Goal: Communication & Community: Ask a question

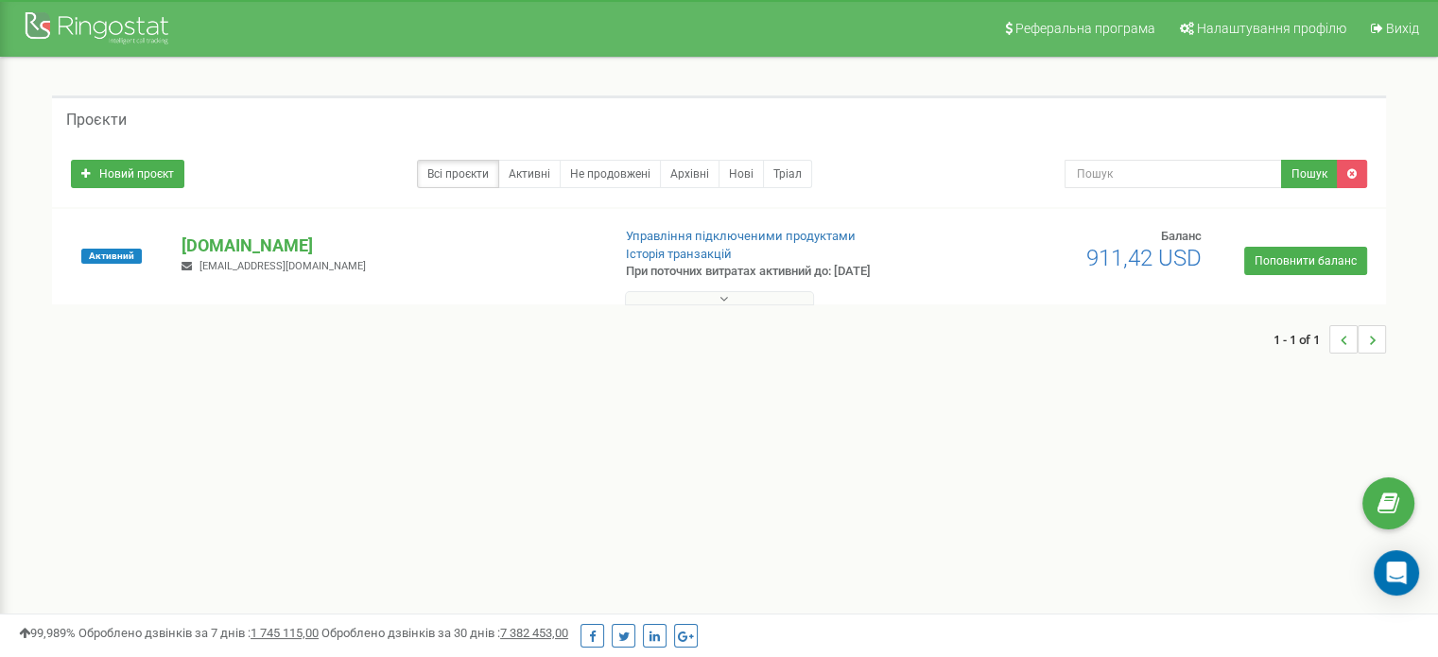
click at [193, 239] on p "[DOMAIN_NAME]" at bounding box center [387, 245] width 413 height 25
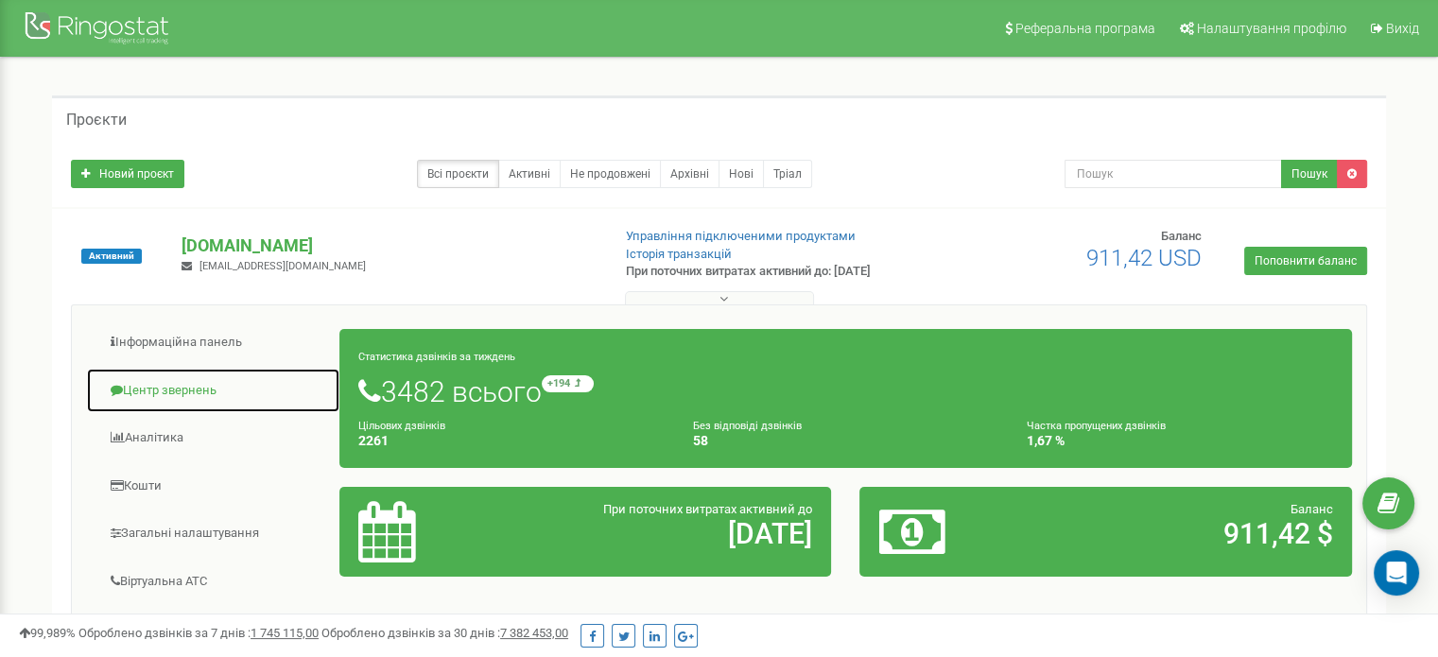
click at [178, 384] on link "Центр звернень" at bounding box center [213, 391] width 254 height 46
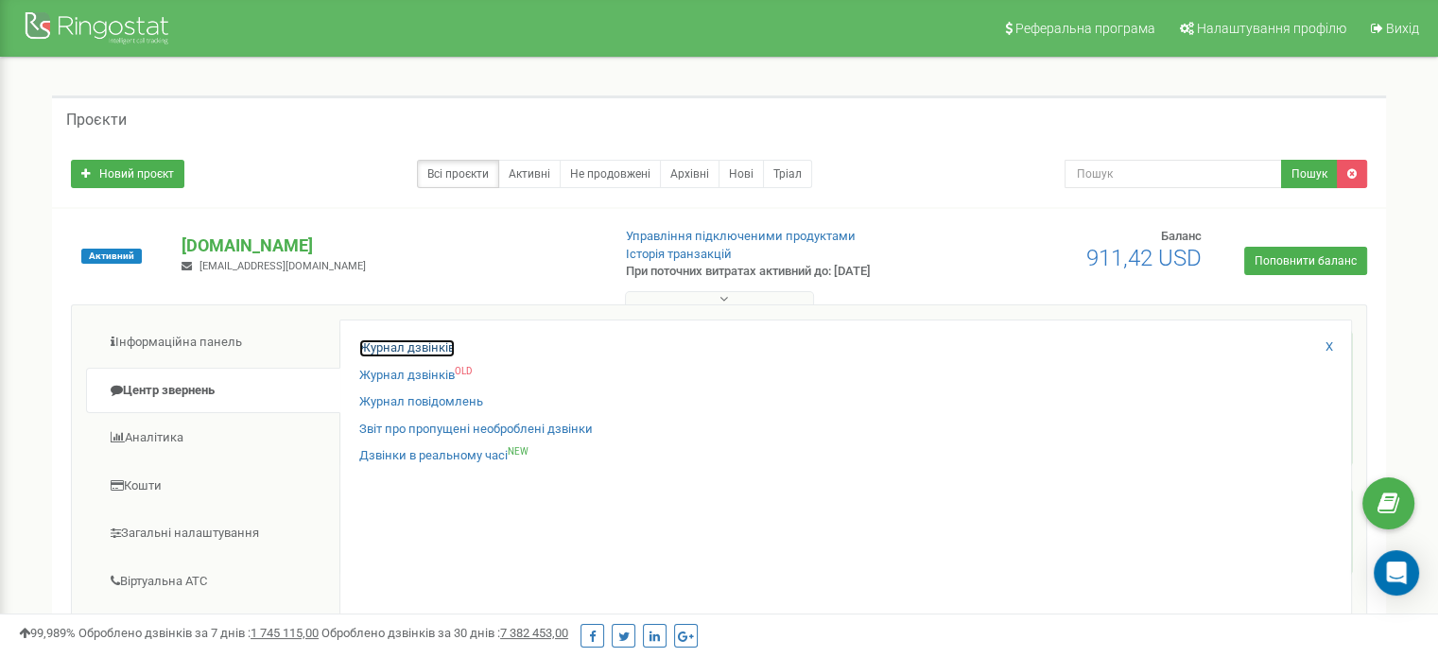
click at [426, 347] on link "Журнал дзвінків" at bounding box center [406, 348] width 95 height 18
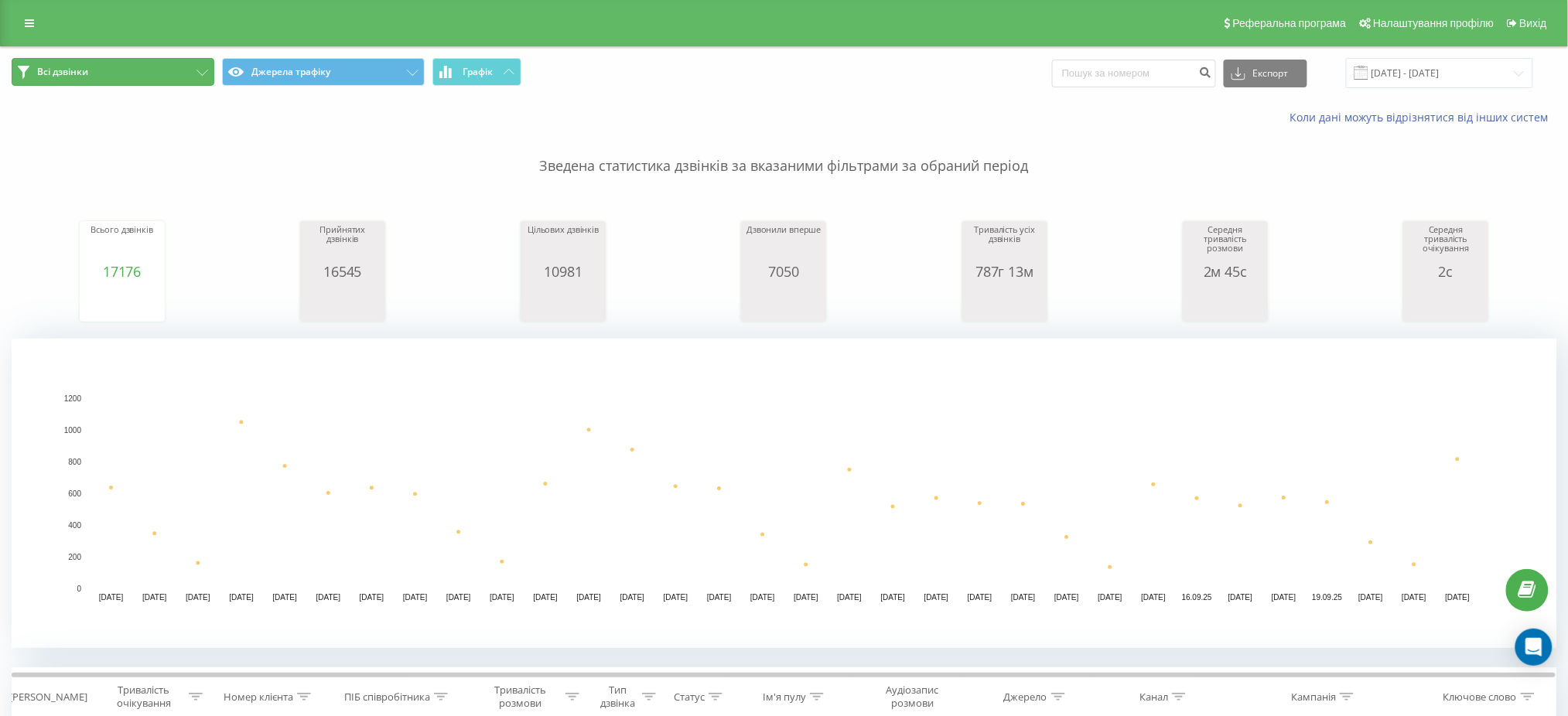
click at [191, 71] on button "Всі дзвінки" at bounding box center [113, 72] width 203 height 28
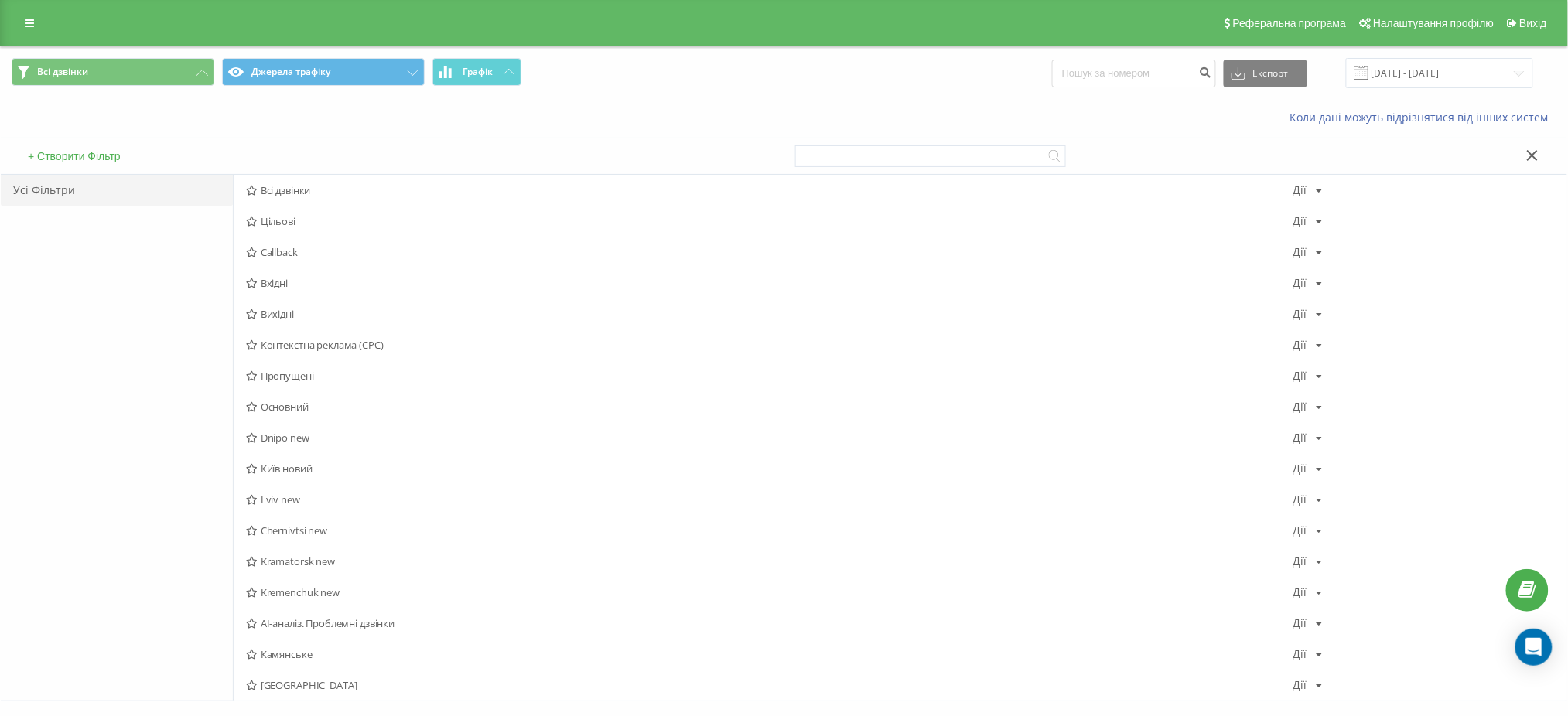
click at [288, 693] on p "Зведена статистика дзвінків за вказаними фільтрами за обраний період" at bounding box center [783, 716] width 1544 height 51
click at [294, 687] on span "Вінниця" at bounding box center [770, 685] width 1048 height 11
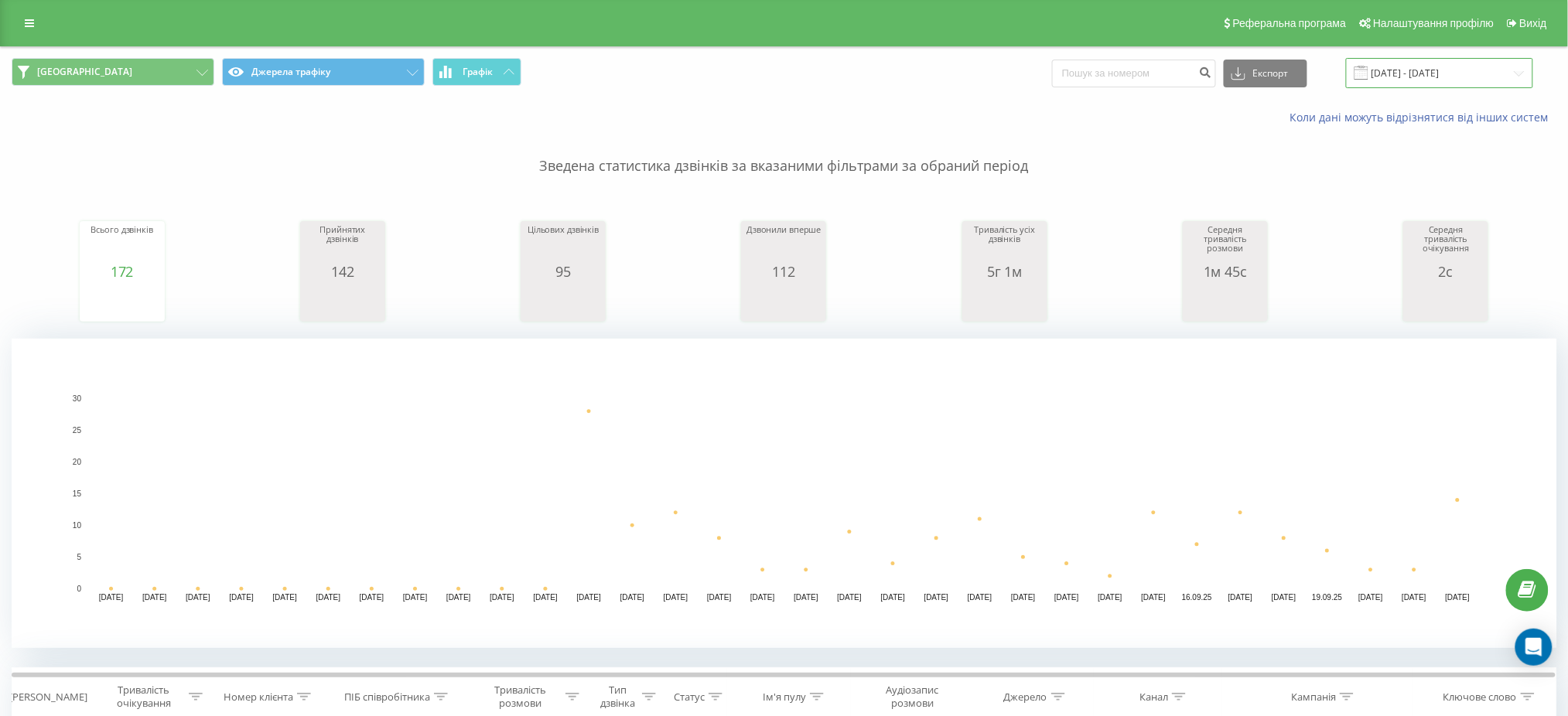
click at [1494, 76] on input "22.08.2025 - 22.09.2025" at bounding box center [1440, 73] width 187 height 30
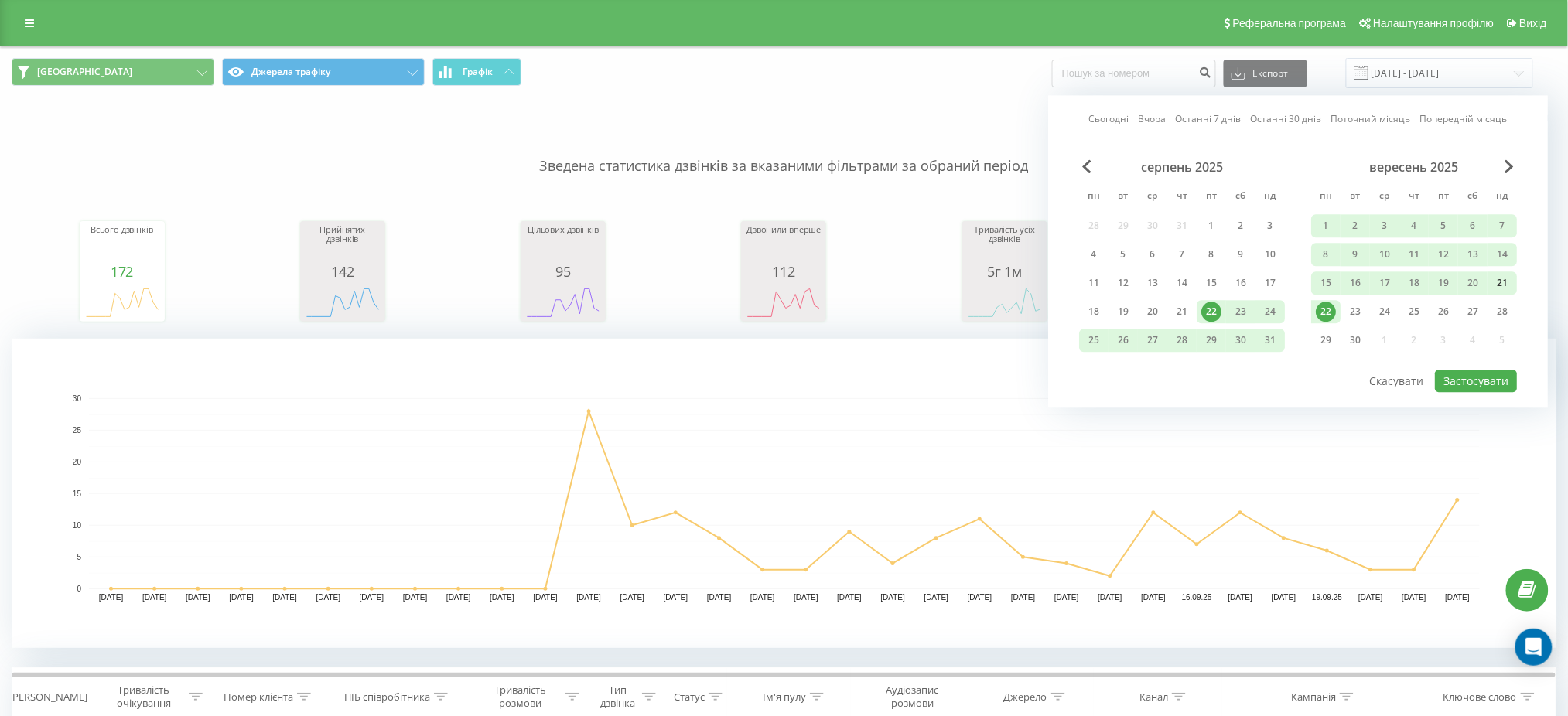
click at [1504, 281] on div "21" at bounding box center [1502, 283] width 20 height 20
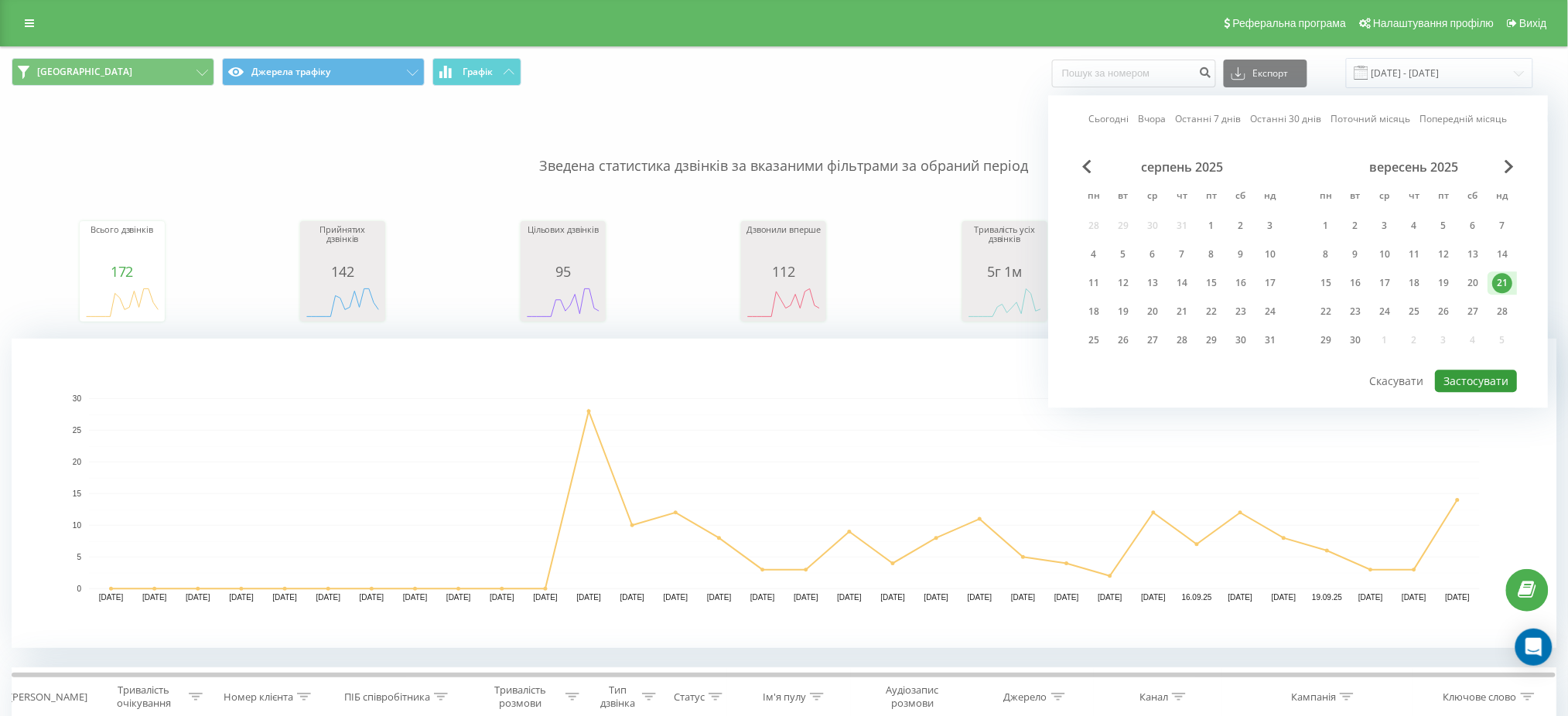
click at [1479, 375] on button "Застосувати" at bounding box center [1476, 381] width 82 height 22
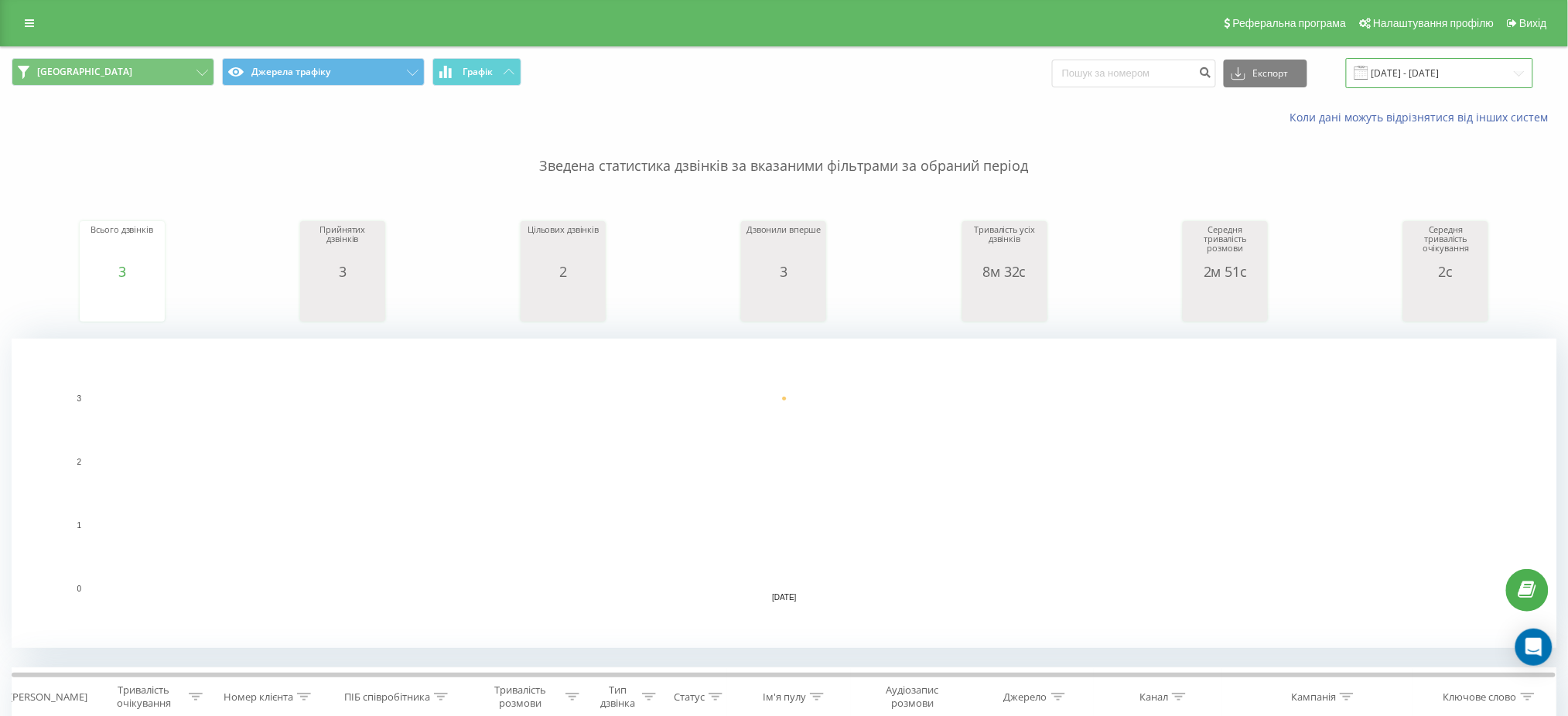
click at [1474, 67] on input "21.09.2025 - 21.09.2025" at bounding box center [1440, 73] width 187 height 30
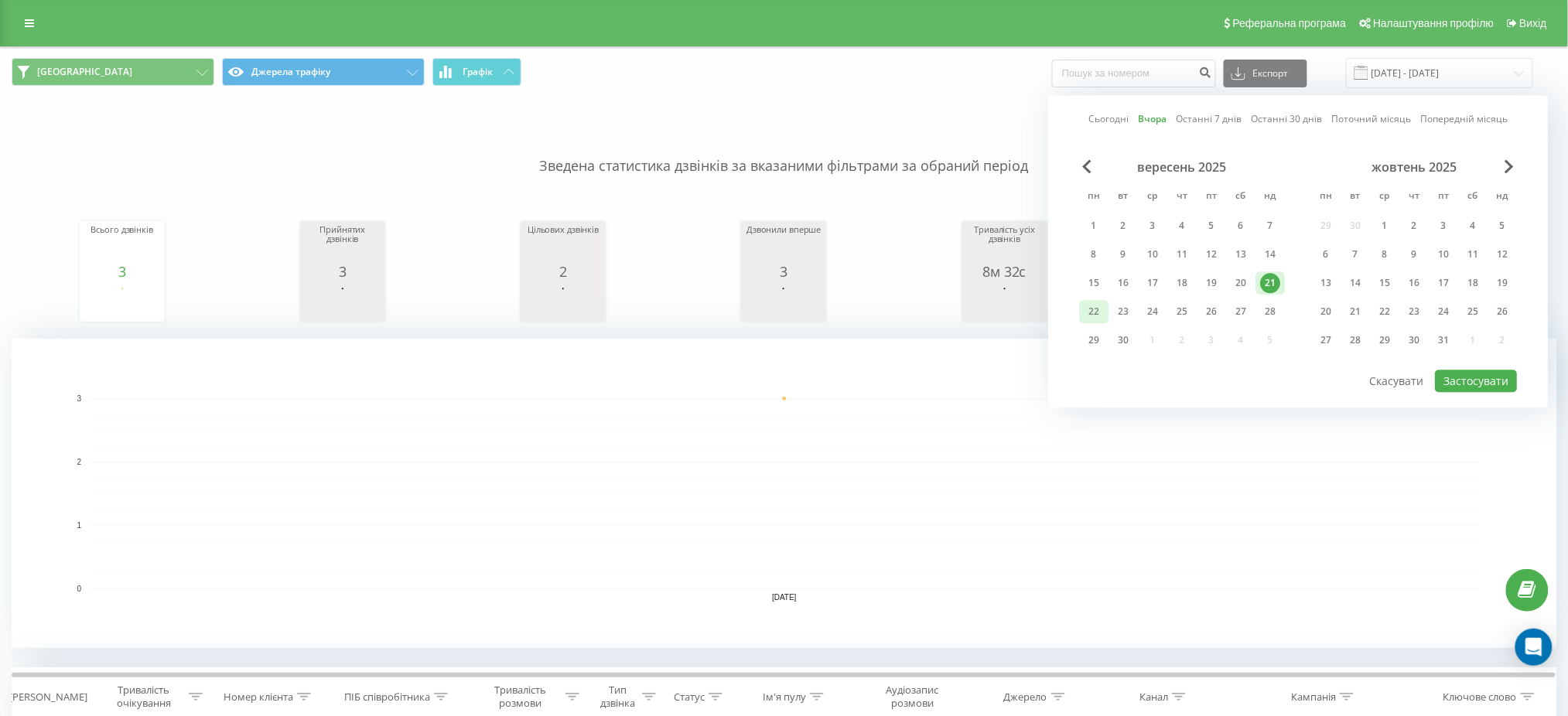
click at [1094, 308] on div "22" at bounding box center [1093, 312] width 20 height 20
click at [1453, 374] on button "Застосувати" at bounding box center [1476, 381] width 82 height 22
type input "22.09.2025 - 22.09.2025"
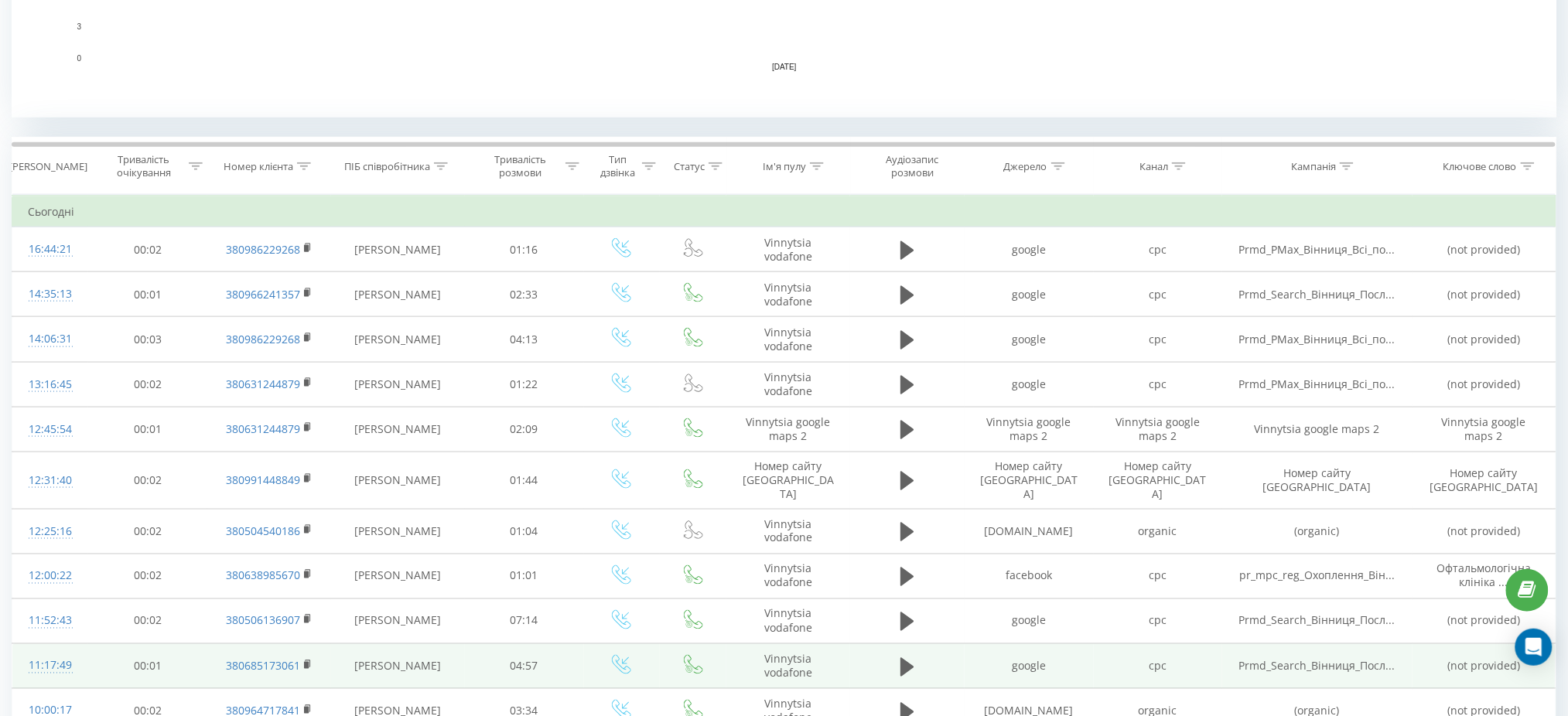
scroll to position [730, 0]
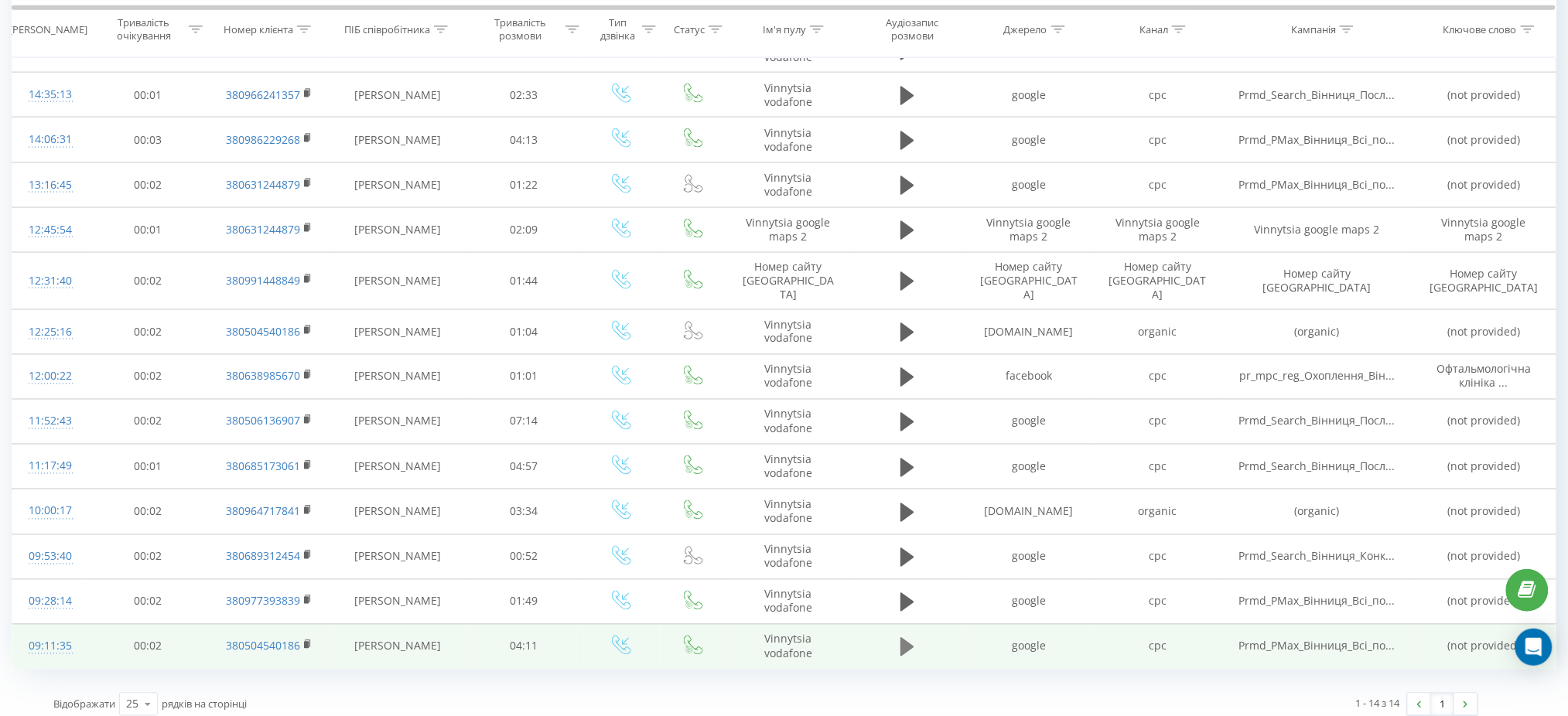
click at [902, 638] on icon at bounding box center [907, 647] width 14 height 19
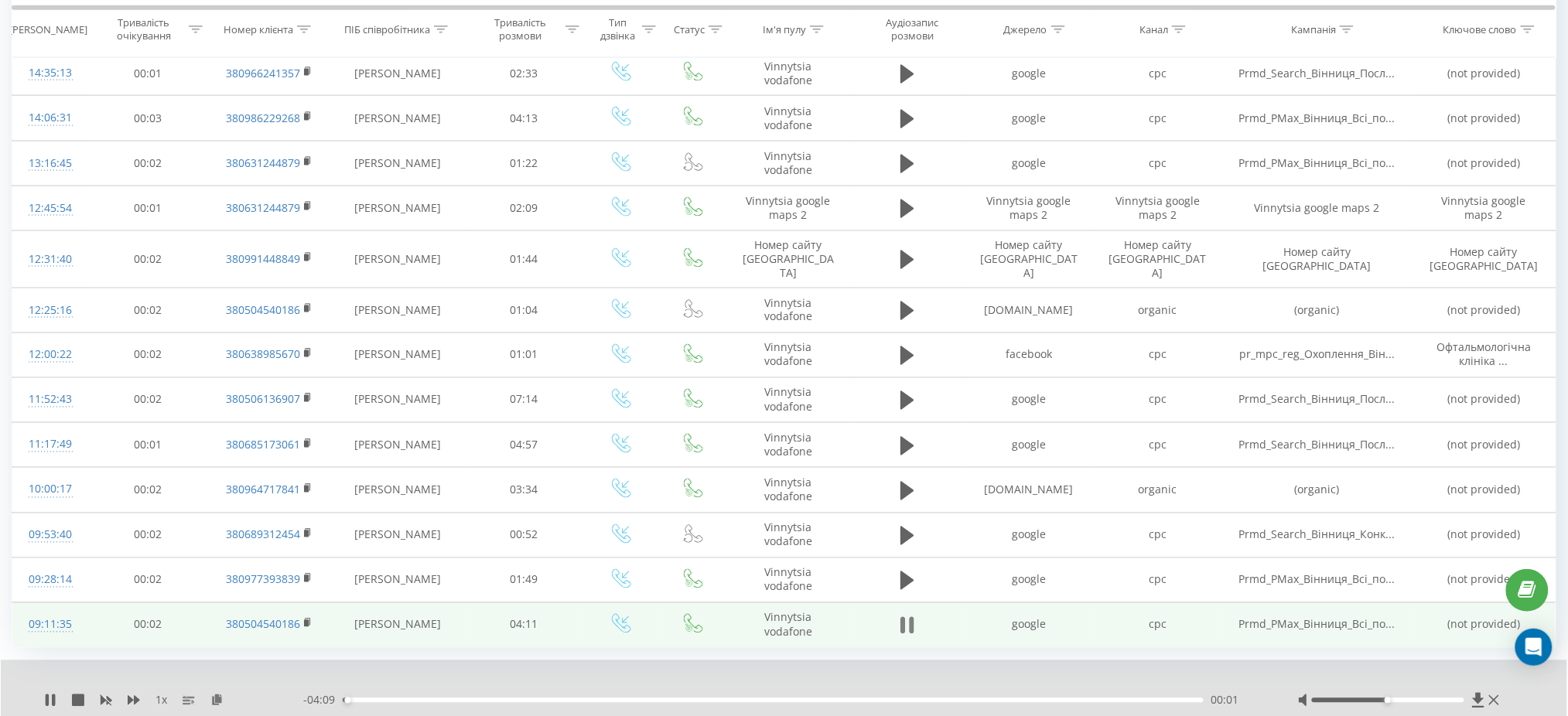
scroll to position [789, 0]
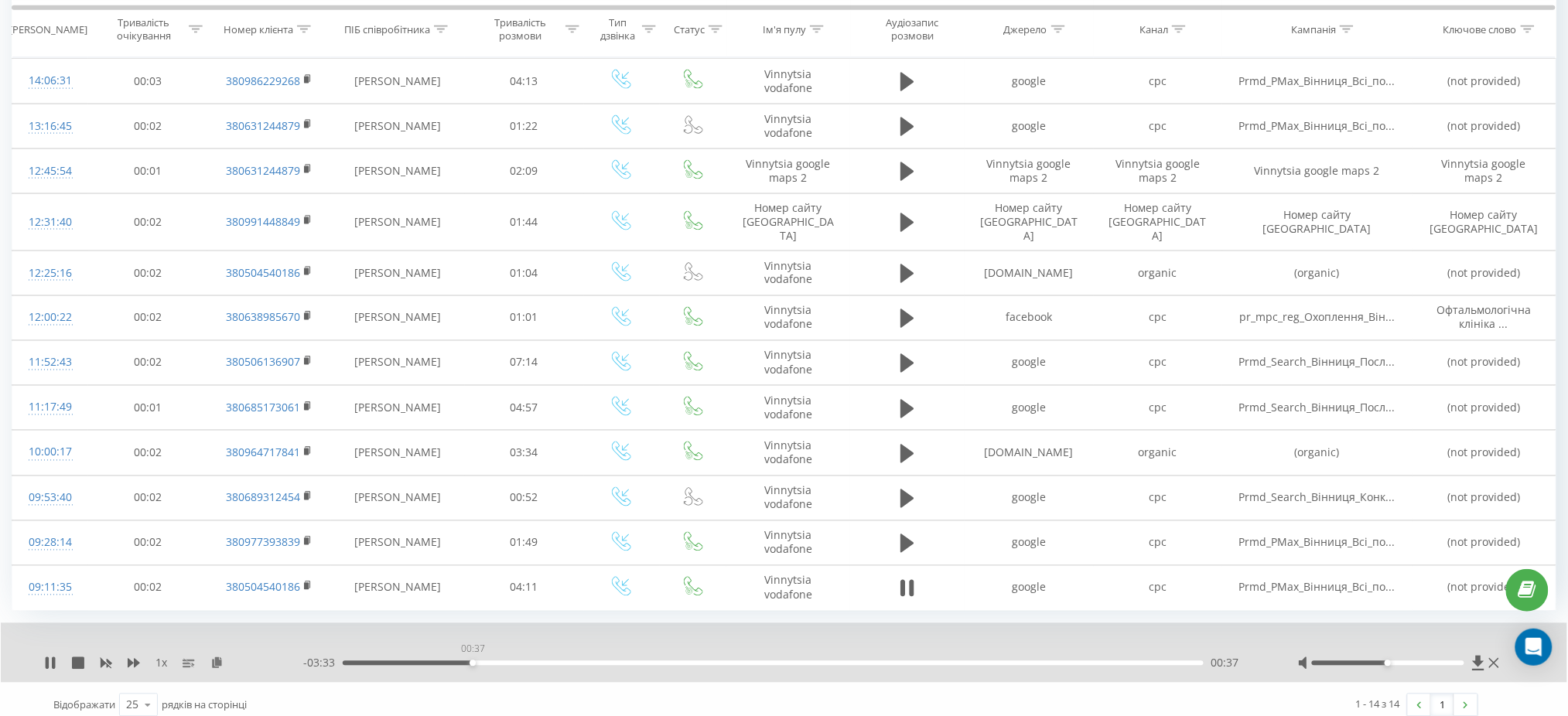
click at [472, 661] on div "00:37" at bounding box center [773, 664] width 860 height 5
click at [543, 661] on div "00:58" at bounding box center [773, 664] width 860 height 5
click at [665, 661] on div "00:58" at bounding box center [773, 664] width 860 height 5
click at [740, 661] on div "01:34" at bounding box center [773, 664] width 860 height 5
click at [889, 661] on div "02:39" at bounding box center [773, 664] width 860 height 5
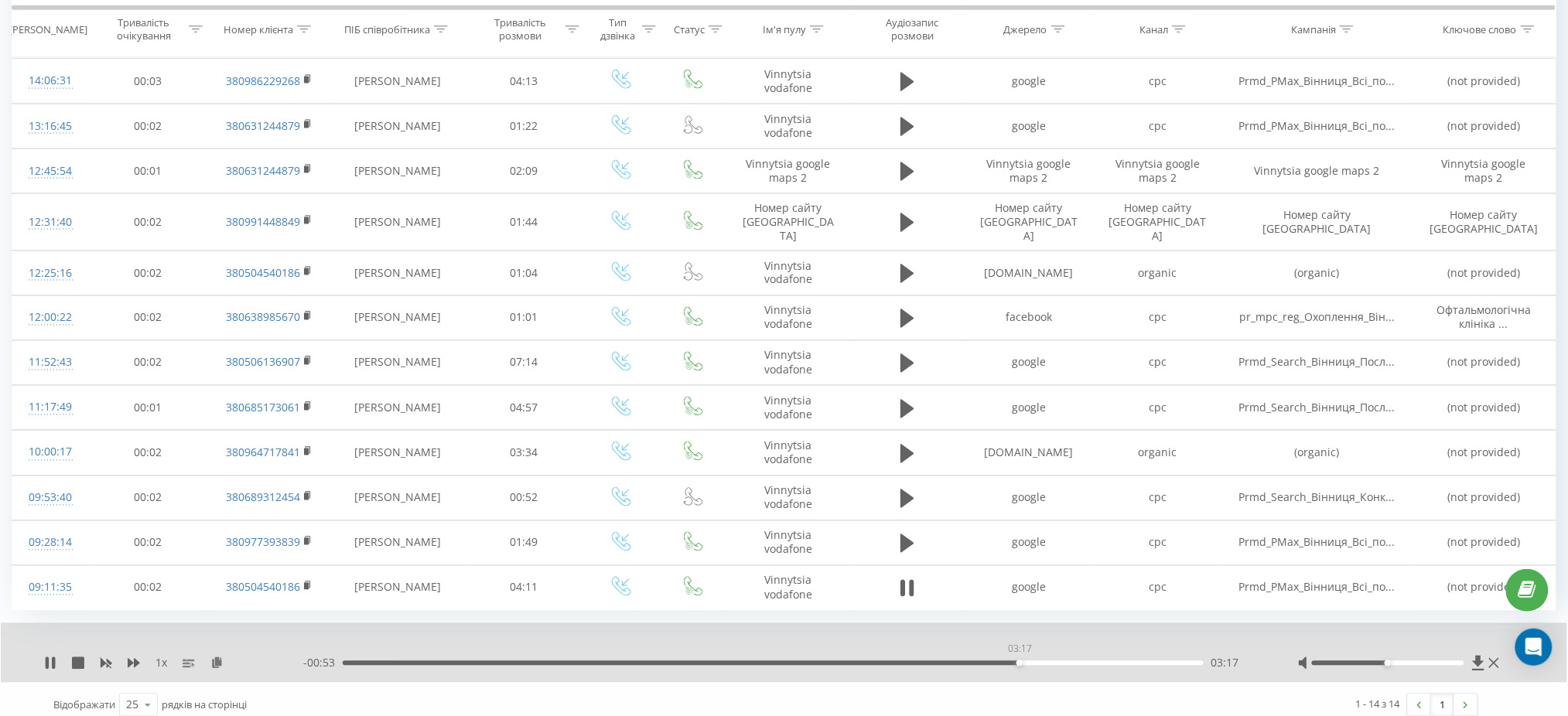
click at [1020, 661] on div "03:17" at bounding box center [773, 664] width 860 height 5
click at [1098, 661] on div "00:00" at bounding box center [773, 664] width 860 height 5
click at [1168, 661] on div "04:00" at bounding box center [773, 664] width 860 height 5
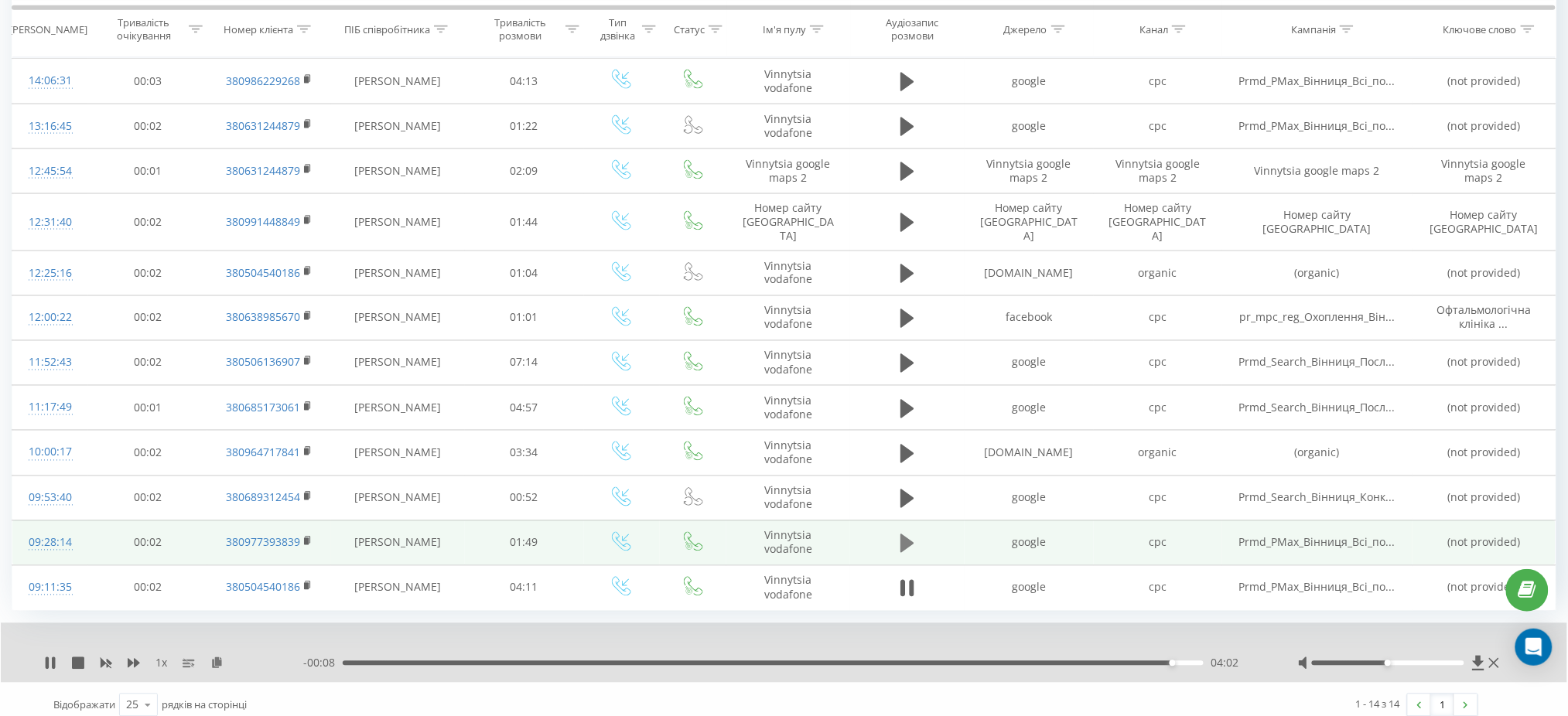
click at [913, 533] on icon at bounding box center [907, 543] width 14 height 21
drag, startPoint x: 430, startPoint y: 654, endPoint x: 472, endPoint y: 652, distance: 42.0
click at [430, 655] on div "- 01:48 00:00 00:00" at bounding box center [781, 663] width 956 height 16
click at [475, 661] on div "00:16" at bounding box center [773, 664] width 860 height 5
click at [657, 655] on div "- 01:30 00:18 00:18" at bounding box center [781, 663] width 956 height 16
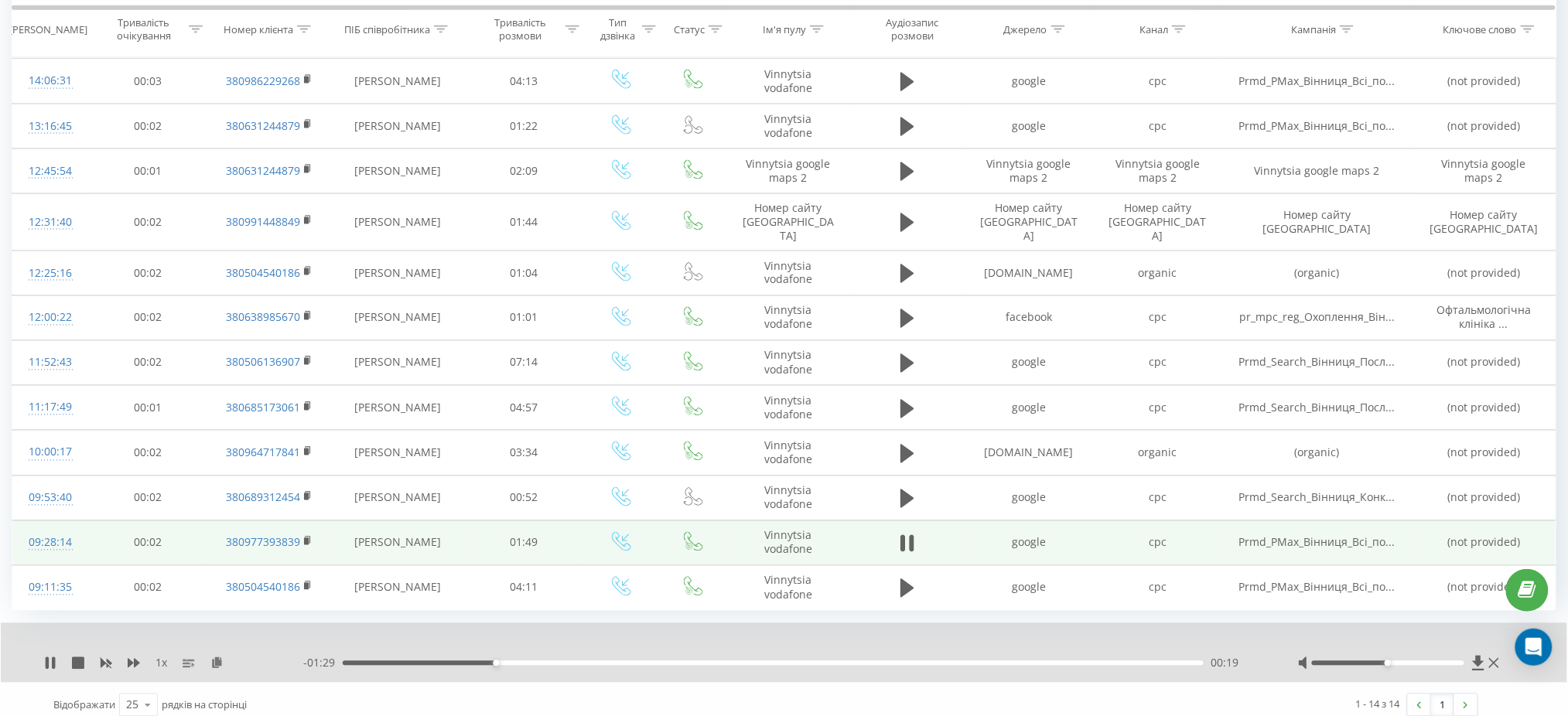
click at [658, 655] on div "- 01:29 00:19 00:19" at bounding box center [781, 663] width 956 height 16
click at [660, 661] on div "00:40" at bounding box center [773, 664] width 860 height 5
click at [832, 661] on div "00:41" at bounding box center [773, 664] width 860 height 5
click at [994, 661] on div "01:22" at bounding box center [773, 664] width 860 height 5
click at [1106, 661] on div "01:36" at bounding box center [773, 664] width 860 height 5
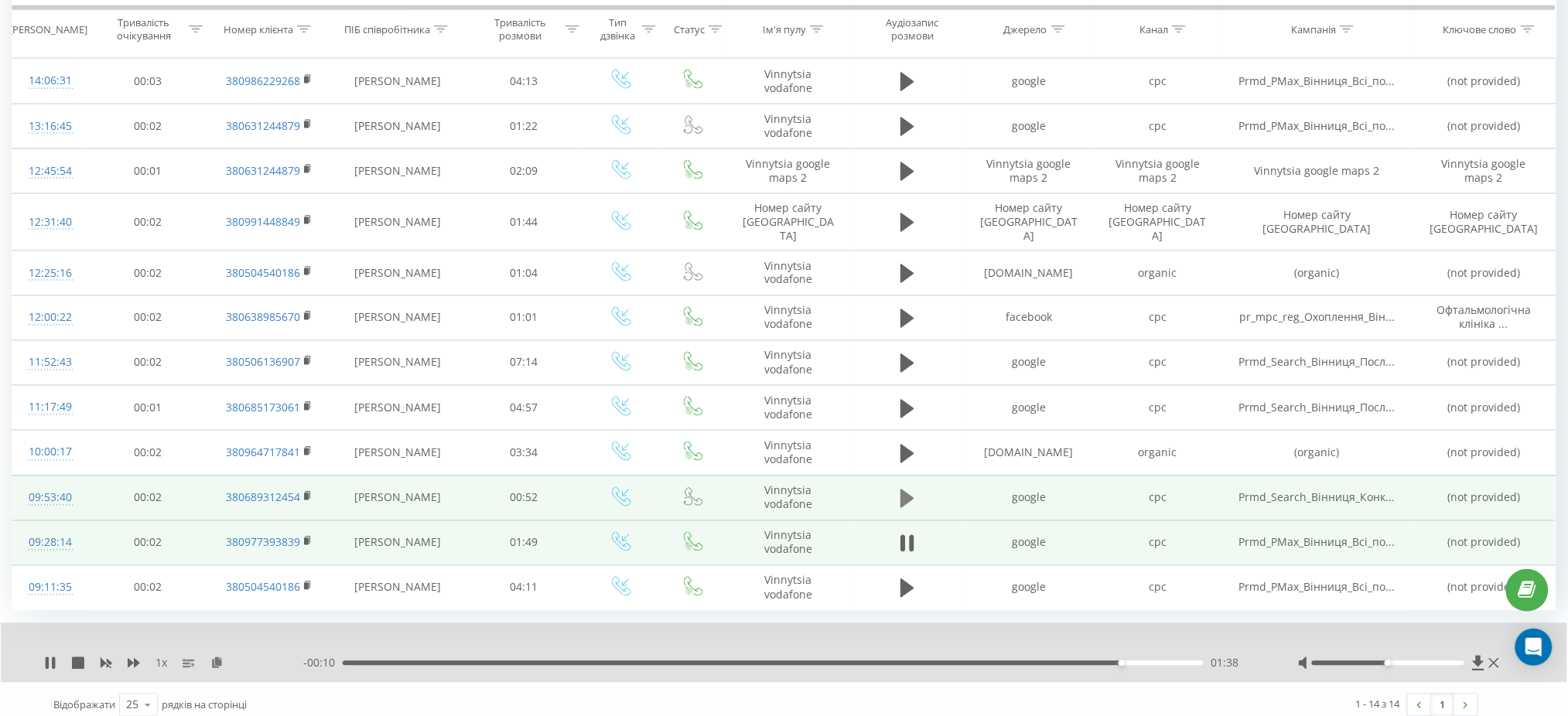
click at [908, 489] on icon at bounding box center [907, 498] width 14 height 19
click at [426, 661] on div "00:00" at bounding box center [773, 664] width 860 height 5
click at [547, 661] on div "00:12" at bounding box center [773, 664] width 860 height 5
click at [695, 661] on div "00:12" at bounding box center [773, 664] width 860 height 5
click at [840, 661] on div "00:30" at bounding box center [773, 664] width 860 height 5
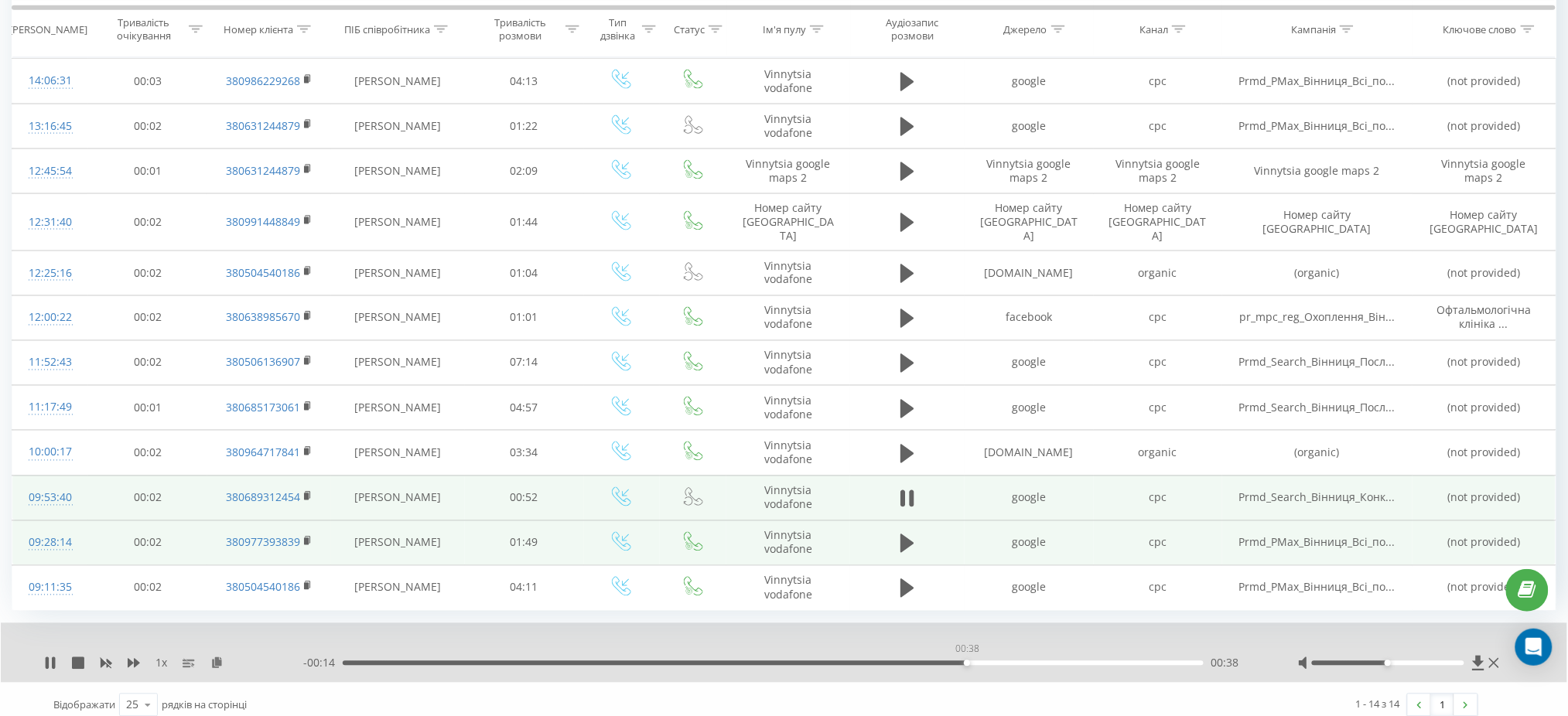
click at [966, 661] on div "00:38" at bounding box center [773, 664] width 860 height 5
click at [1106, 655] on div "- 00:13 00:39 00:39" at bounding box center [781, 663] width 956 height 16
click at [1140, 655] on div "- 00:10 00:41 00:41" at bounding box center [781, 663] width 956 height 16
click at [1141, 661] on div "00:42" at bounding box center [773, 664] width 860 height 5
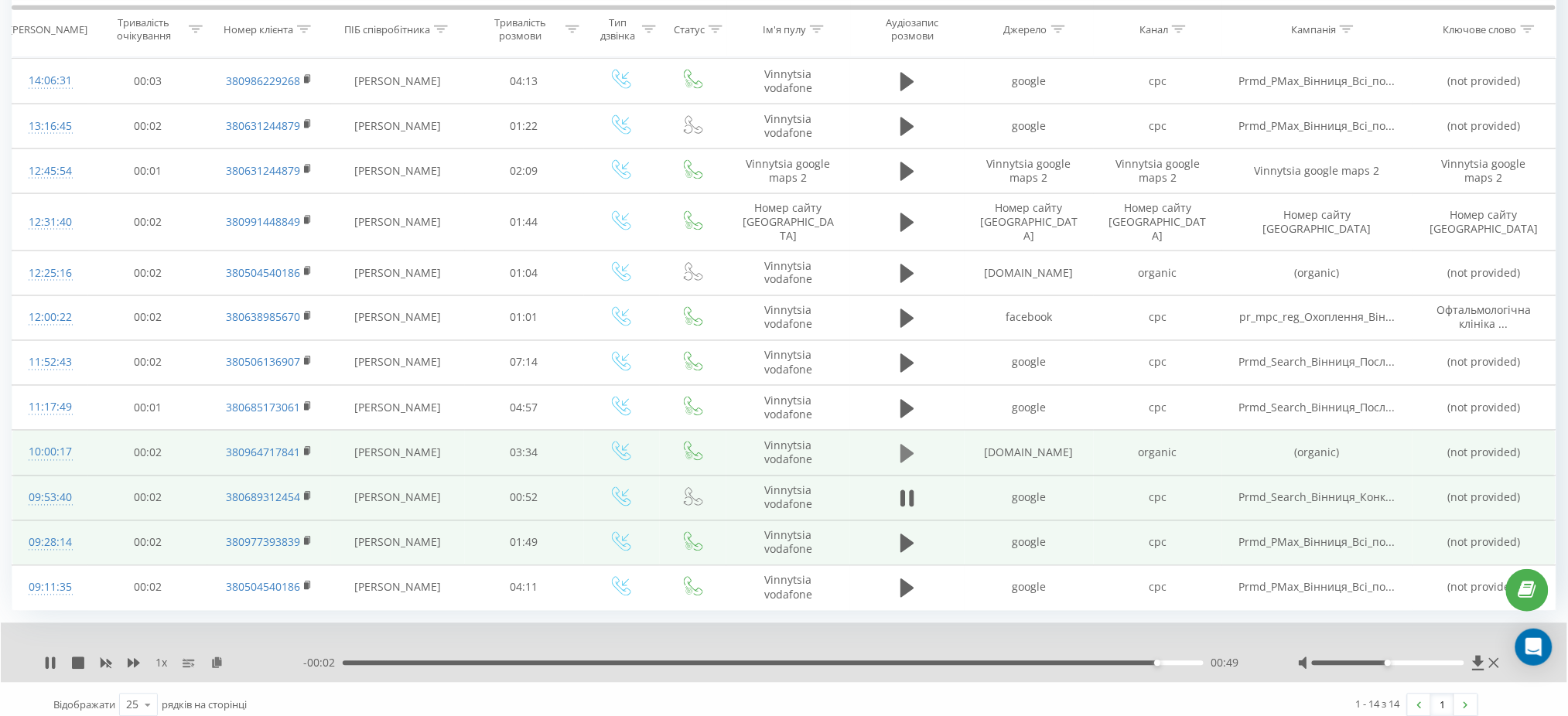
click at [916, 443] on button at bounding box center [907, 454] width 23 height 23
click at [400, 661] on div "00:14" at bounding box center [773, 664] width 860 height 5
click at [488, 661] on div "00:15" at bounding box center [773, 664] width 860 height 5
click at [601, 661] on div "00:37" at bounding box center [773, 664] width 860 height 5
click at [754, 655] on div "- 02:28 01:05 01:05" at bounding box center [781, 663] width 956 height 16
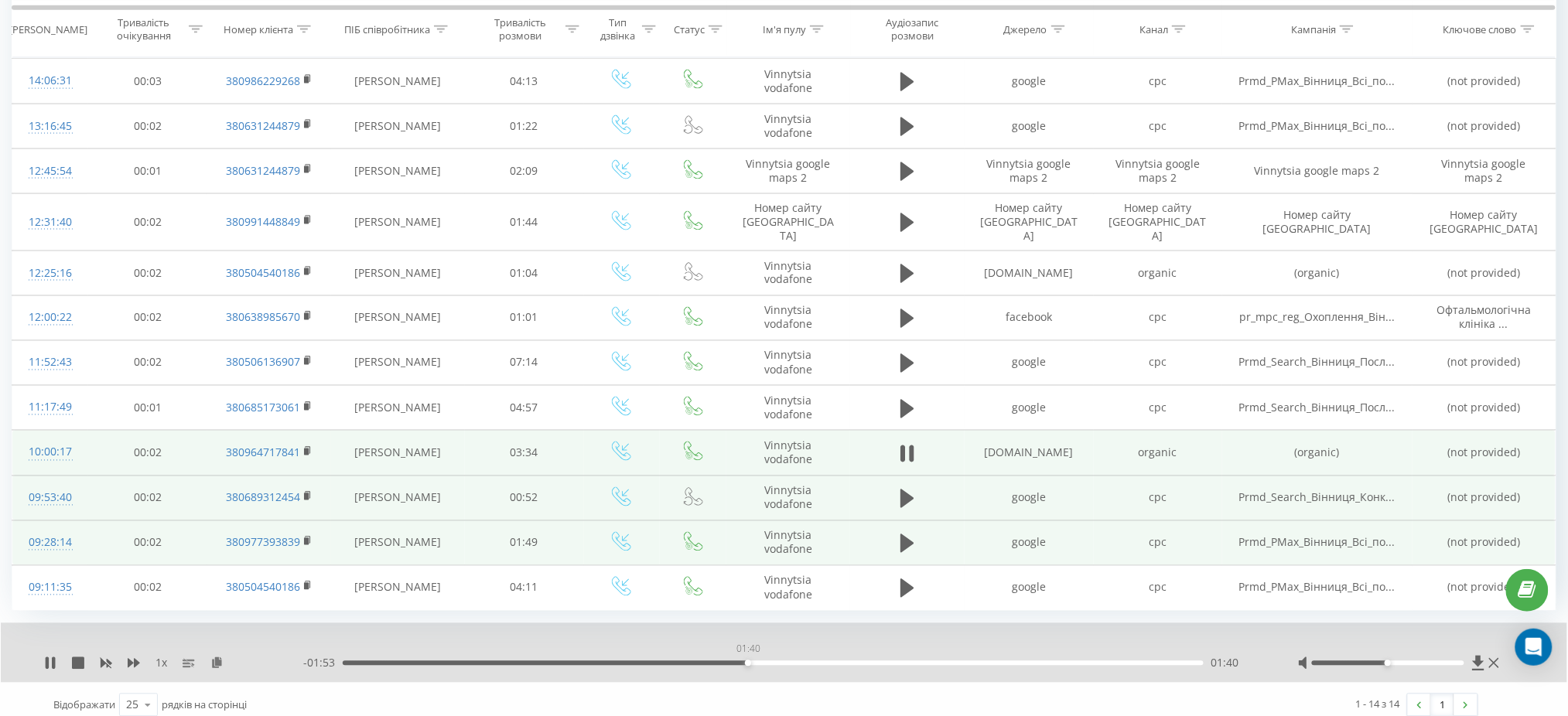
click at [748, 661] on div "01:40" at bounding box center [773, 664] width 860 height 5
click at [917, 661] on div "02:23" at bounding box center [773, 664] width 860 height 5
click at [1070, 661] on div "02:24" at bounding box center [773, 664] width 860 height 5
click at [1164, 661] on div "03:24" at bounding box center [773, 664] width 860 height 5
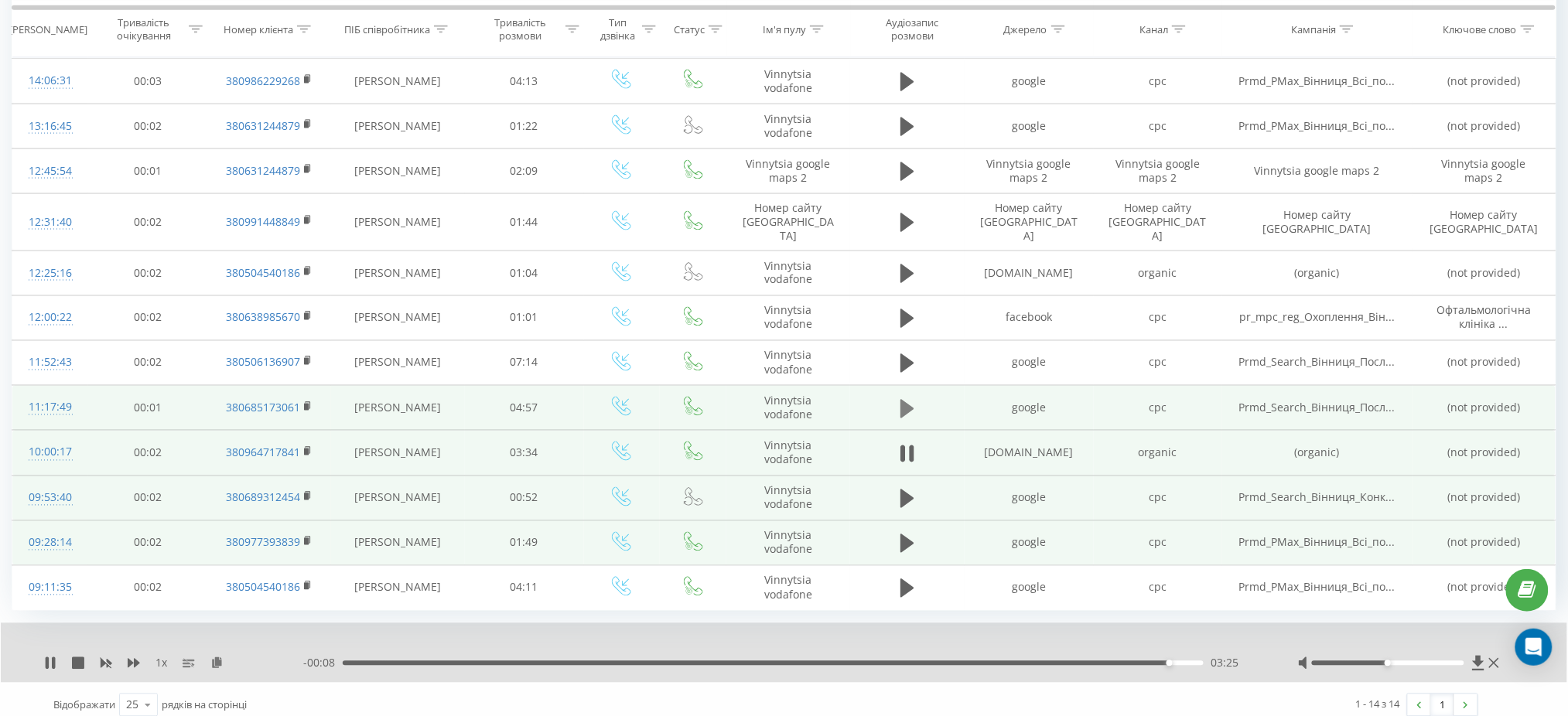
click at [906, 400] on icon at bounding box center [907, 409] width 14 height 19
click at [427, 661] on div "00:29" at bounding box center [773, 664] width 860 height 5
click at [588, 661] on div "01:24" at bounding box center [773, 664] width 860 height 5
click at [737, 661] on div "01:26" at bounding box center [773, 664] width 860 height 5
click at [886, 661] on div "02:19" at bounding box center [773, 664] width 860 height 5
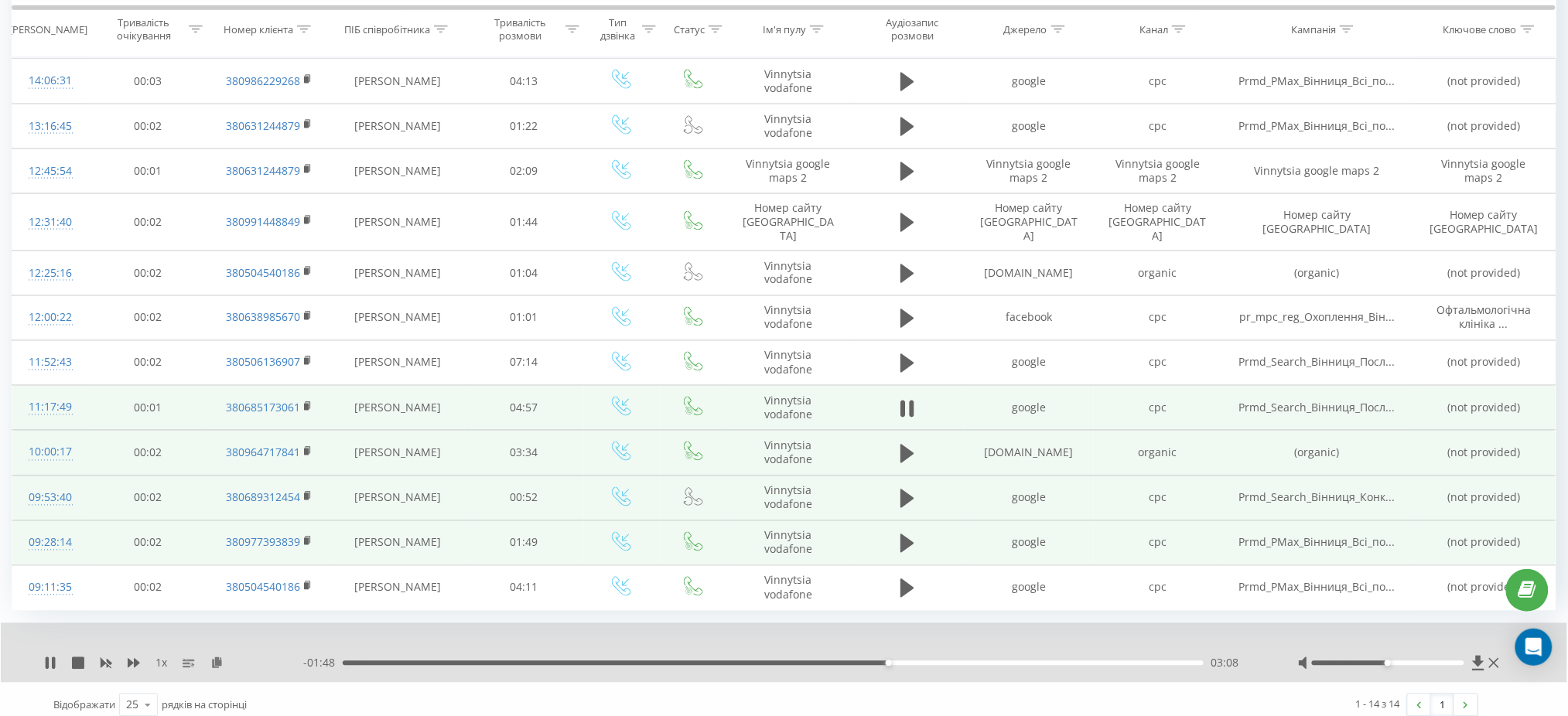
click at [1099, 661] on div "03:08" at bounding box center [773, 664] width 860 height 5
click at [1185, 661] on div "04:50" at bounding box center [773, 664] width 860 height 5
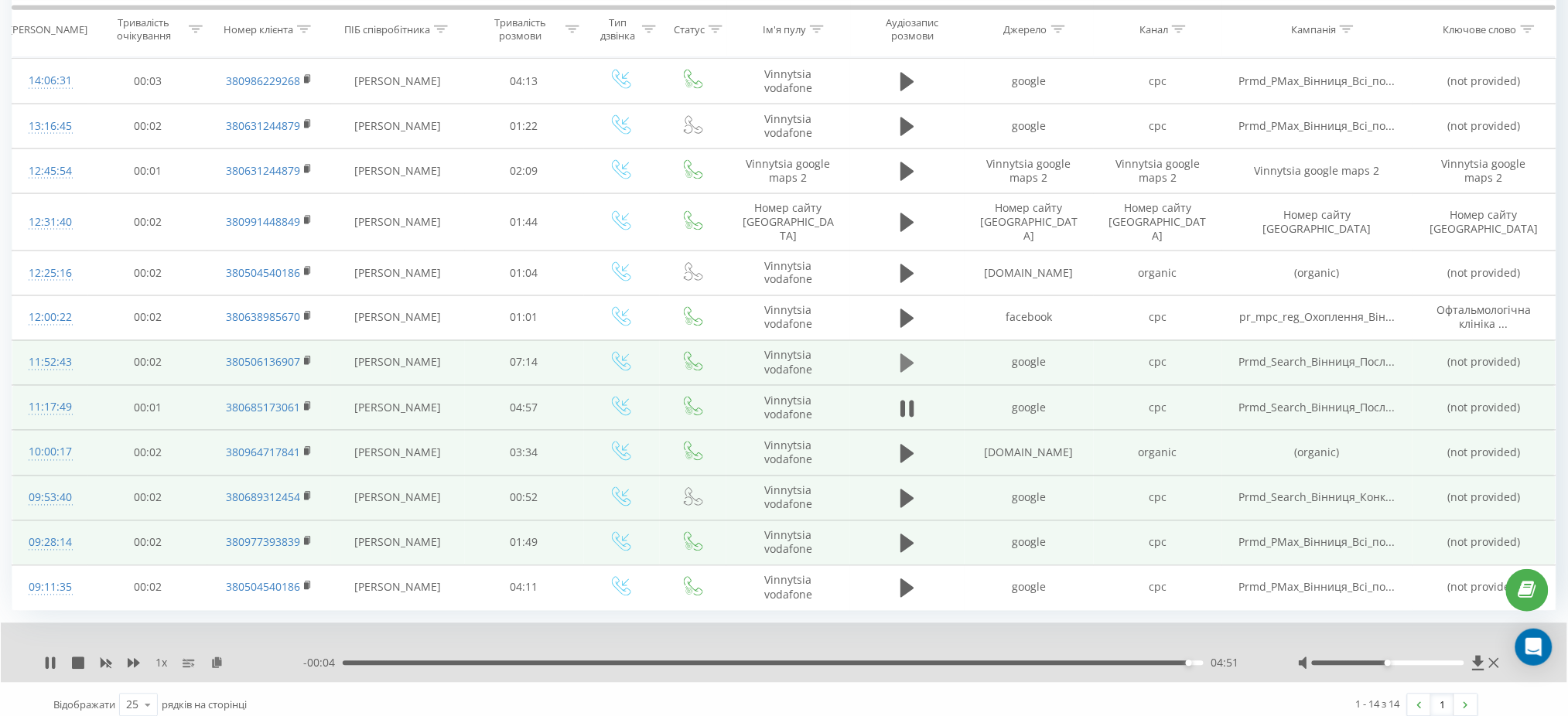
click at [909, 358] on icon at bounding box center [907, 363] width 14 height 21
click at [450, 661] on div "00:00" at bounding box center [773, 664] width 860 height 5
click at [585, 661] on div "00:55" at bounding box center [773, 664] width 860 height 5
click at [728, 661] on div "02:03" at bounding box center [773, 664] width 860 height 5
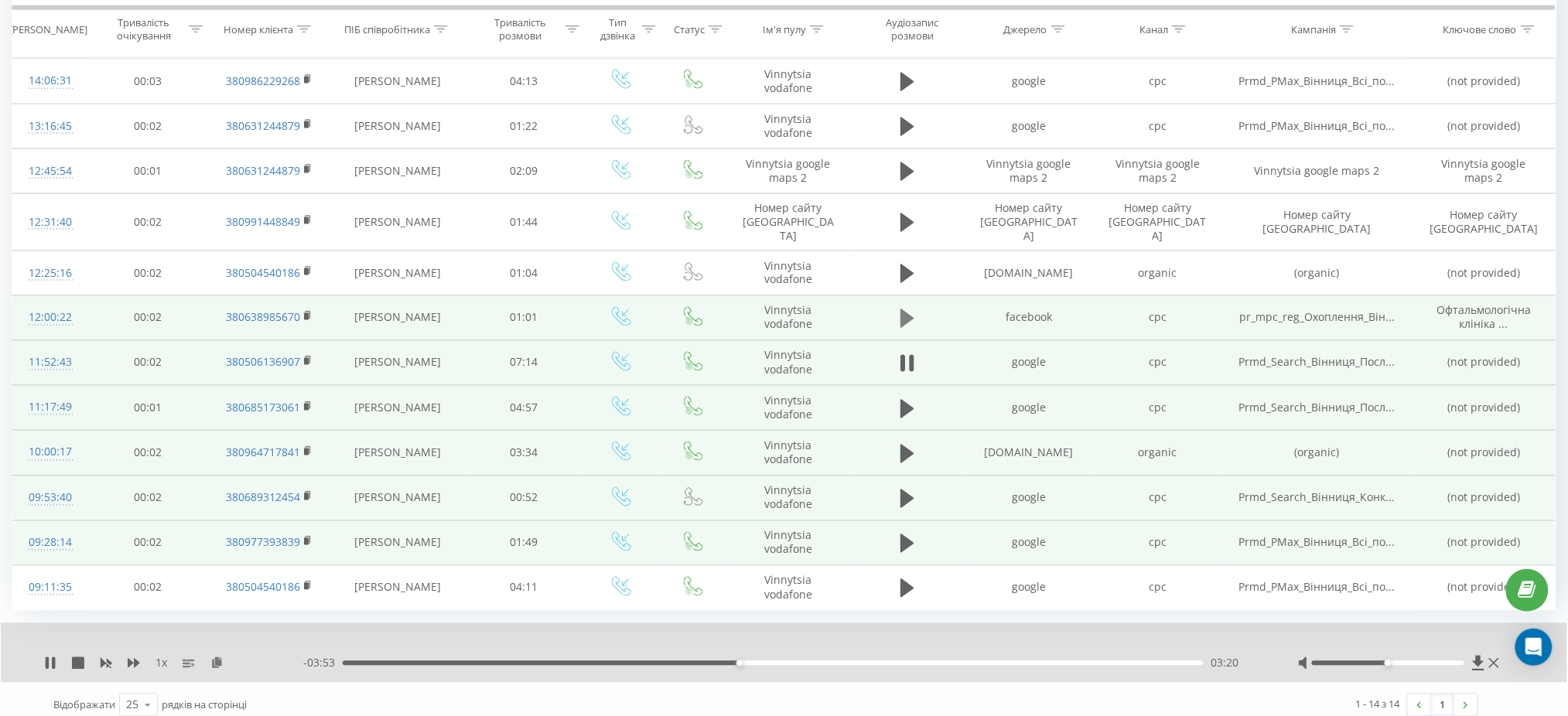
click at [907, 308] on icon at bounding box center [907, 318] width 14 height 21
click at [453, 661] on div "00:00" at bounding box center [773, 664] width 860 height 5
click at [627, 661] on div "00:20" at bounding box center [773, 664] width 860 height 5
click at [790, 661] on div "00:31" at bounding box center [773, 664] width 860 height 5
click at [992, 661] on div "00:32" at bounding box center [773, 664] width 860 height 5
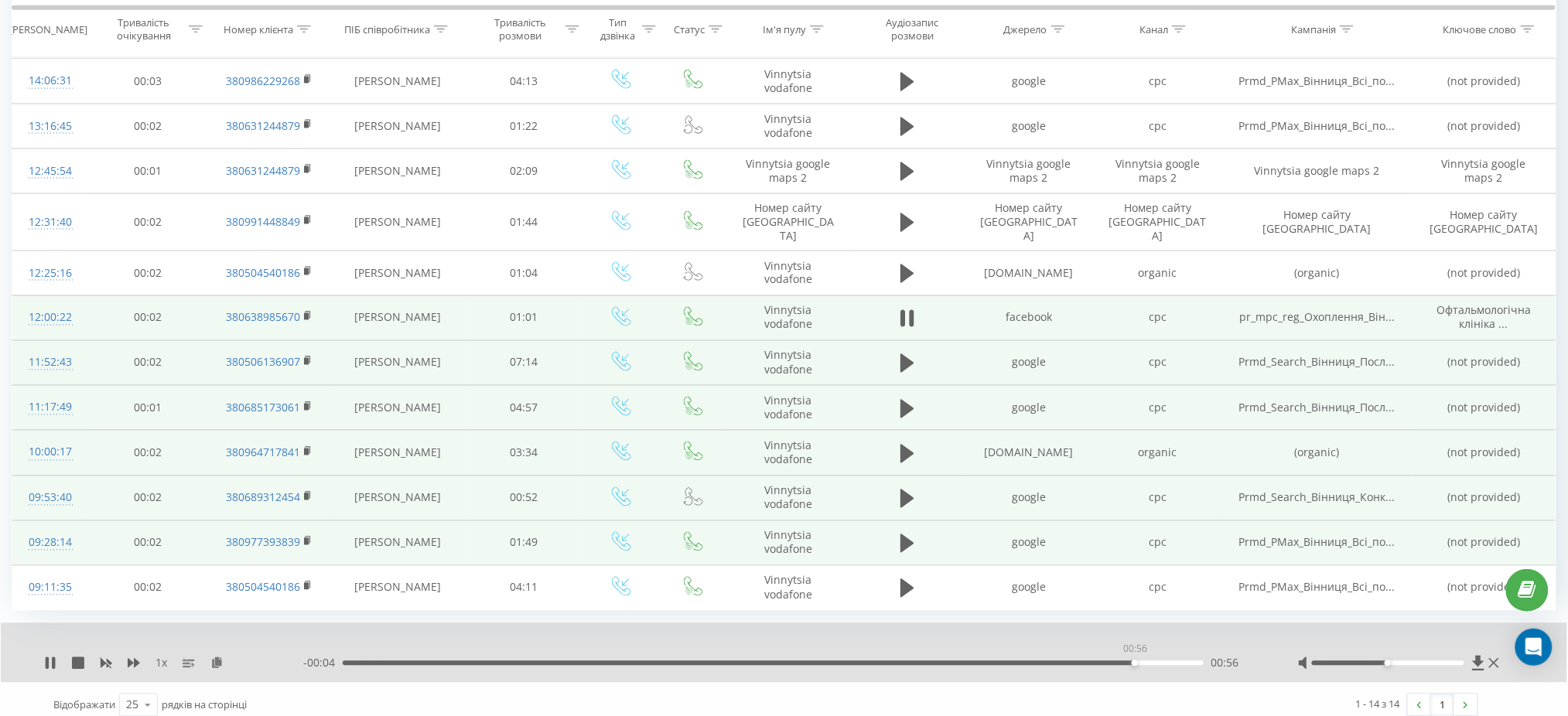
click at [1134, 661] on div "00:56" at bounding box center [773, 664] width 860 height 5
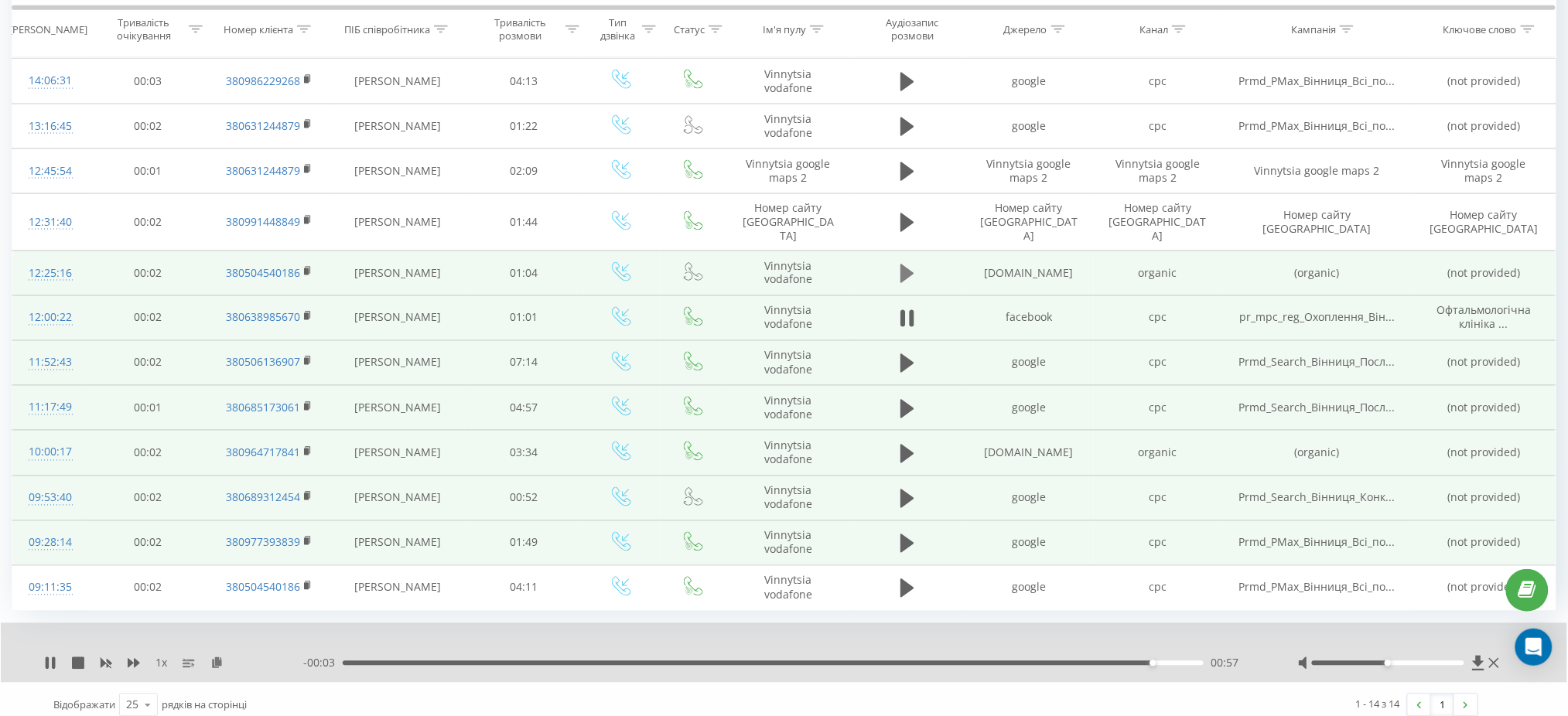
click at [909, 264] on icon at bounding box center [907, 273] width 14 height 19
click at [424, 661] on div "00:00" at bounding box center [773, 664] width 860 height 5
click at [583, 661] on div "00:18" at bounding box center [773, 664] width 860 height 5
click at [747, 661] on div "00:18" at bounding box center [773, 664] width 860 height 5
click at [926, 661] on div "00:30" at bounding box center [773, 664] width 860 height 5
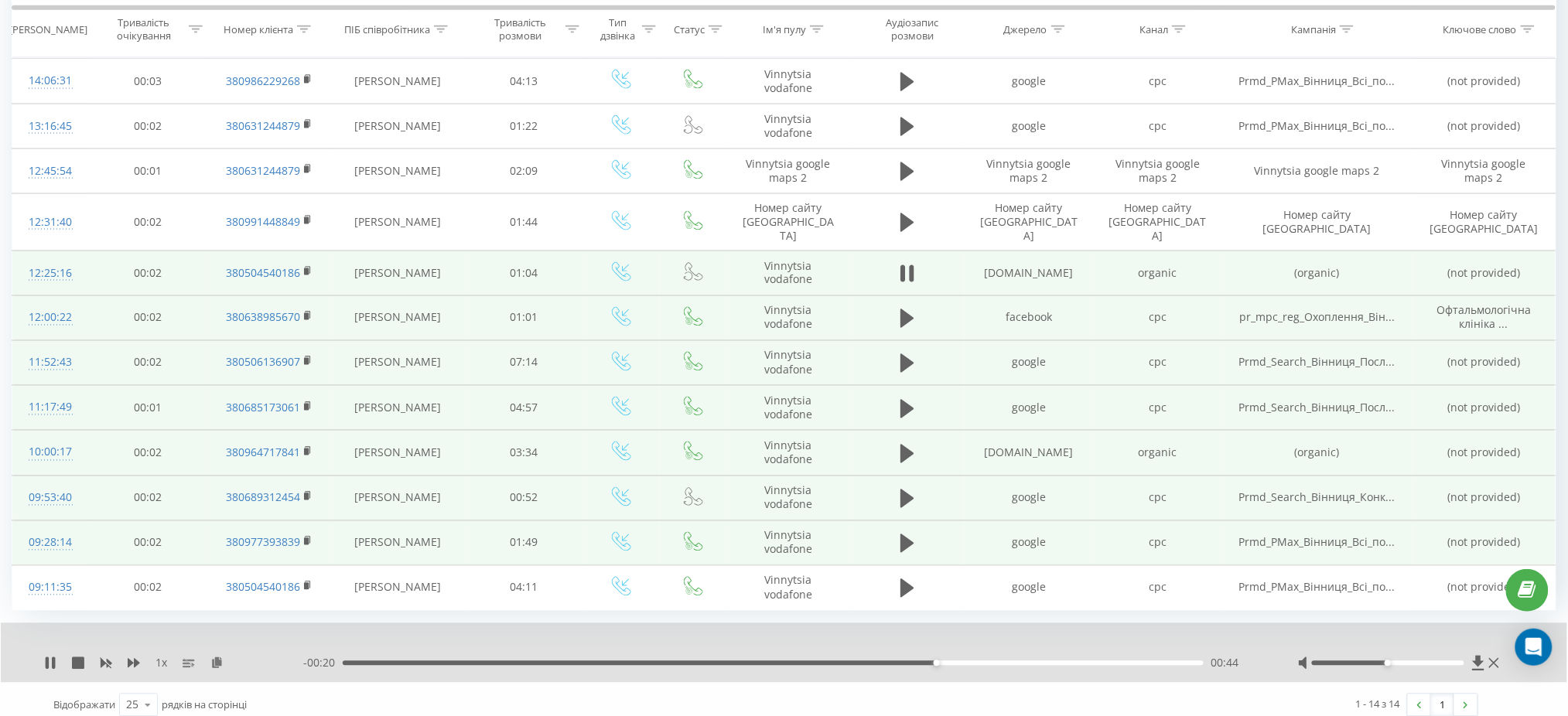
click at [1093, 661] on div "00:44" at bounding box center [773, 664] width 860 height 5
click at [1168, 661] on div "00:56" at bounding box center [773, 664] width 860 height 5
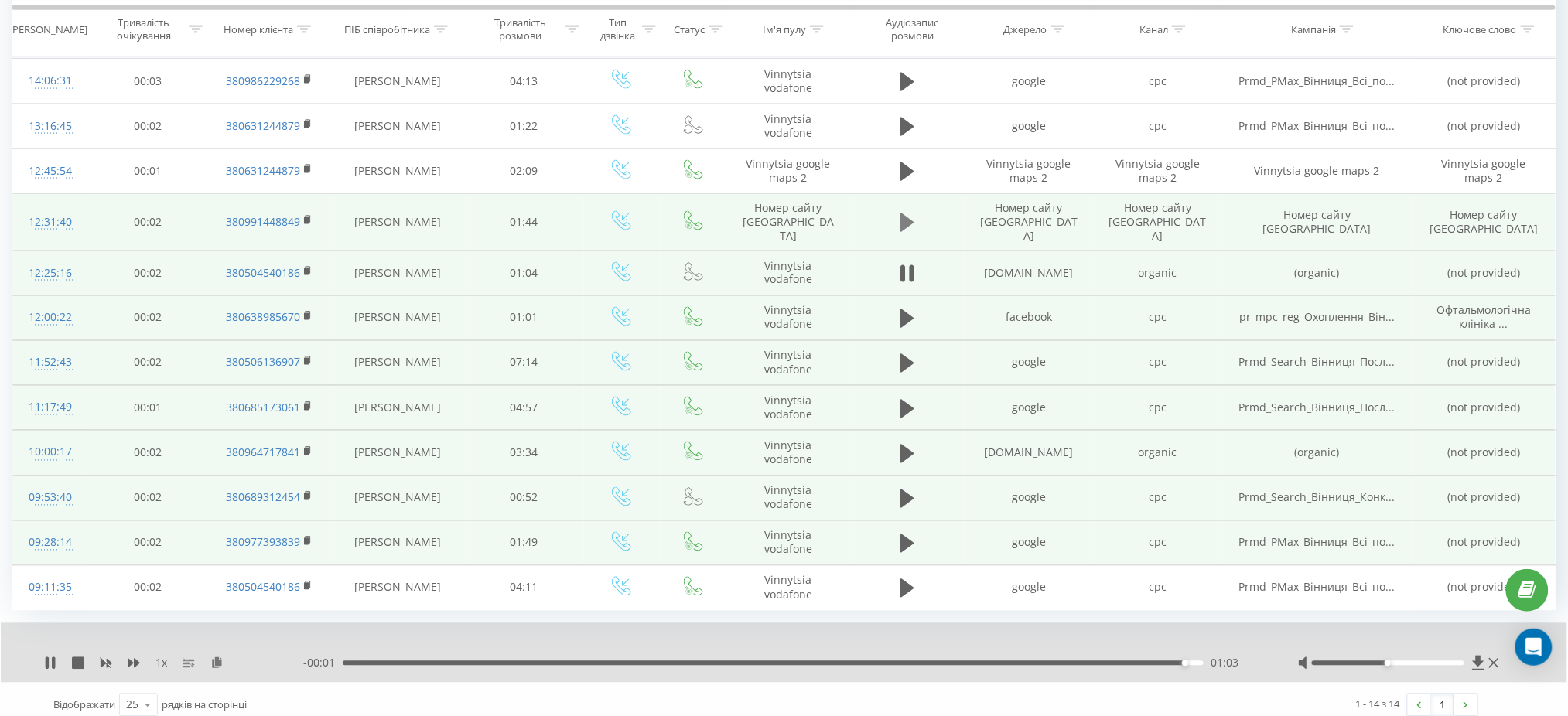
click at [903, 214] on icon at bounding box center [907, 223] width 14 height 19
click at [417, 655] on div "- 01:44 00:00 00:00" at bounding box center [781, 663] width 956 height 16
click at [477, 661] on div "00:16" at bounding box center [773, 664] width 860 height 5
click at [698, 661] on div "00:43" at bounding box center [773, 664] width 860 height 5
click at [881, 661] on div "01:05" at bounding box center [773, 664] width 860 height 5
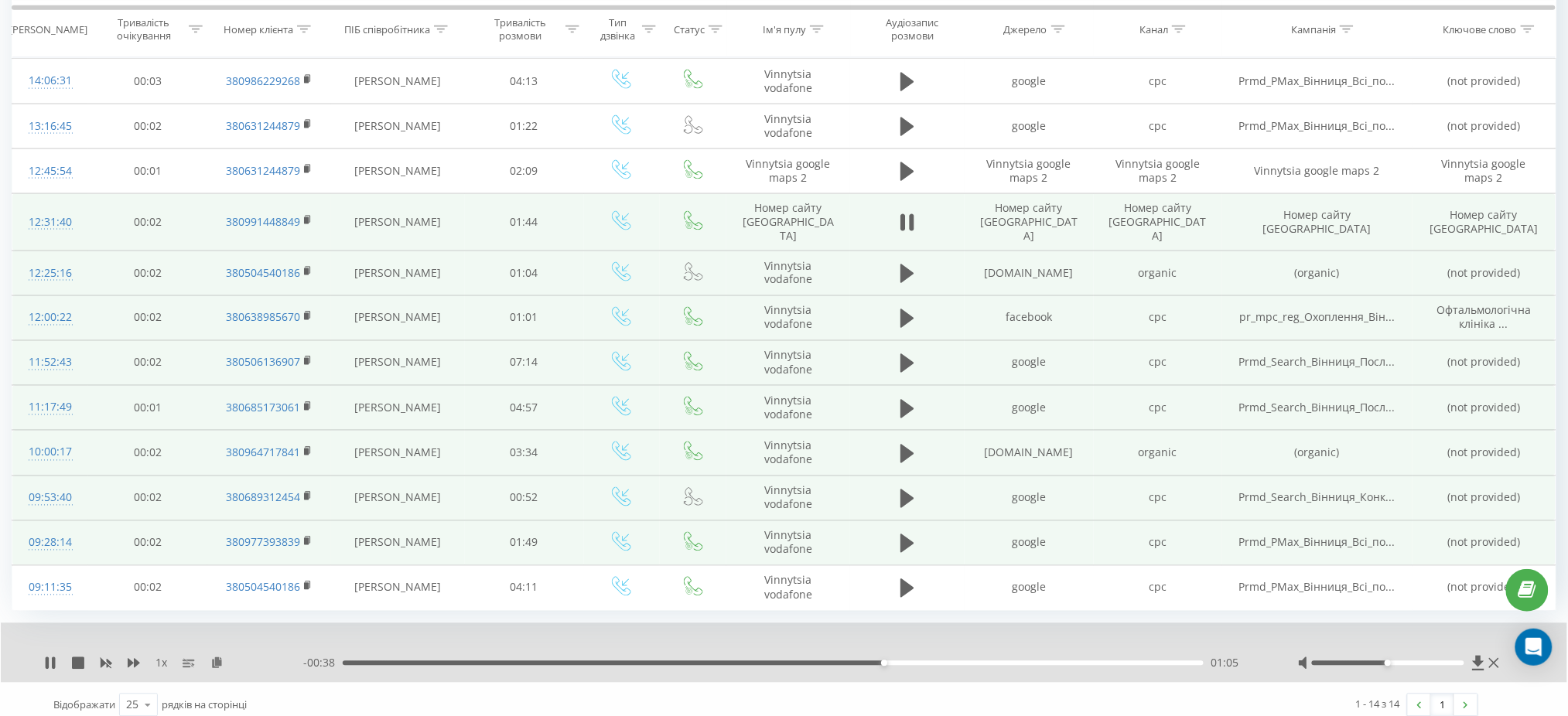
click at [1046, 661] on div "01:05" at bounding box center [773, 664] width 860 height 5
click at [1160, 661] on div "01:39" at bounding box center [773, 664] width 860 height 5
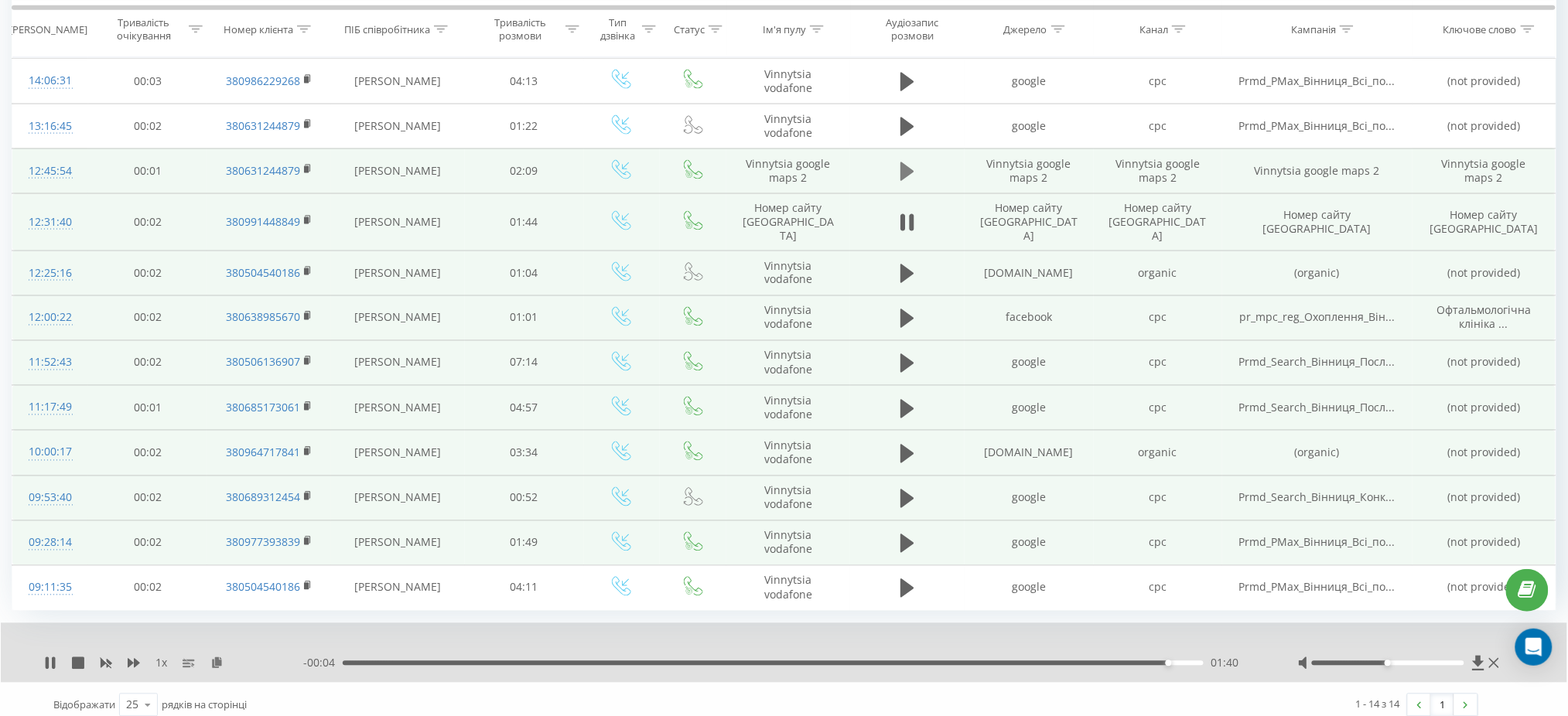
click at [908, 168] on icon at bounding box center [907, 171] width 14 height 19
click at [411, 661] on div "00:00" at bounding box center [773, 664] width 860 height 5
click at [562, 661] on div "00:10" at bounding box center [773, 664] width 860 height 5
click at [741, 661] on div "00:33" at bounding box center [773, 664] width 860 height 5
click at [960, 661] on div "01:32" at bounding box center [773, 664] width 860 height 5
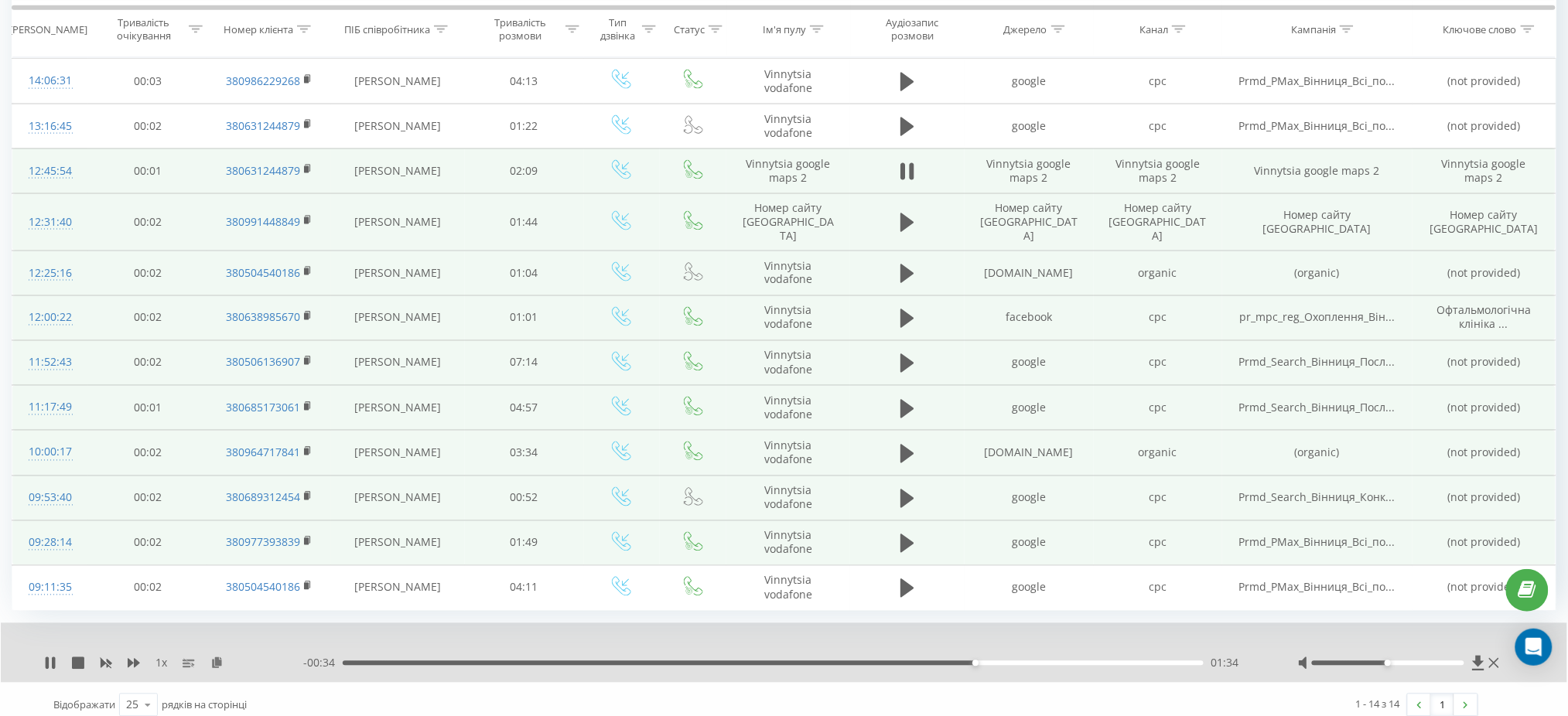
click at [1117, 661] on div "01:34" at bounding box center [773, 664] width 860 height 5
click at [1177, 661] on div "01:56" at bounding box center [773, 664] width 860 height 5
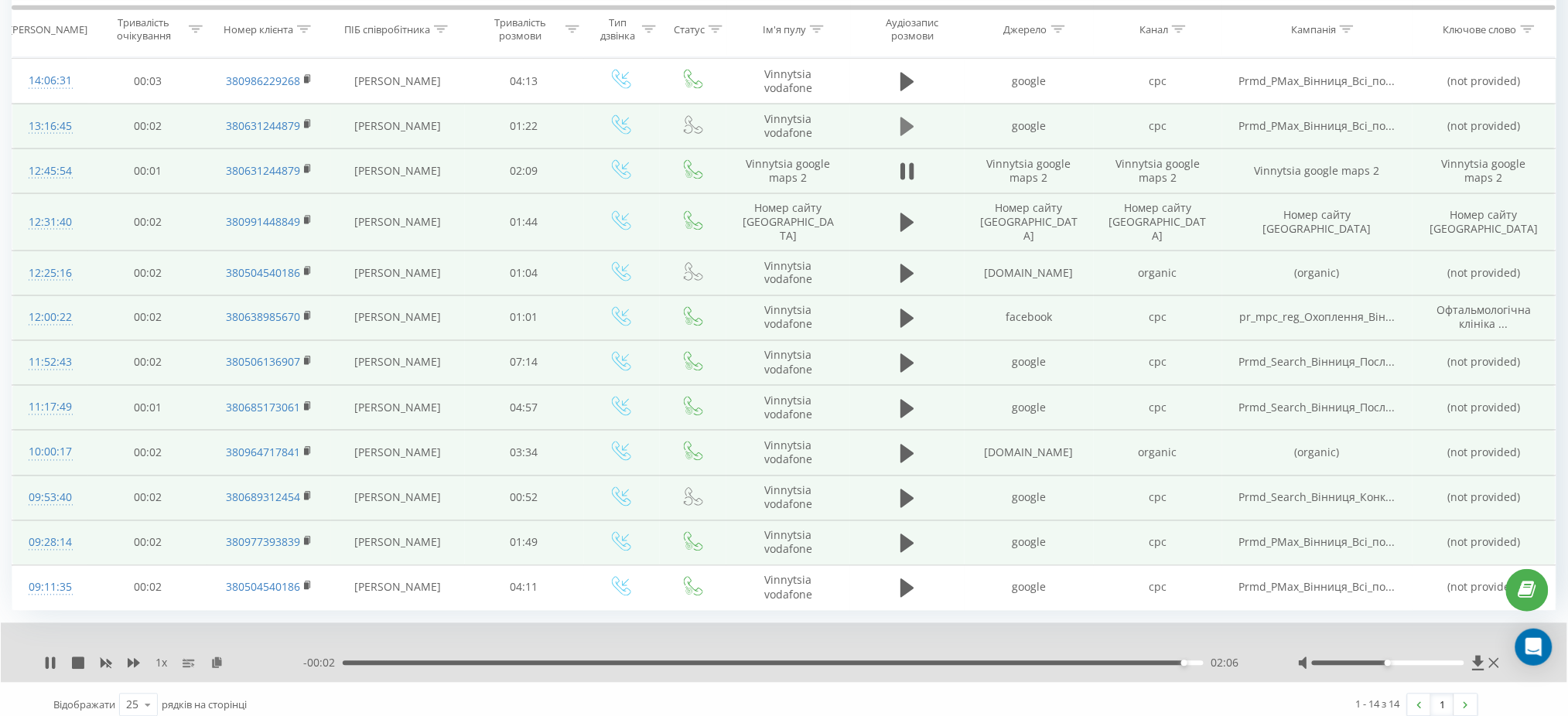
click at [905, 124] on icon at bounding box center [907, 127] width 14 height 19
click at [461, 661] on div "00:11" at bounding box center [773, 664] width 860 height 5
click at [628, 661] on div "00:27" at bounding box center [773, 664] width 860 height 5
click at [839, 661] on div "00:28" at bounding box center [773, 664] width 860 height 5
click at [989, 661] on div "00:48" at bounding box center [773, 664] width 860 height 5
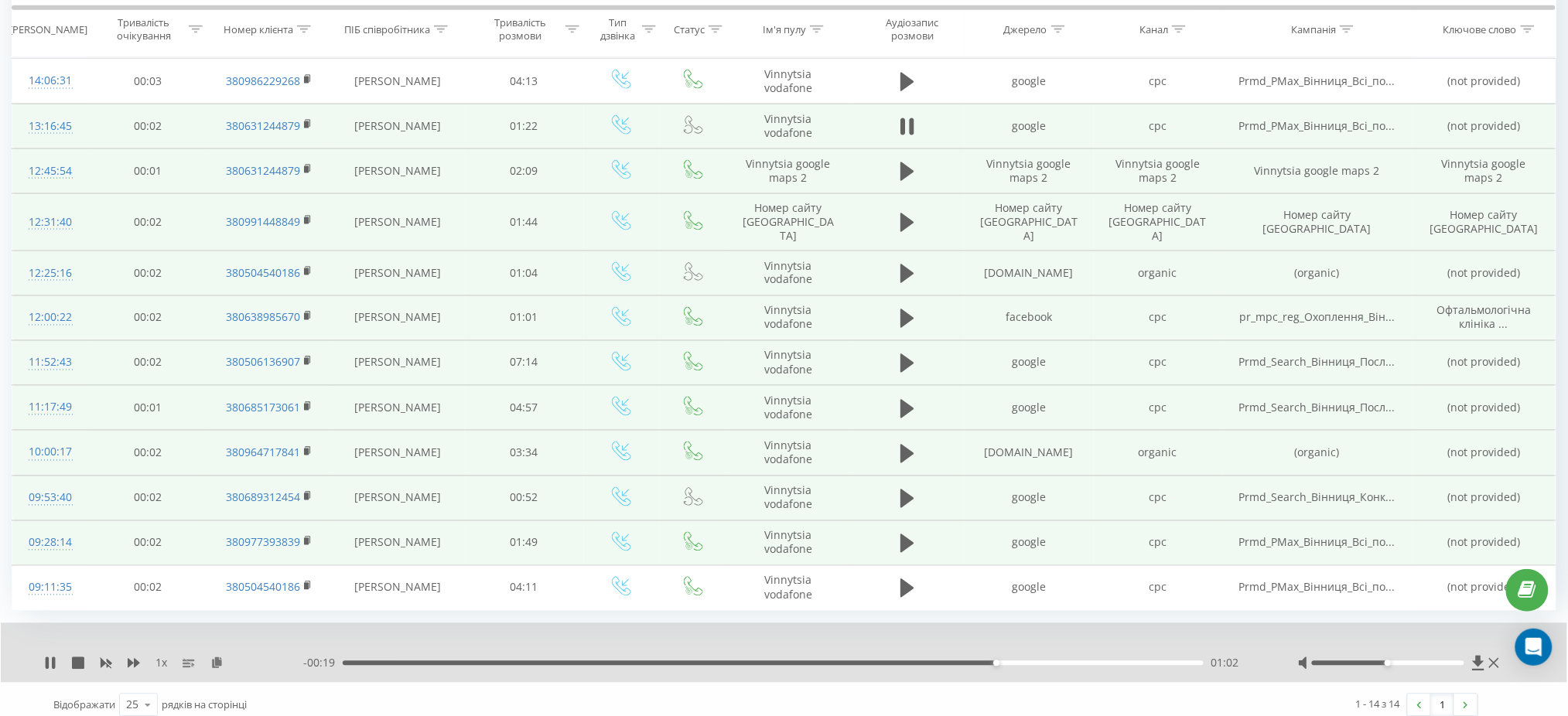
click at [1147, 661] on div "01:02" at bounding box center [773, 664] width 860 height 5
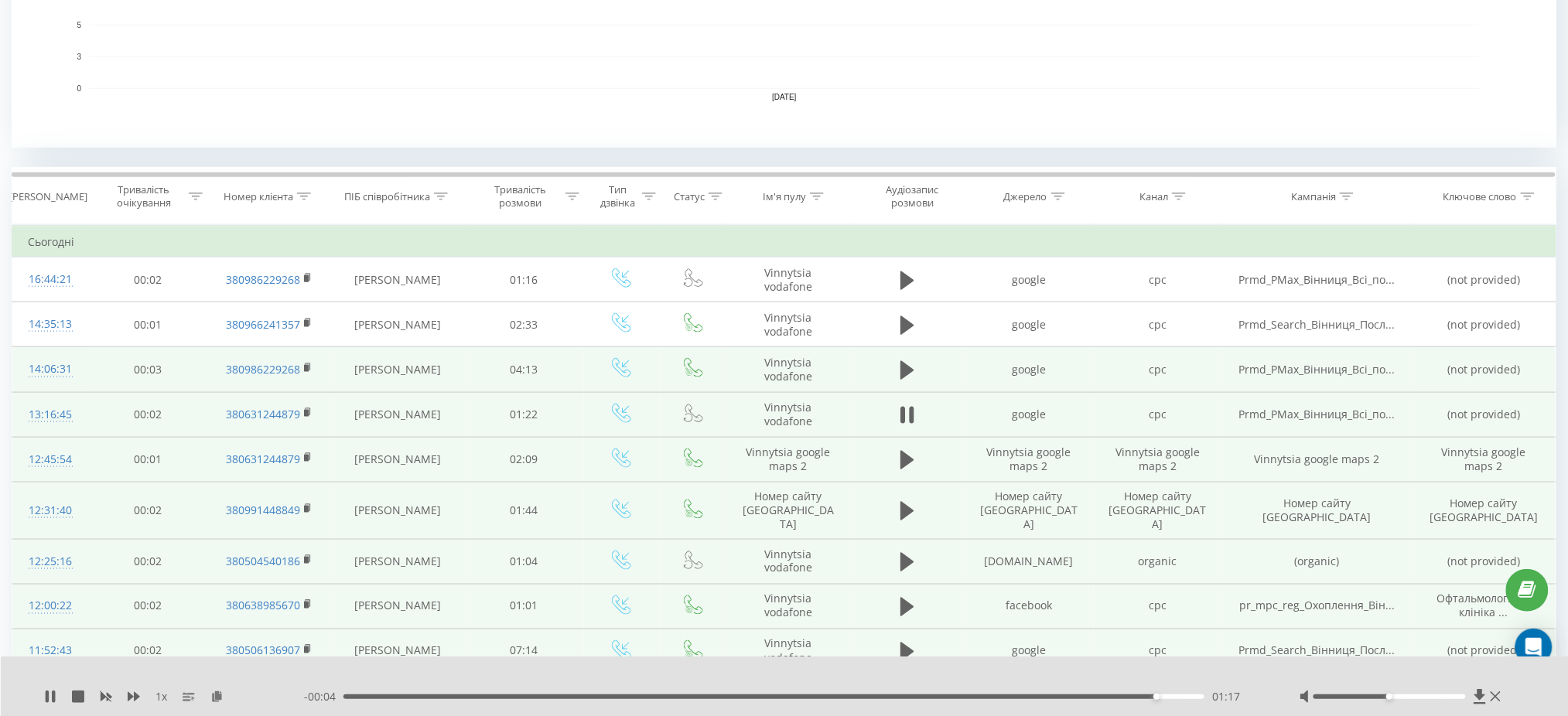
scroll to position [480, 0]
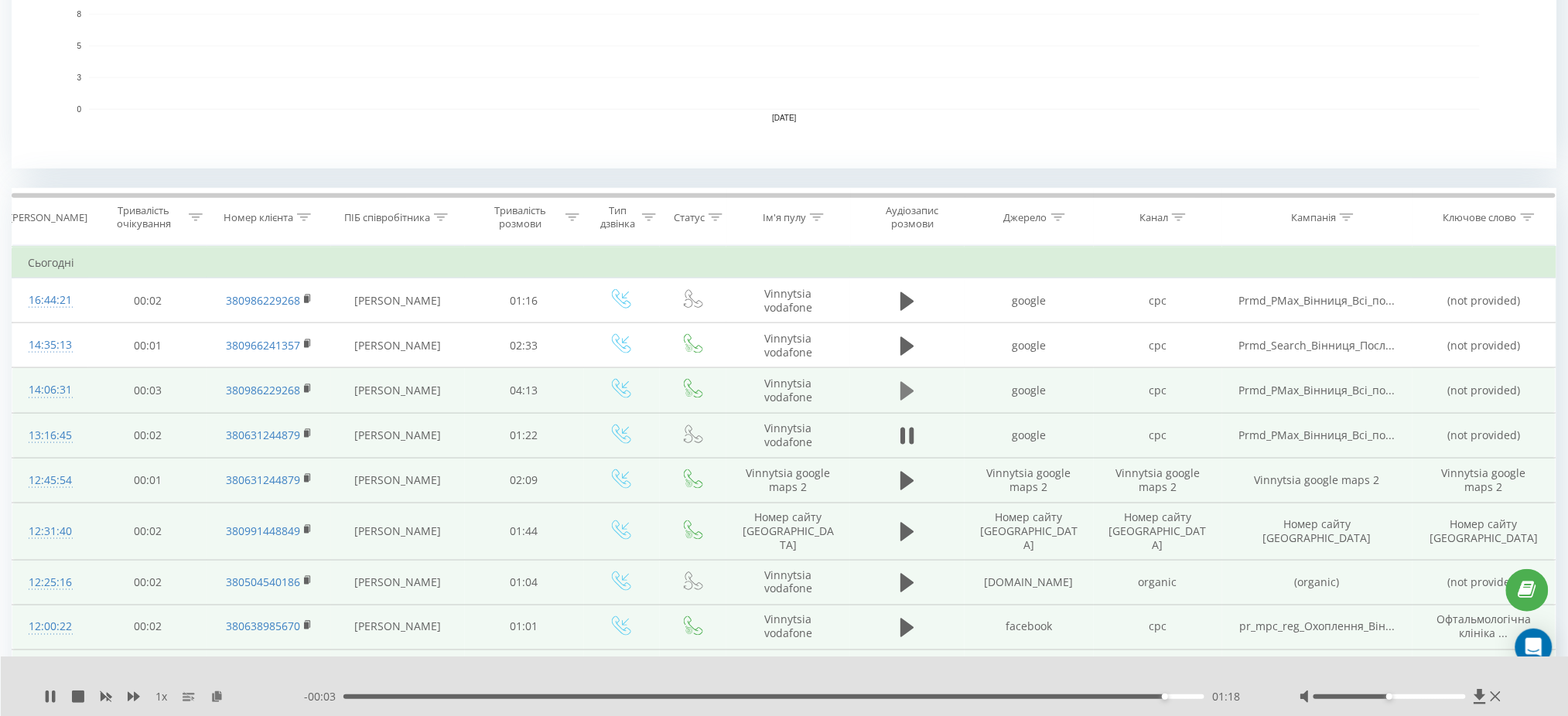
click at [905, 390] on icon at bounding box center [907, 391] width 14 height 19
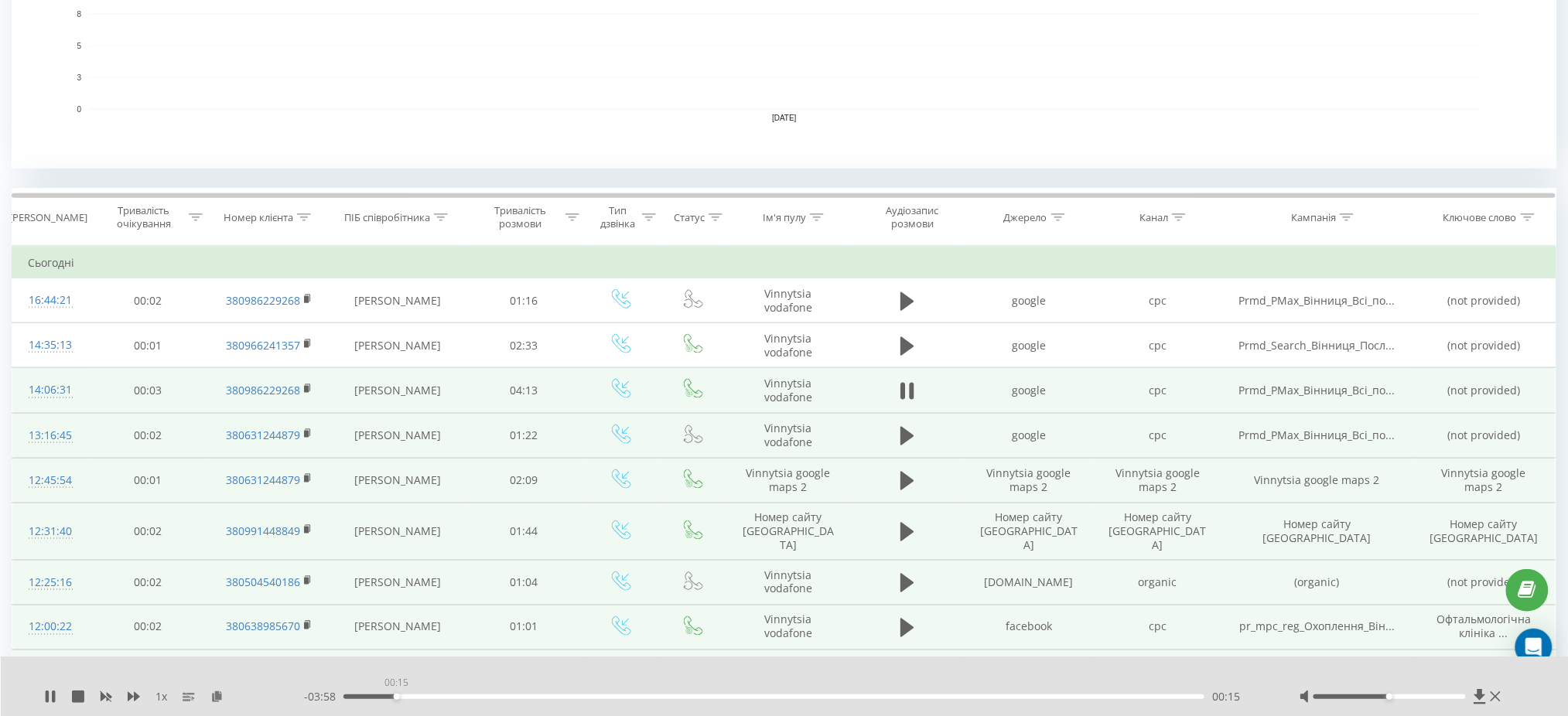
drag, startPoint x: 397, startPoint y: 697, endPoint x: 418, endPoint y: 697, distance: 21.0
click at [397, 697] on div "00:15" at bounding box center [774, 697] width 861 height 5
click at [567, 699] on div "01:06" at bounding box center [774, 697] width 861 height 5
click at [712, 696] on div "01:49" at bounding box center [774, 697] width 861 height 5
click at [876, 697] on div "01:49" at bounding box center [774, 697] width 861 height 5
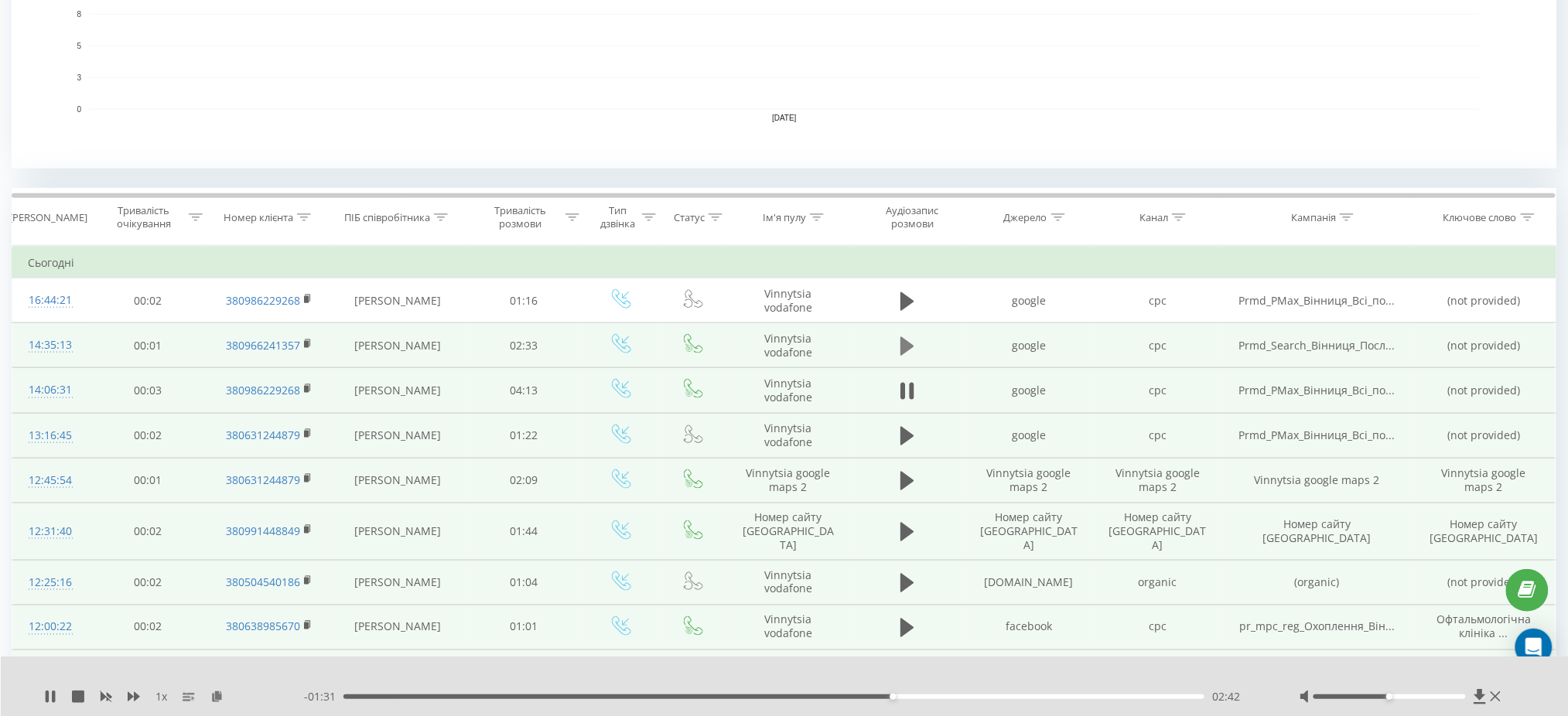
click at [905, 345] on icon at bounding box center [907, 346] width 14 height 19
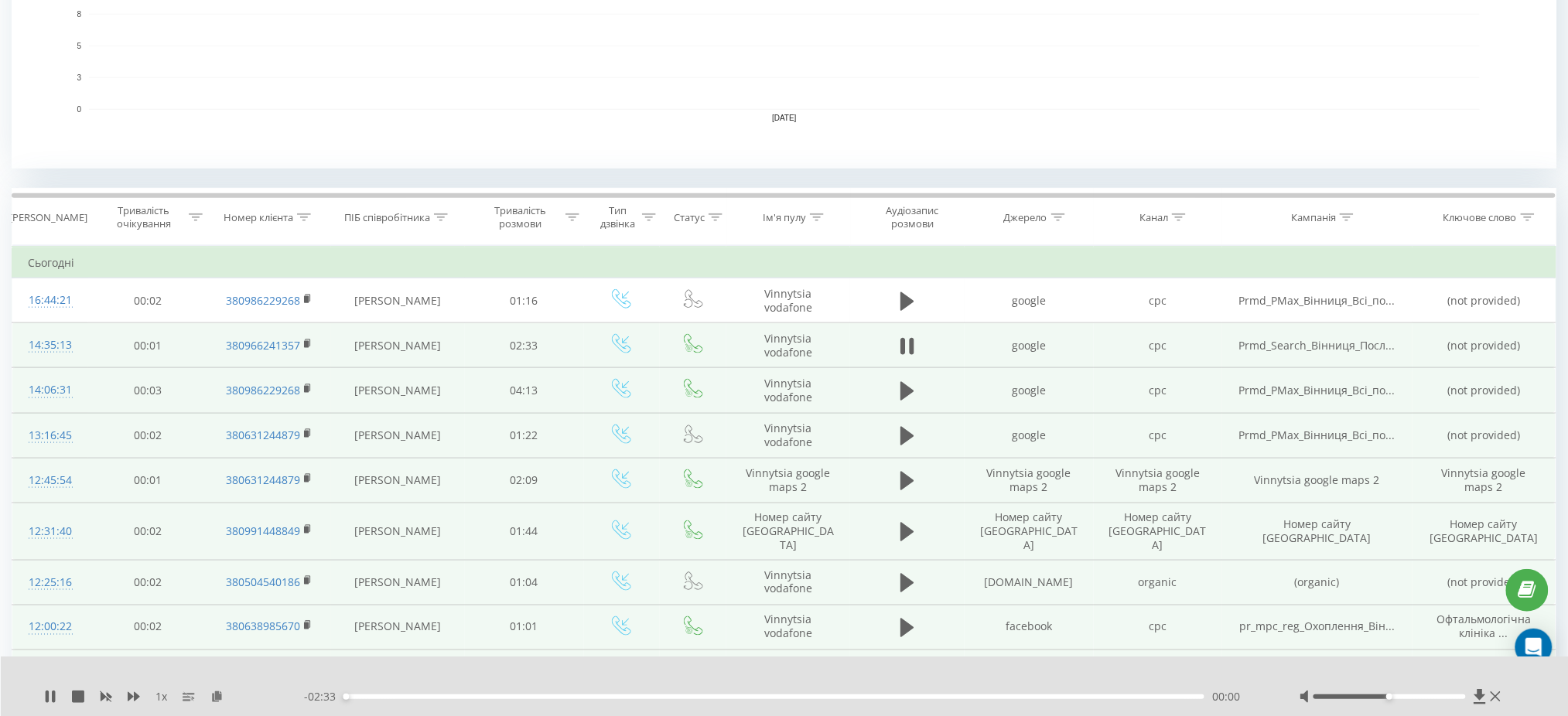
click at [404, 697] on div "00:00" at bounding box center [774, 697] width 861 height 5
click at [567, 698] on div "00:11" at bounding box center [774, 697] width 861 height 5
click at [737, 696] on div "00:40" at bounding box center [774, 697] width 861 height 5
click at [883, 696] on div "01:11" at bounding box center [774, 697] width 861 height 5
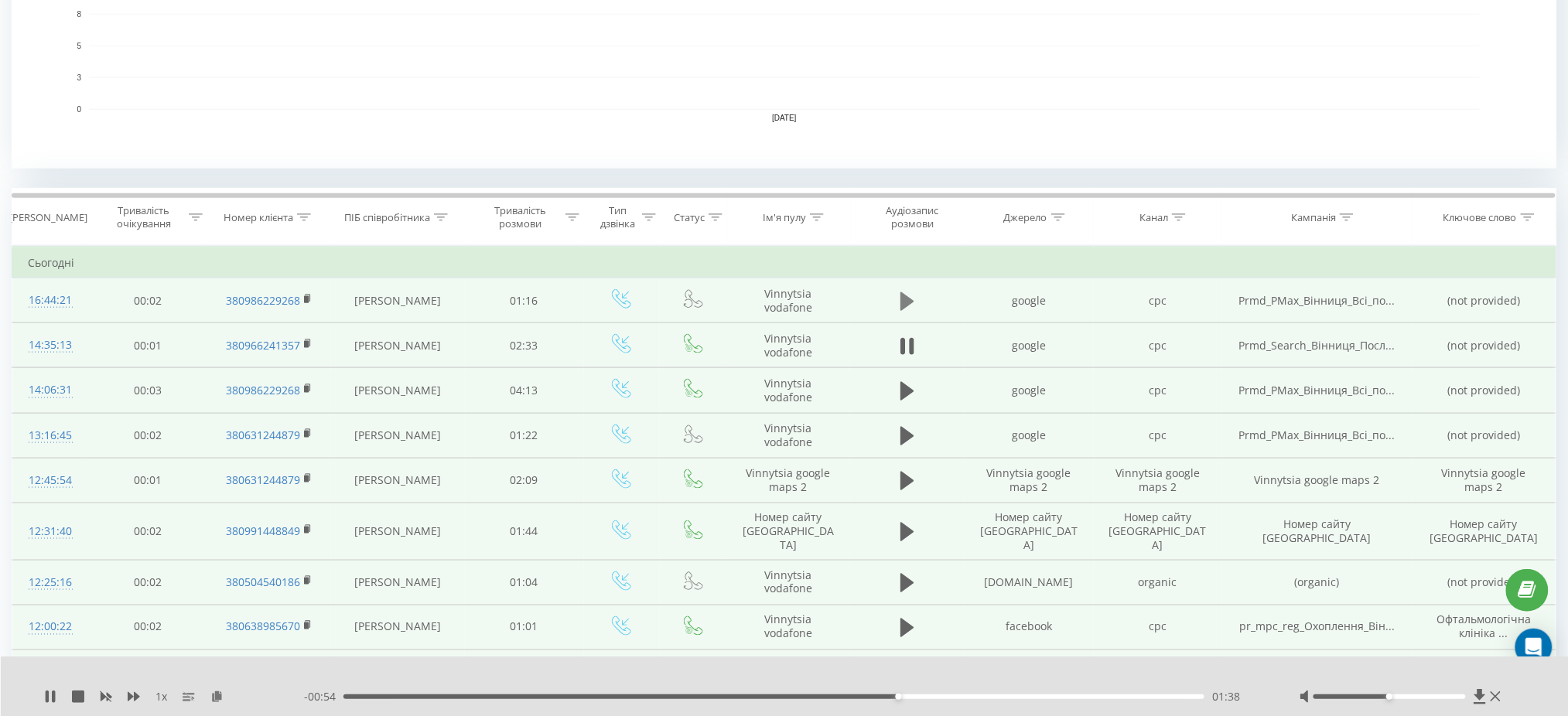
click at [906, 297] on icon at bounding box center [907, 300] width 14 height 19
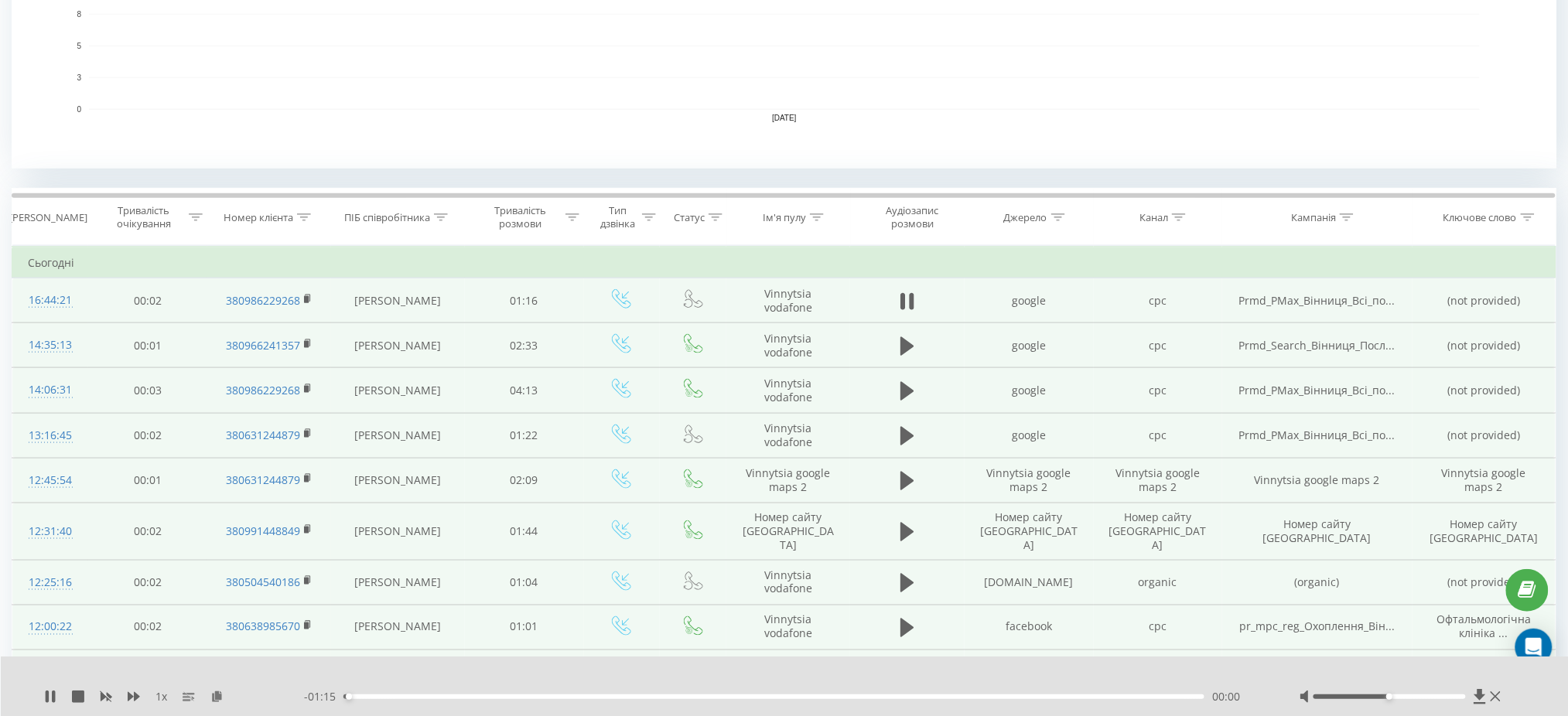
click at [447, 700] on div "- 01:15 00:00 00:00" at bounding box center [782, 696] width 957 height 16
click at [450, 696] on div "00:01" at bounding box center [774, 697] width 861 height 5
click at [602, 695] on div "00:10" at bounding box center [774, 697] width 861 height 5
click at [912, 297] on icon at bounding box center [912, 301] width 5 height 17
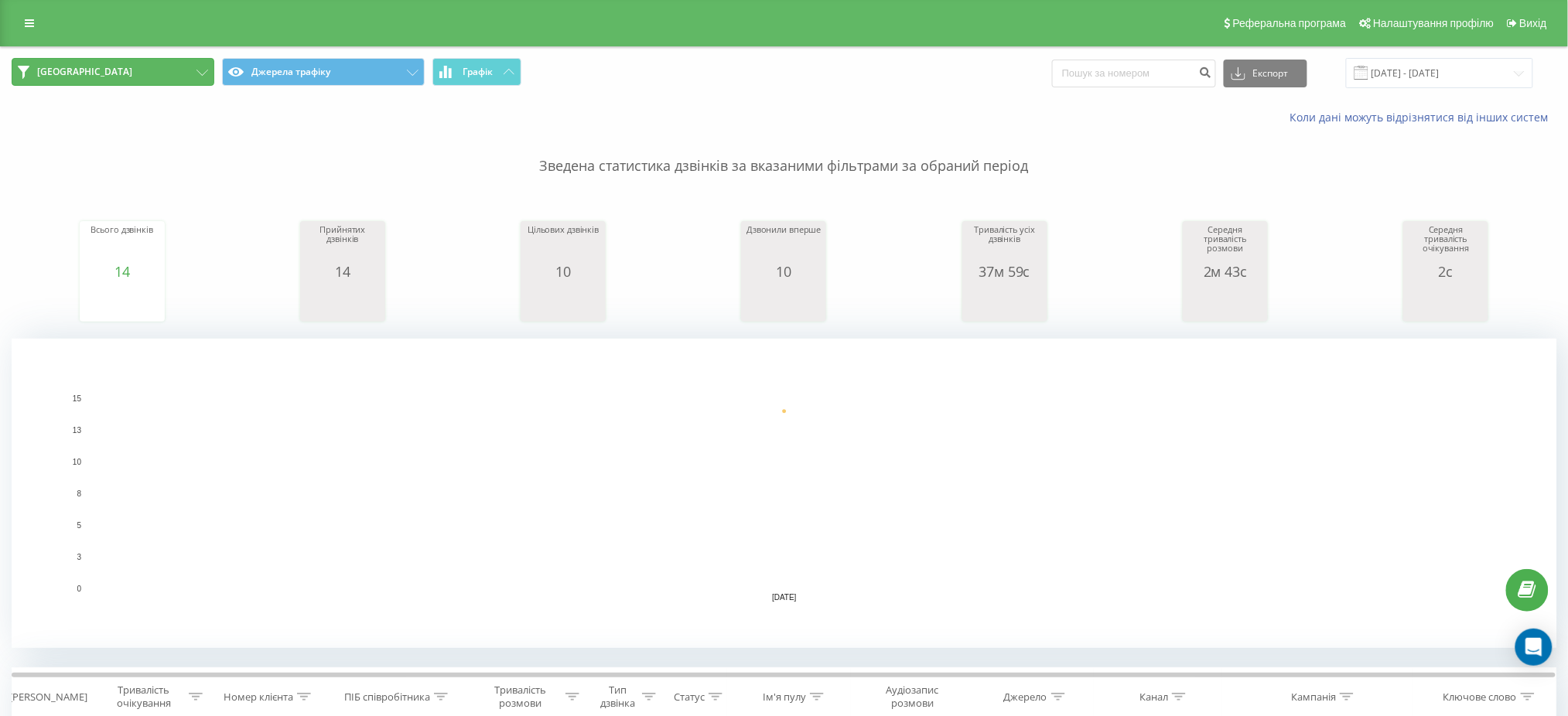
click at [199, 71] on icon at bounding box center [202, 73] width 11 height 7
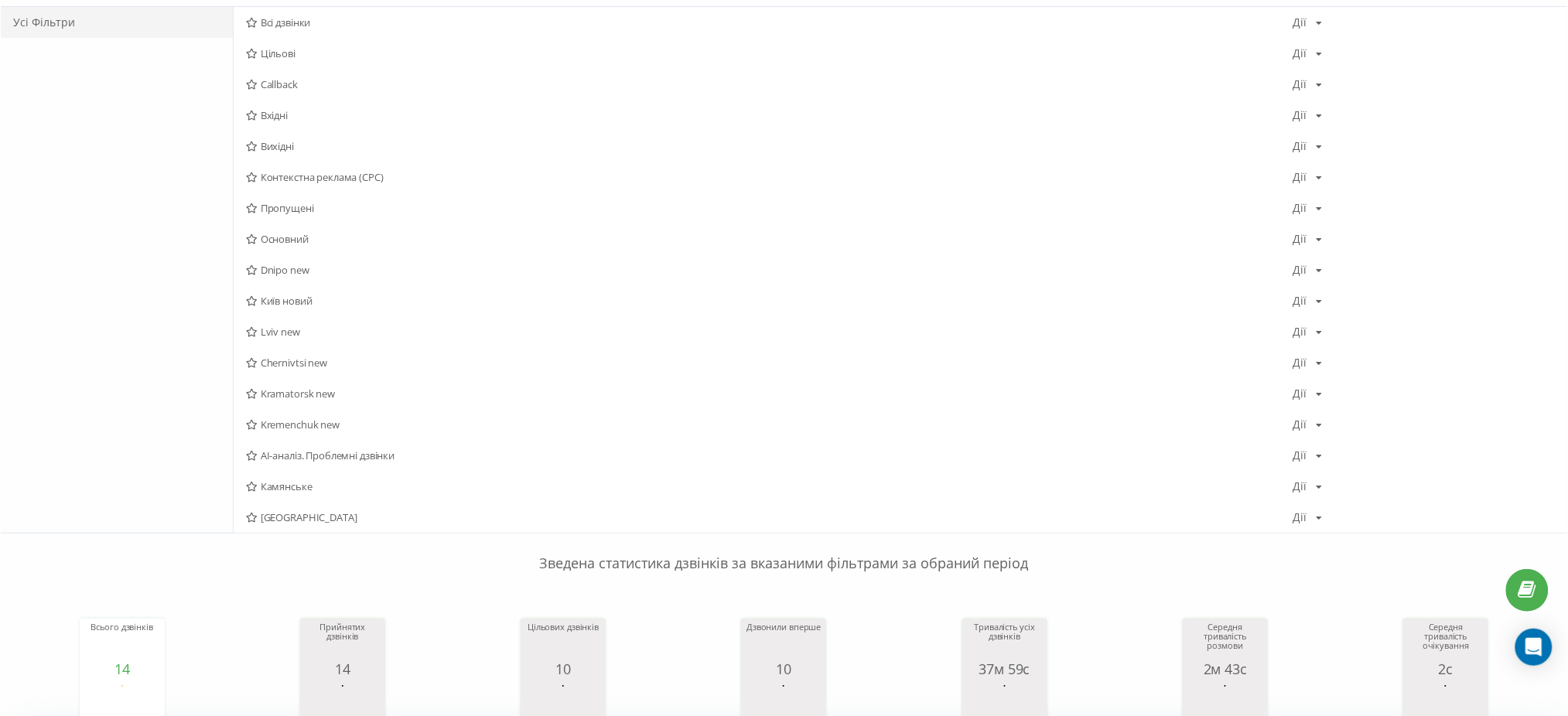
scroll to position [205, 0]
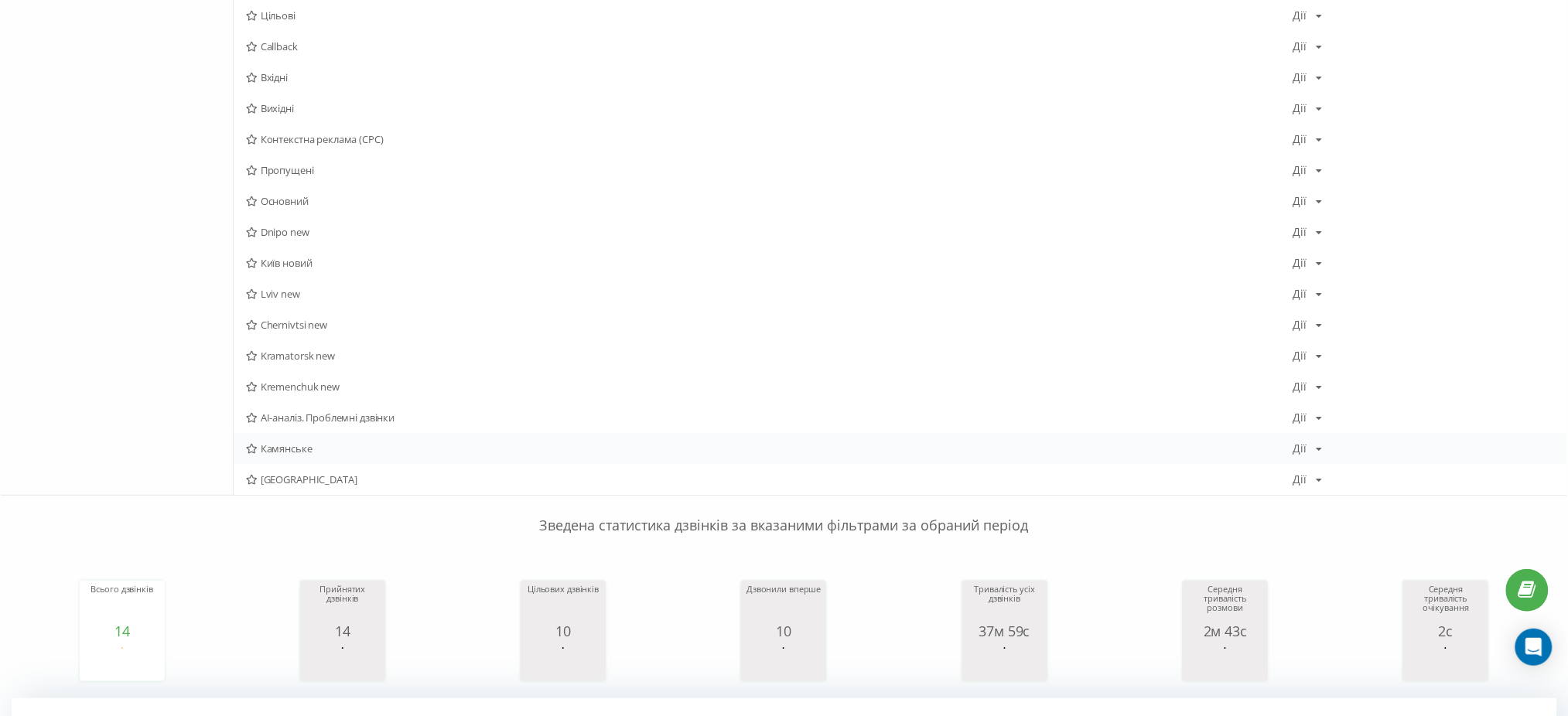
click at [314, 453] on span "Камянське" at bounding box center [770, 448] width 1048 height 11
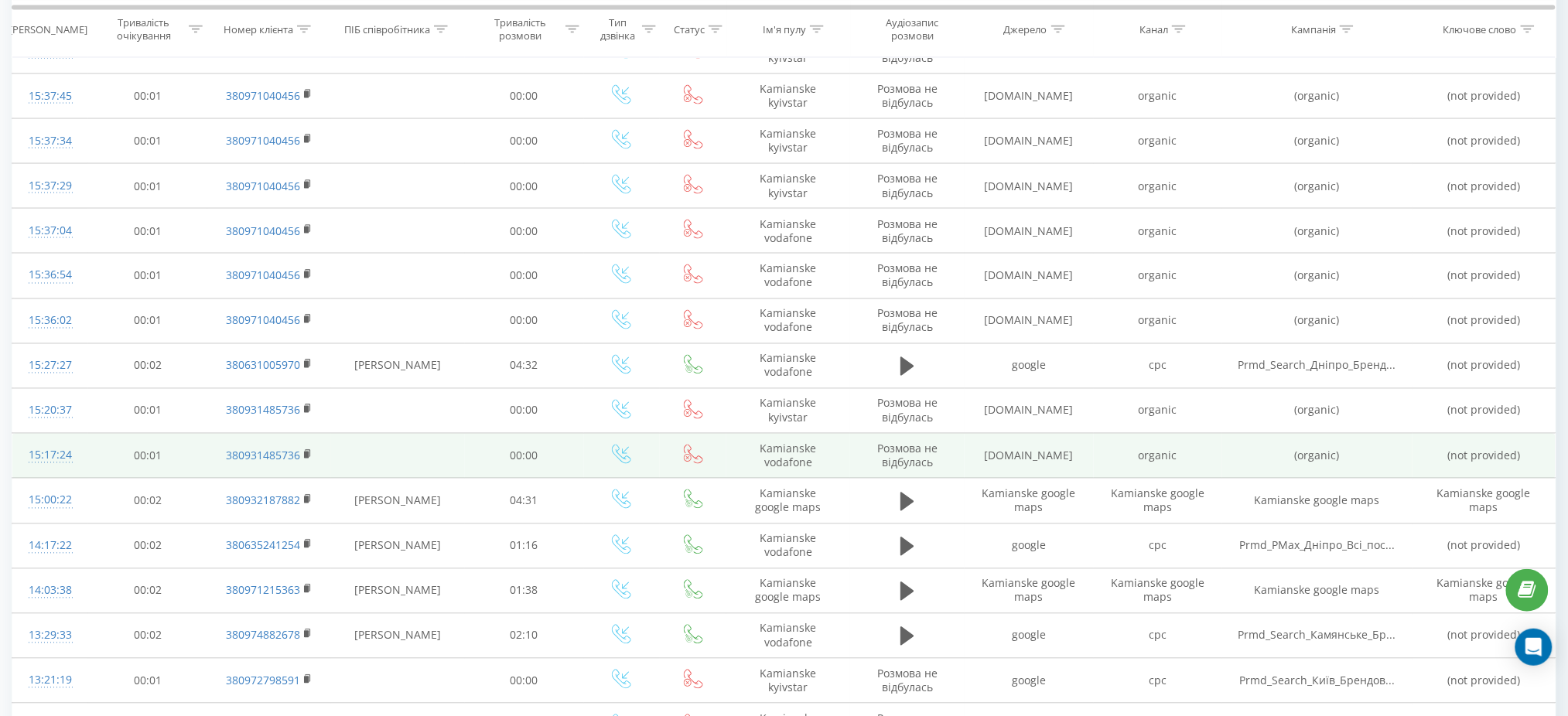
scroll to position [812, 0]
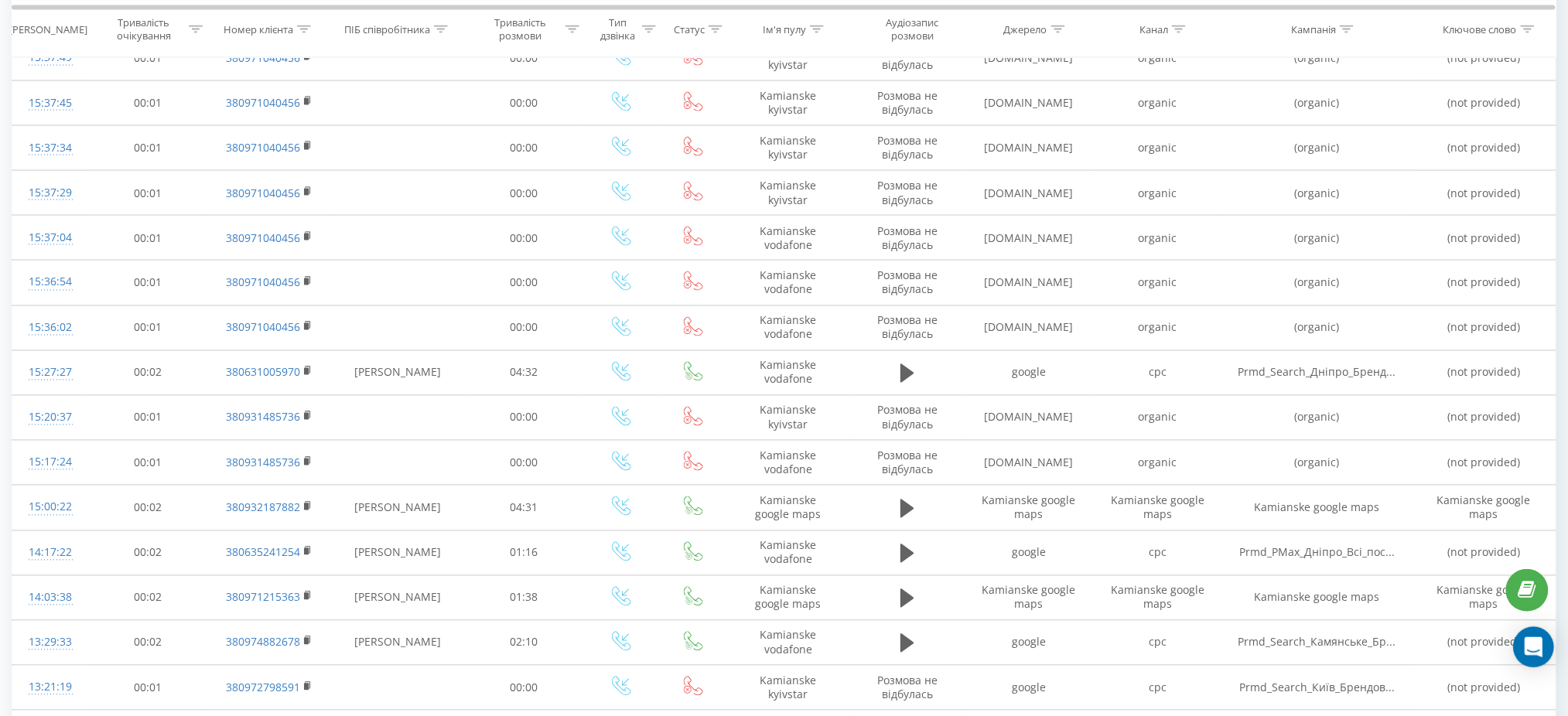
click at [1531, 642] on icon "Open Intercom Messenger" at bounding box center [1534, 647] width 18 height 20
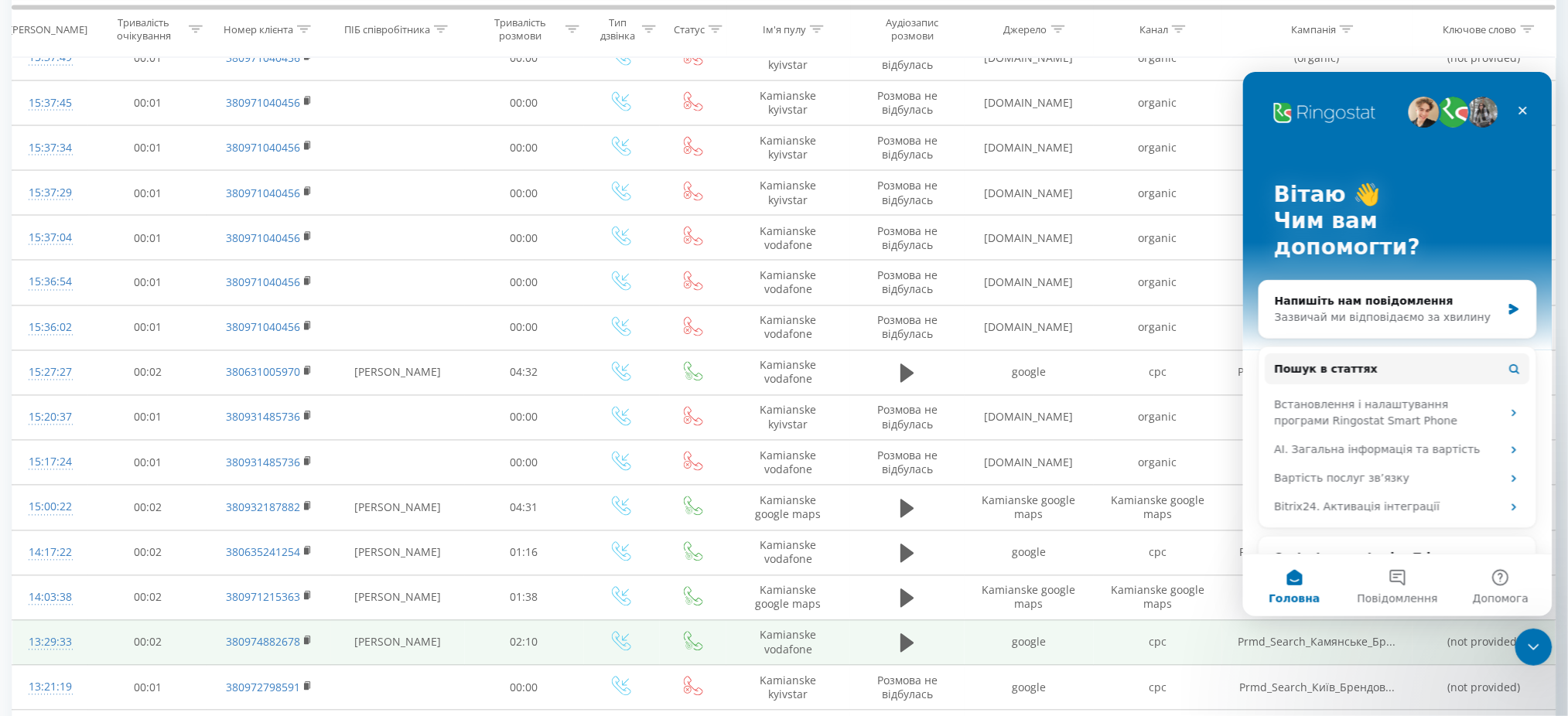
scroll to position [0, 0]
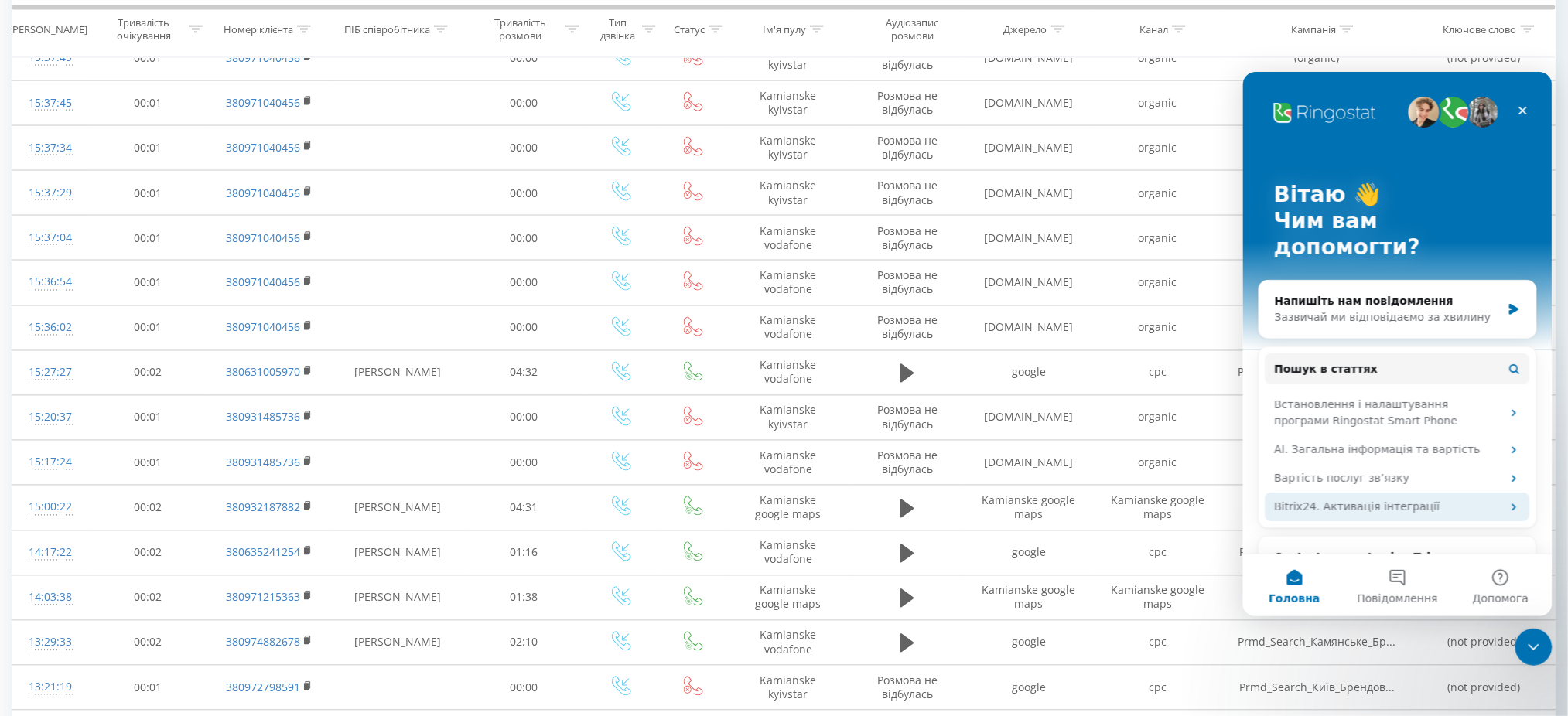
click at [1512, 492] on div "Bitrix24. Активація інтеграції" at bounding box center [1396, 506] width 264 height 29
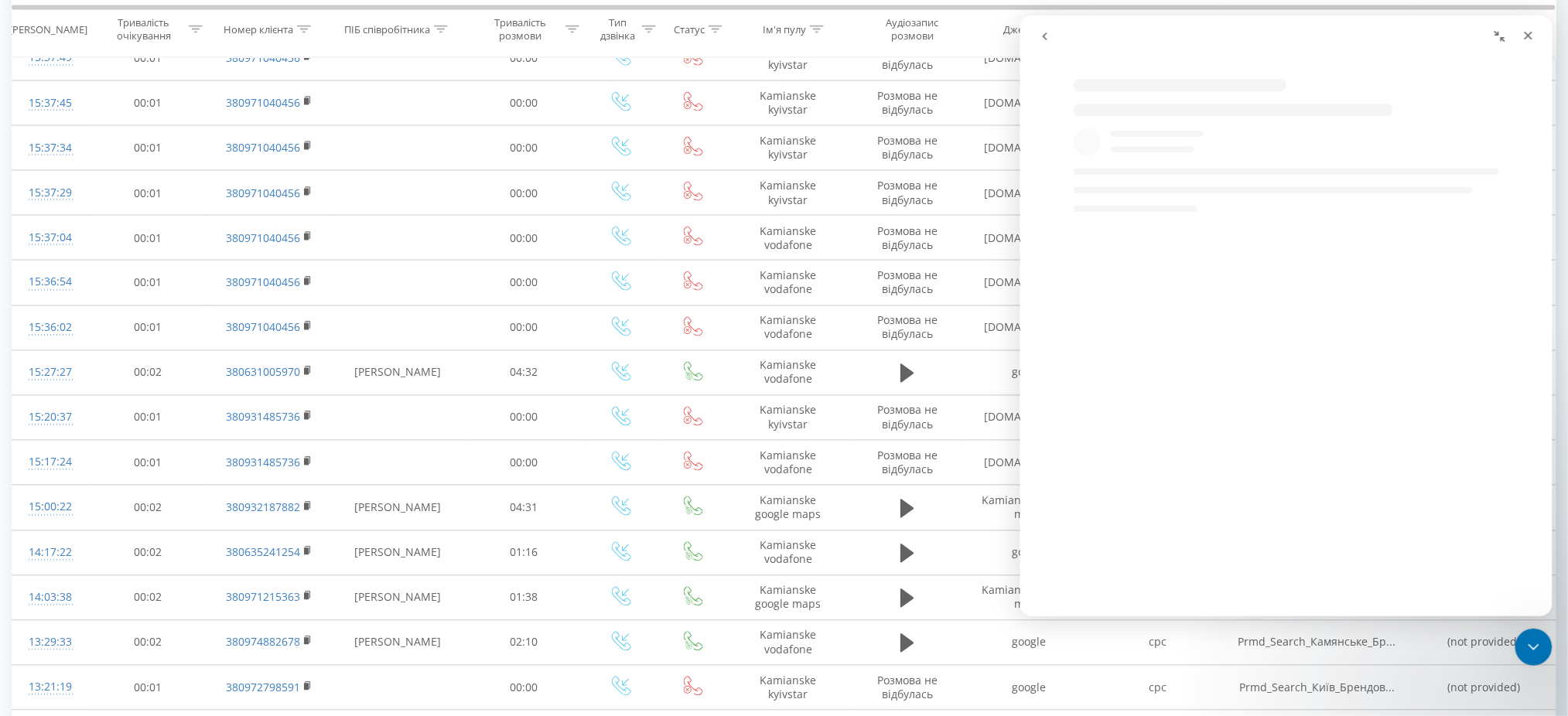
click at [1499, 598] on div "Месенджер Intercom" at bounding box center [1301, 433] width 532 height 345
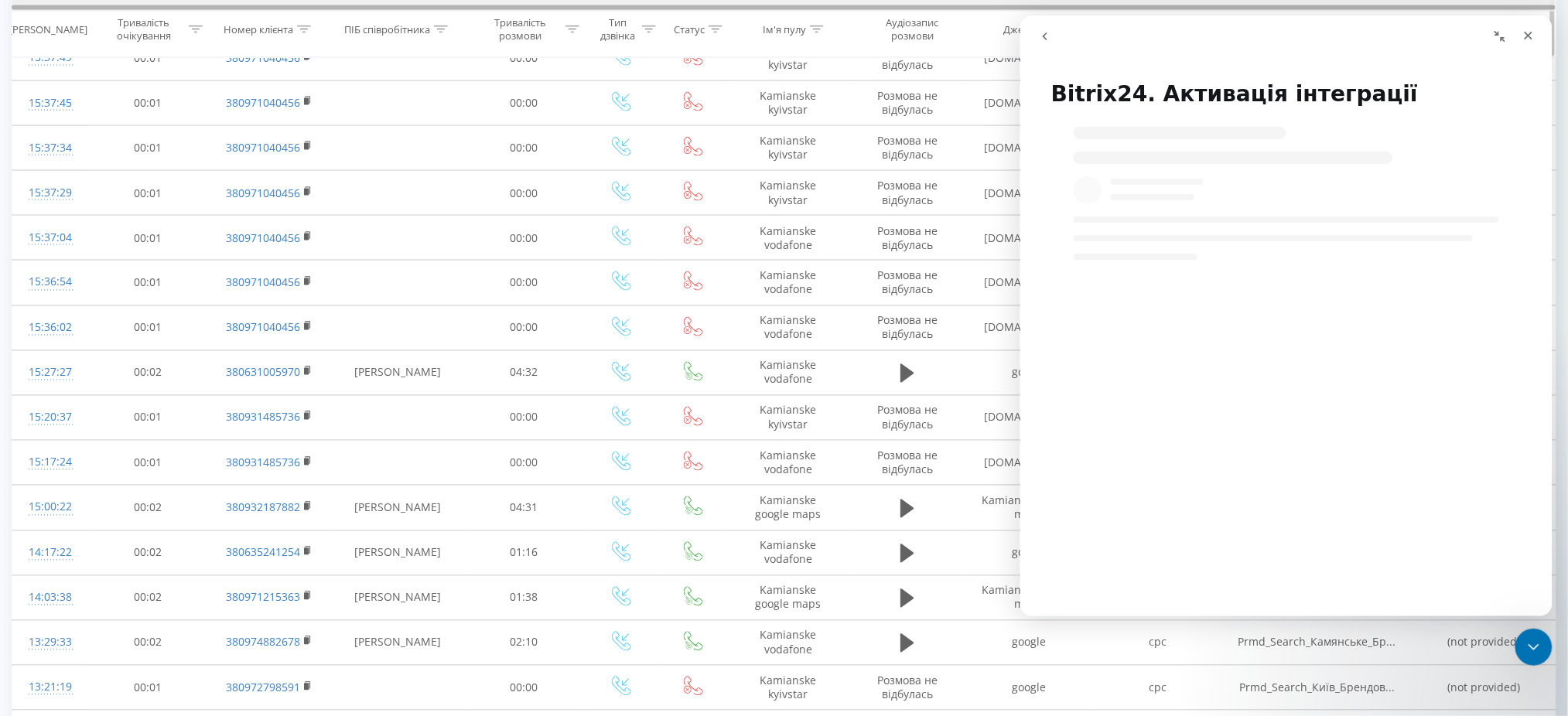
select select "uk"
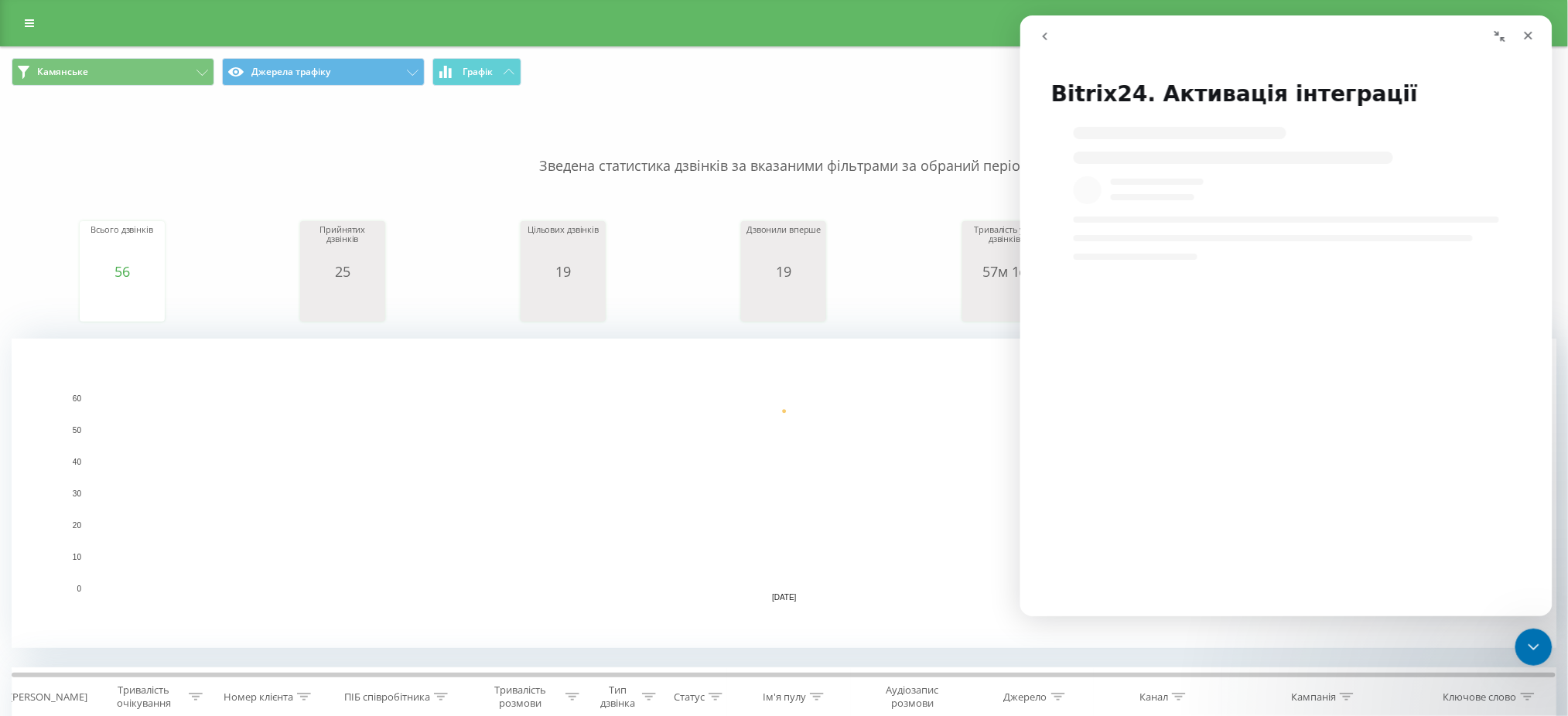
select select "uk"
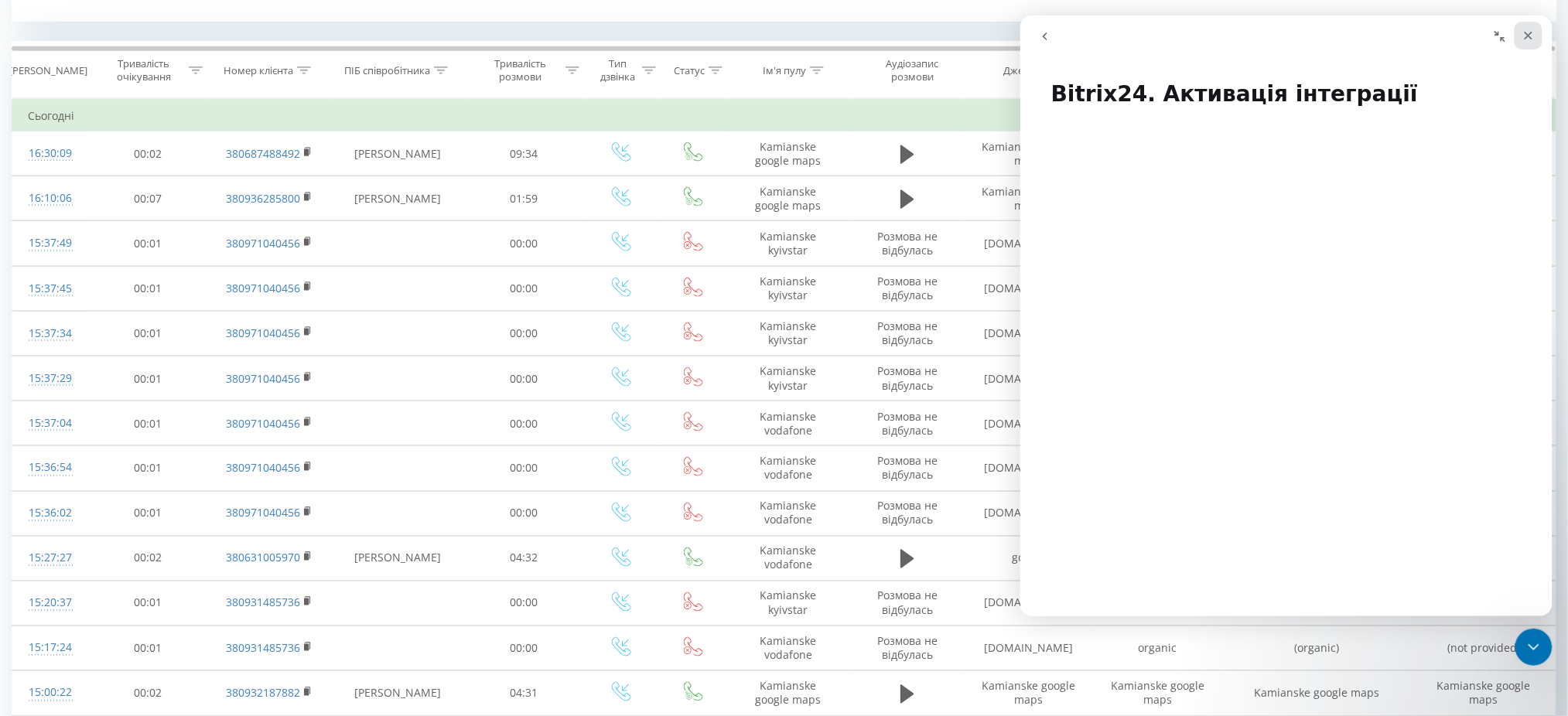
click at [1522, 33] on icon "Закрити" at bounding box center [1527, 35] width 12 height 12
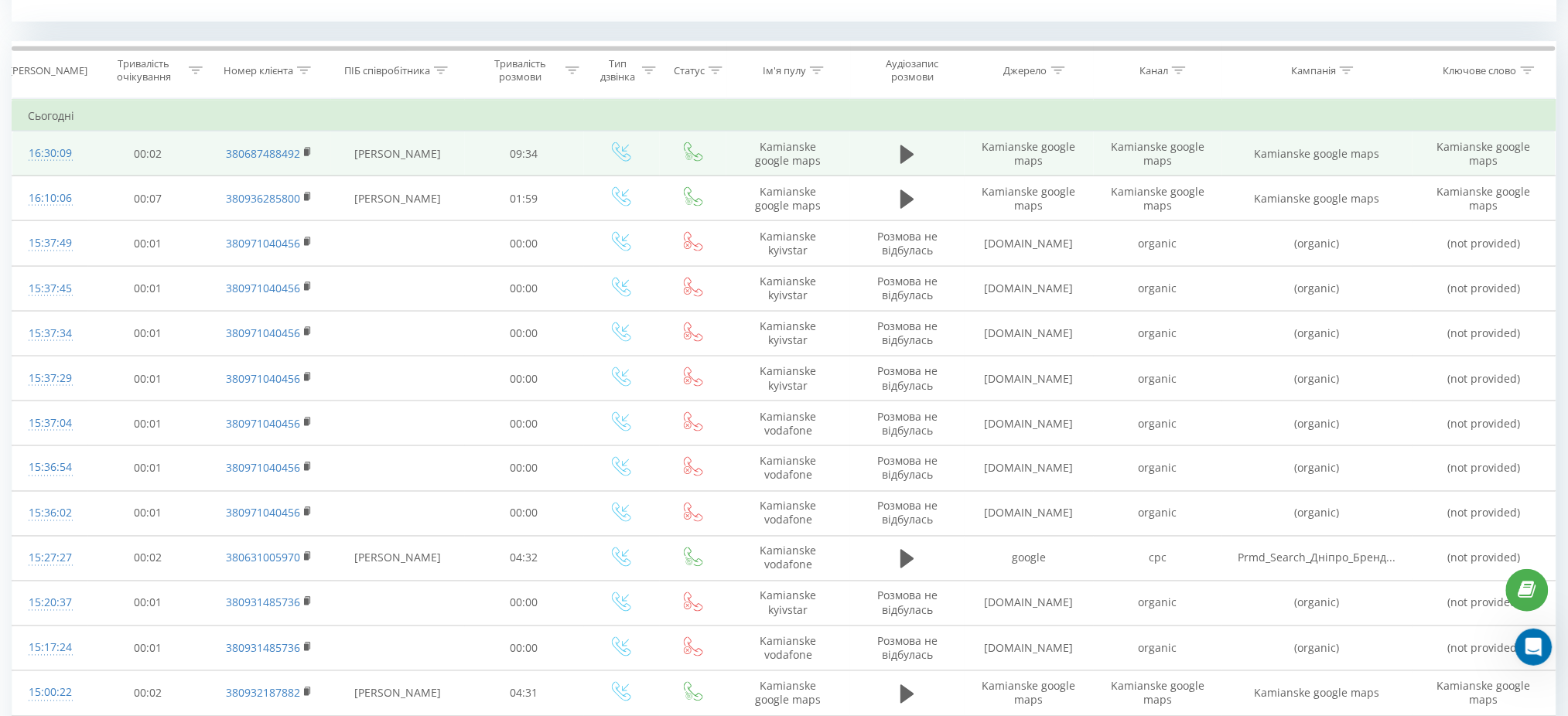
scroll to position [0, 0]
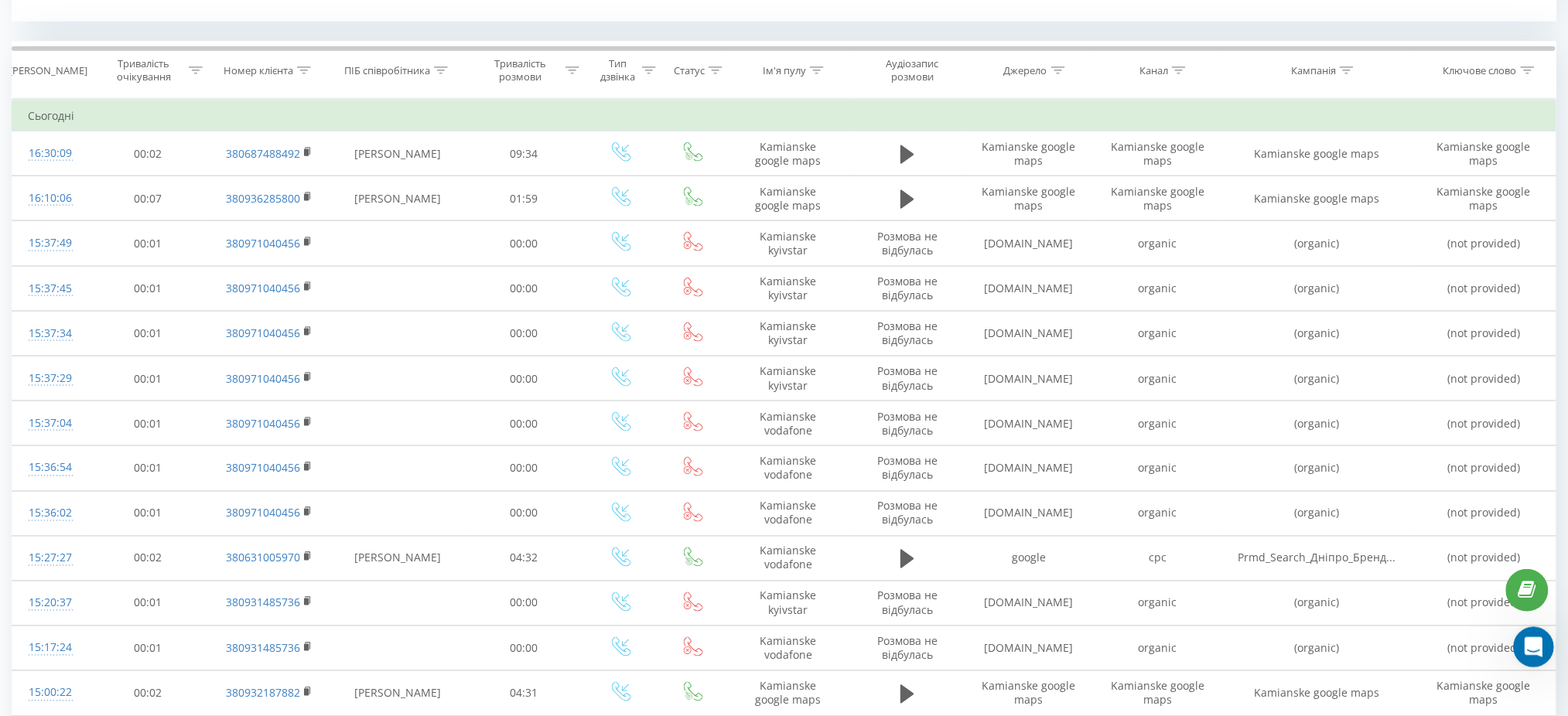
select select "uk"
drag, startPoint x: 1531, startPoint y: 642, endPoint x: 1521, endPoint y: 640, distance: 10.2
click at [1530, 642] on icon "Відкрити програму для спілкування Intercom" at bounding box center [1530, 645] width 25 height 25
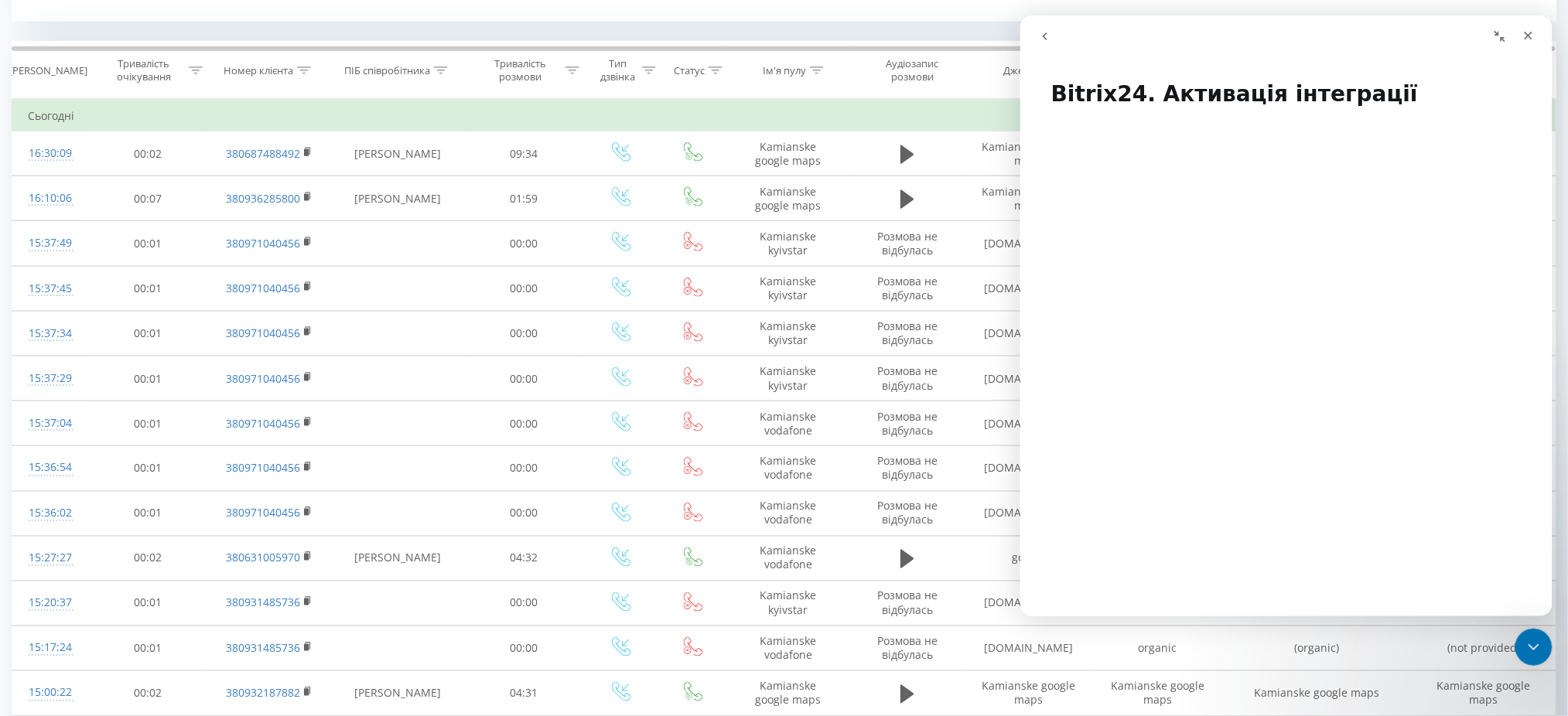
click at [1033, 33] on button "go back" at bounding box center [1044, 36] width 29 height 29
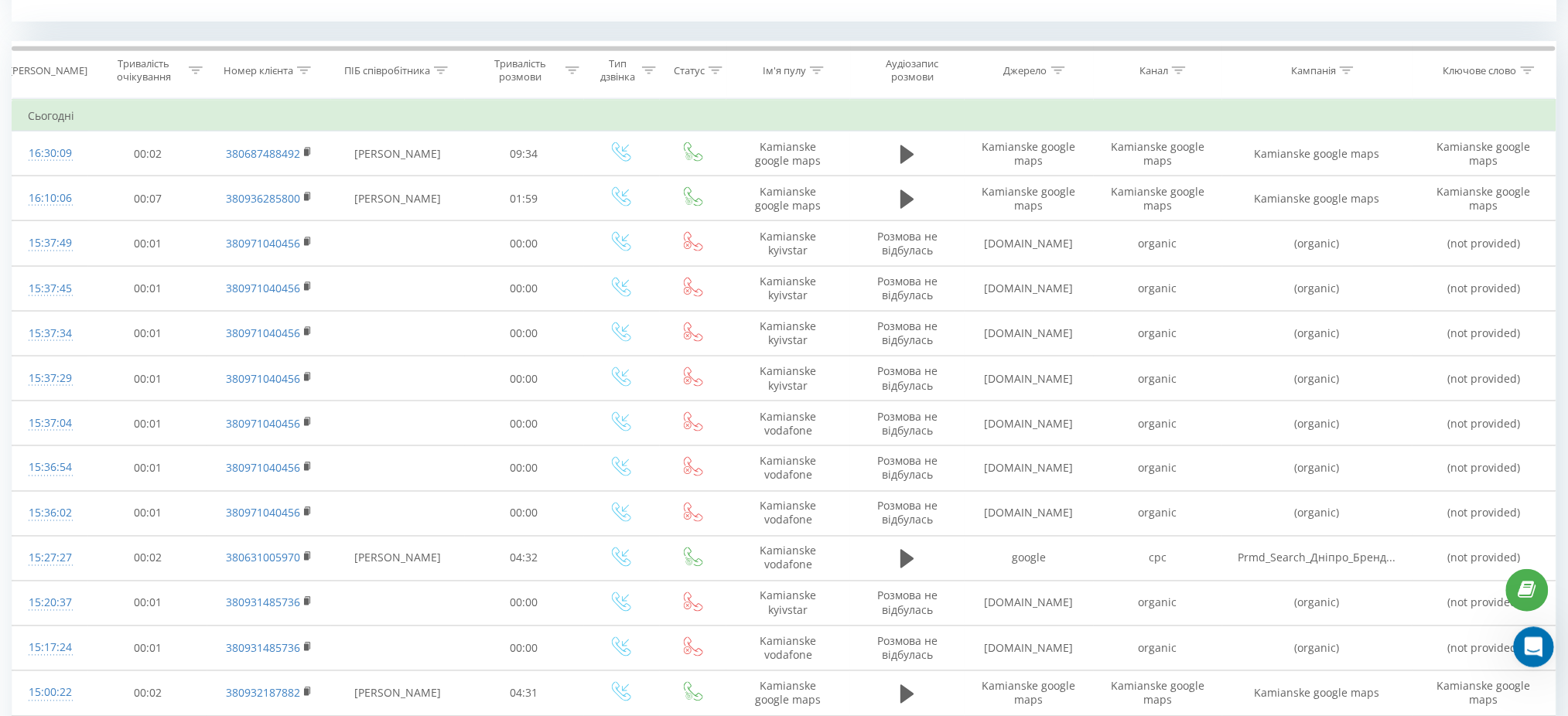
click at [1536, 642] on icon "Відкрити програму для спілкування Intercom" at bounding box center [1530, 645] width 25 height 25
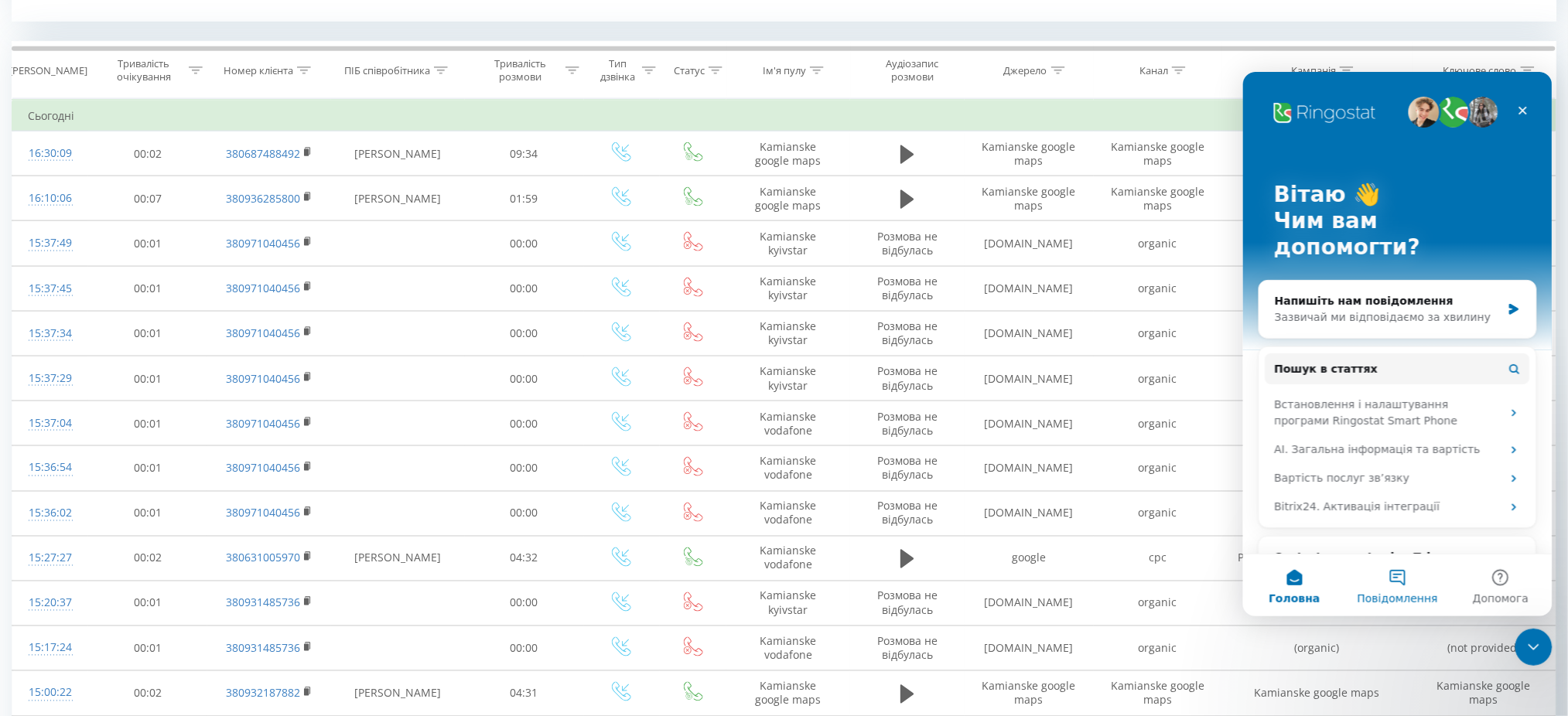
click at [1403, 576] on button "Повідомлення" at bounding box center [1397, 585] width 103 height 62
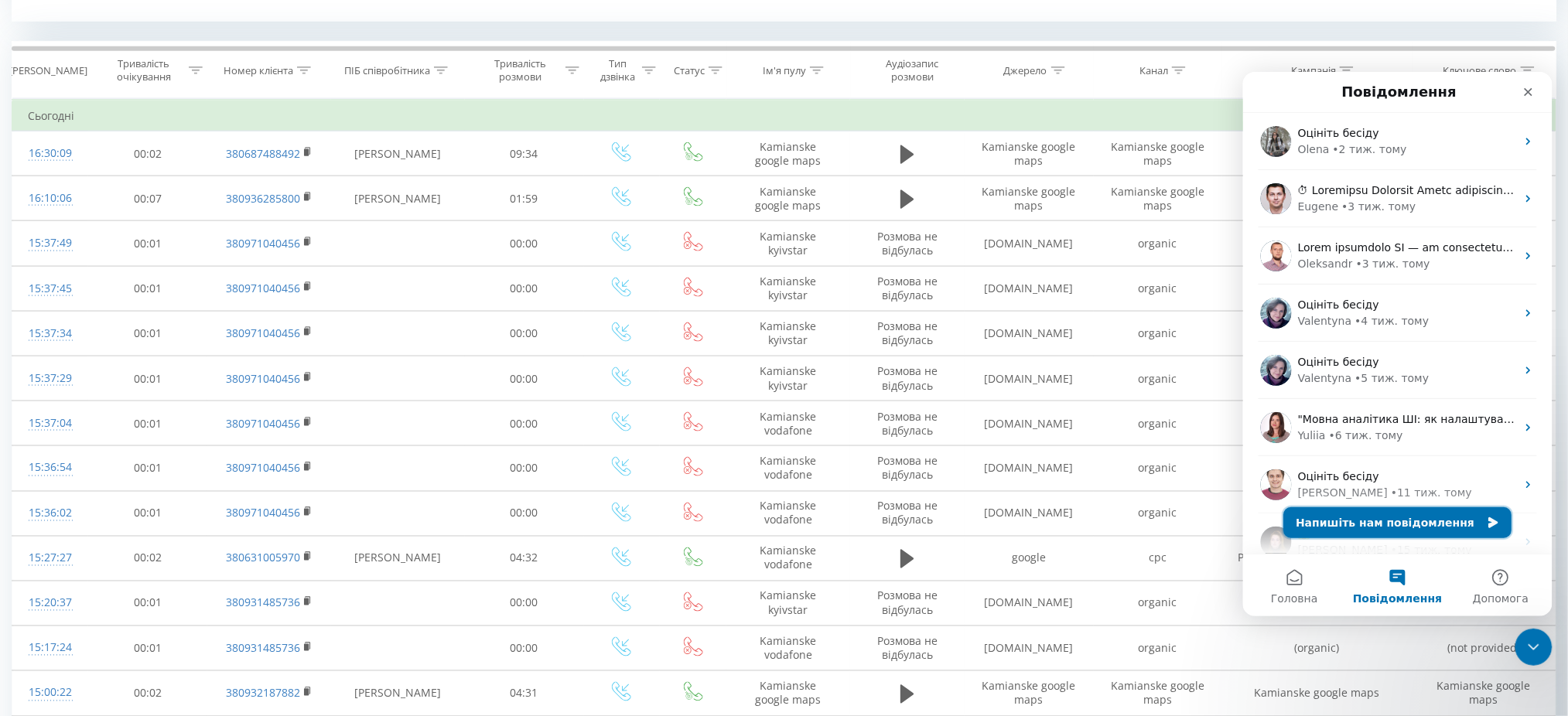
click at [1390, 516] on button "Напишіть нам повідомлення" at bounding box center [1397, 522] width 228 height 31
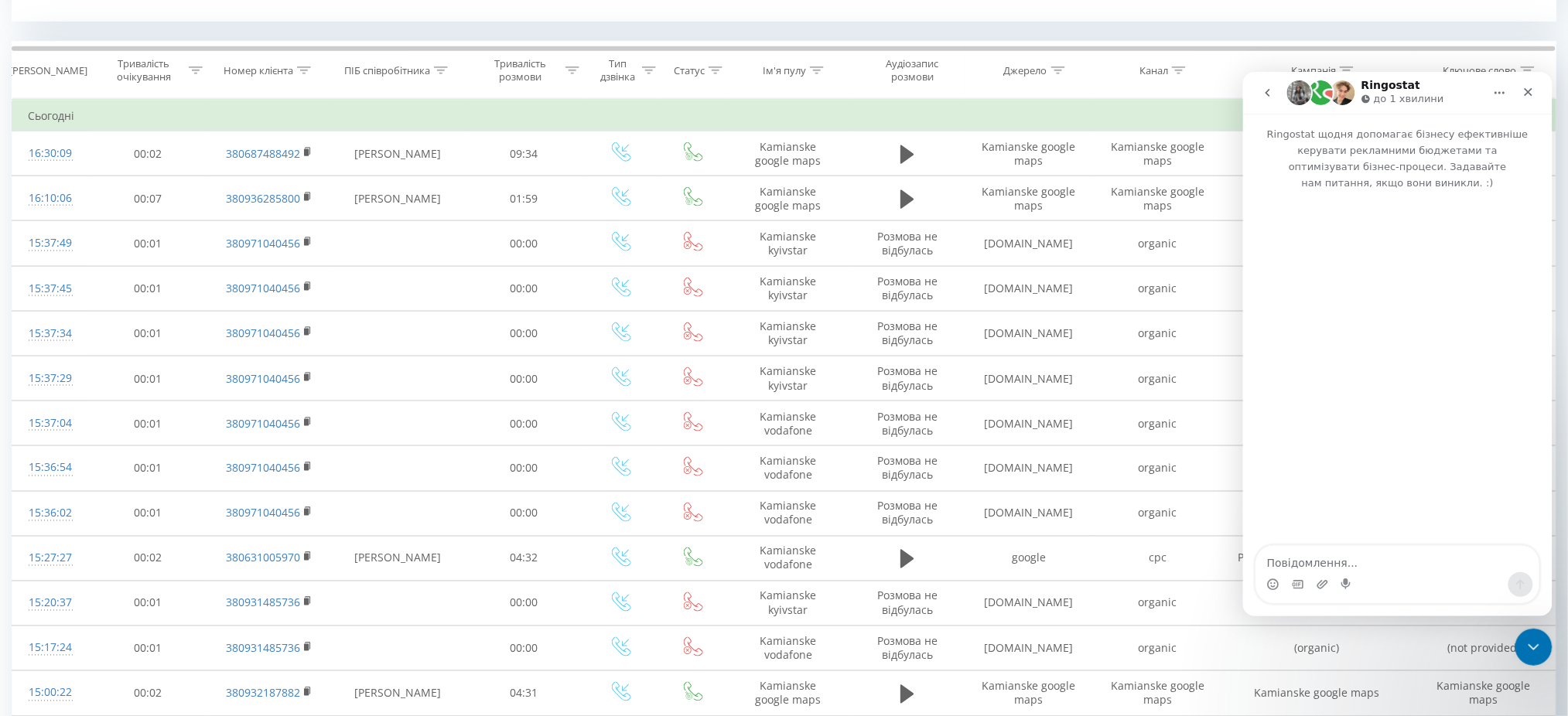
click at [1359, 563] on textarea "Повідомлення..." at bounding box center [1397, 558] width 283 height 26
type textarea "Добрий день! Підкажіть чому так багато збоїв дзвінків"
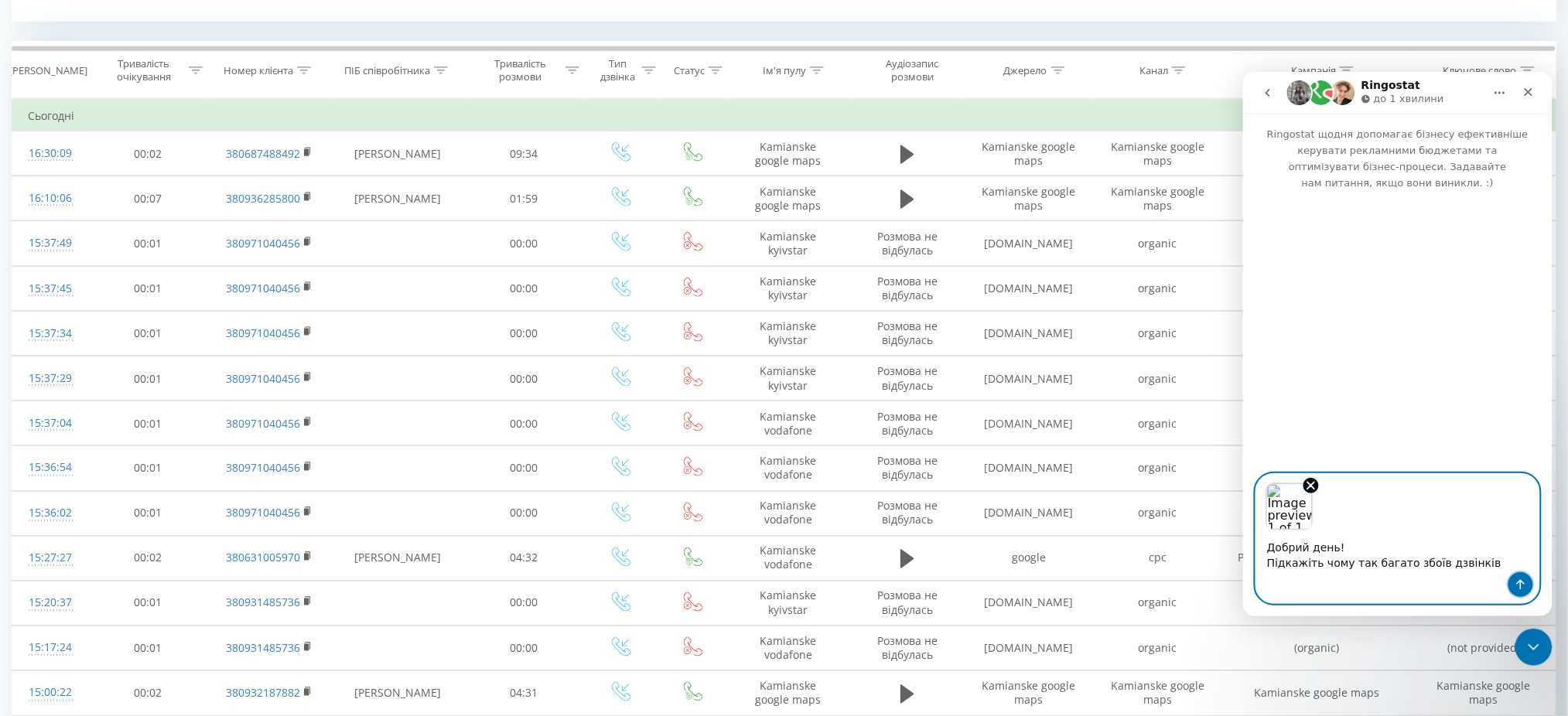
click at [1527, 579] on button "Надіслати повідомлення…" at bounding box center [1520, 583] width 25 height 25
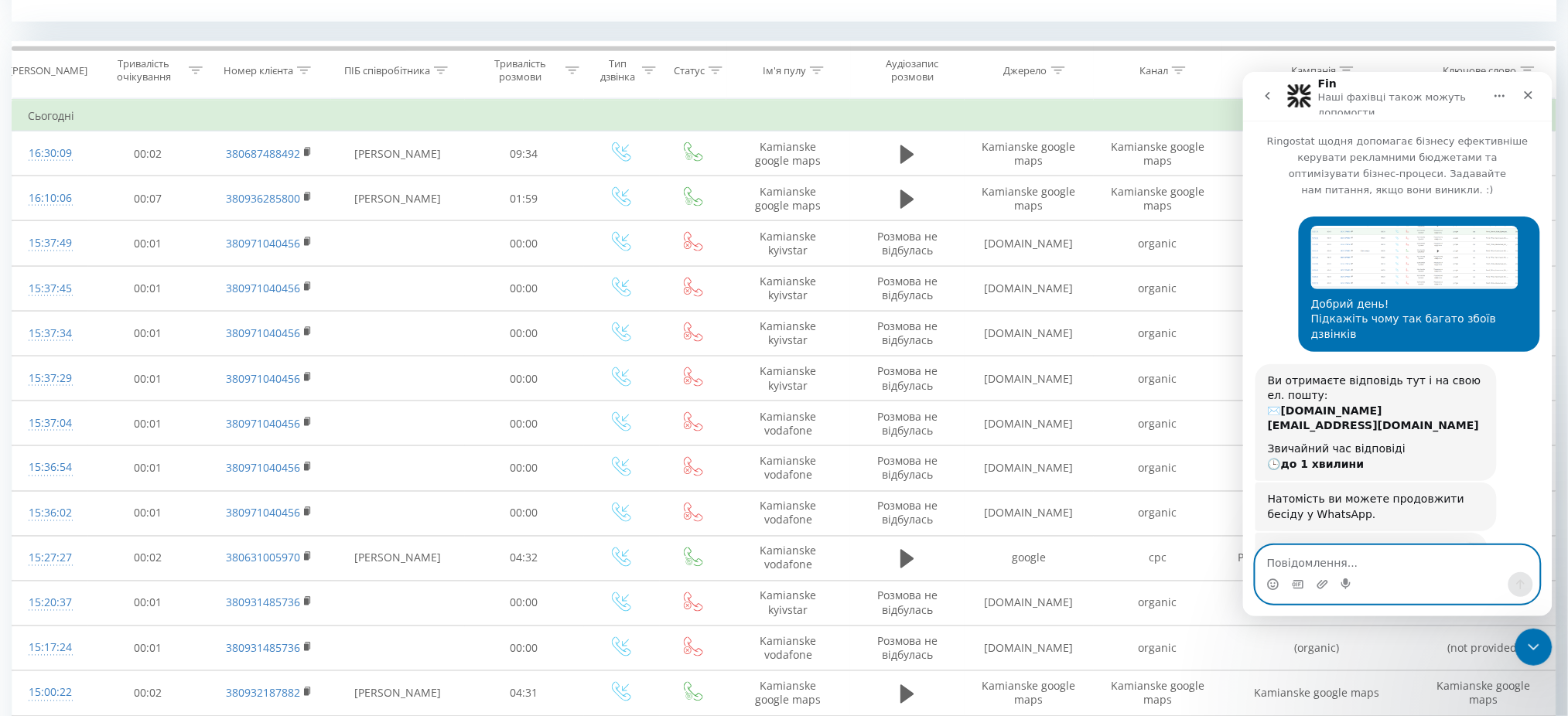
scroll to position [63, 0]
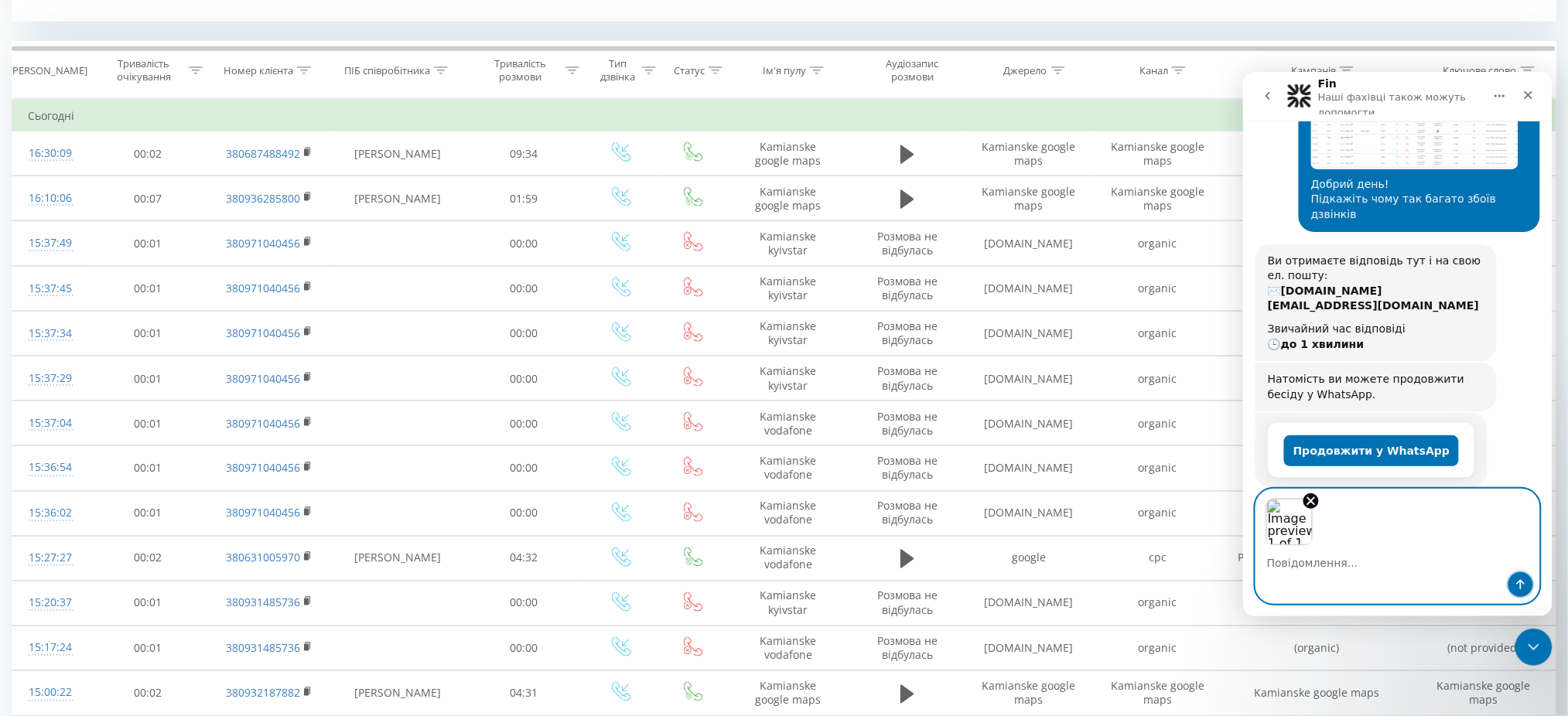
click at [1512, 578] on button "Надіслати повідомлення…" at bounding box center [1520, 583] width 25 height 25
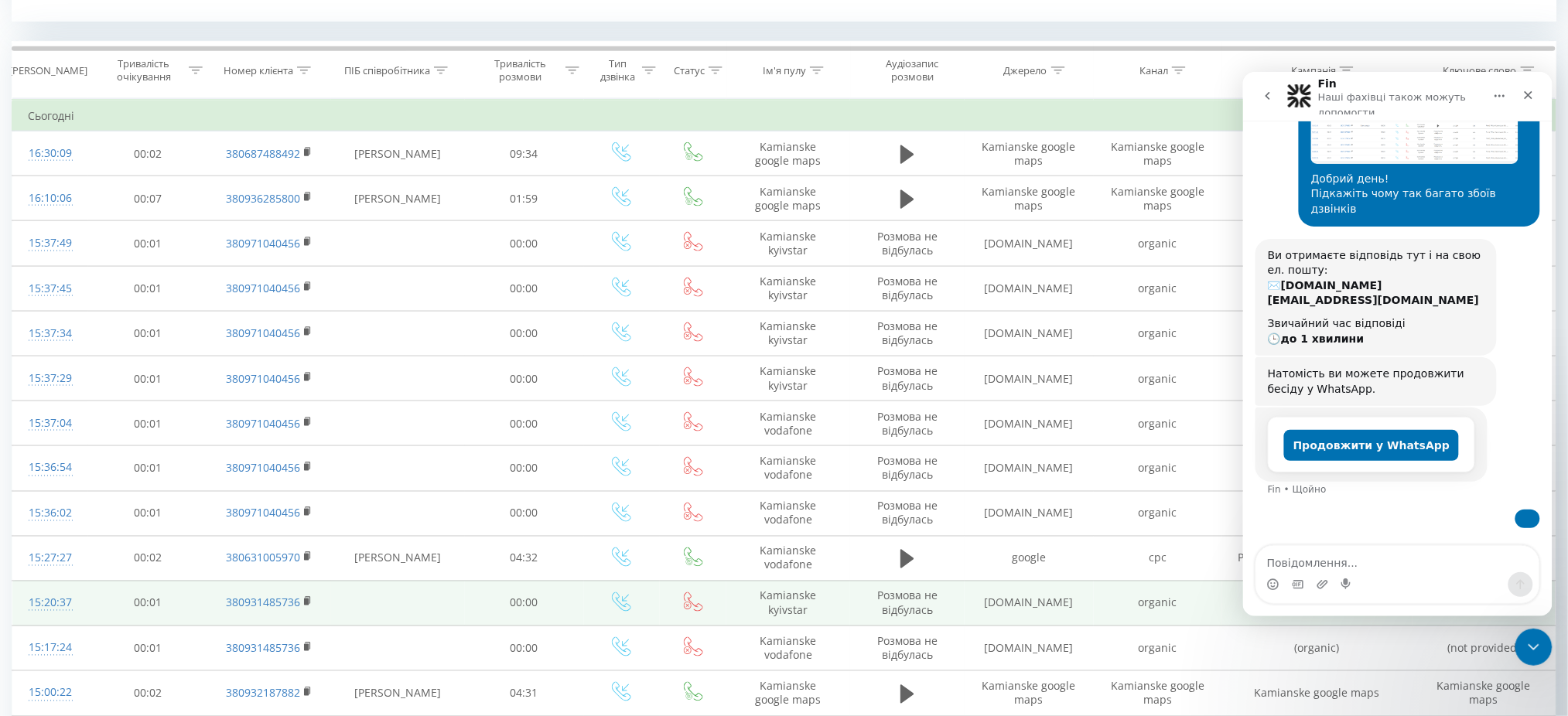
scroll to position [216, 0]
